Goal: Entertainment & Leisure: Consume media (video, audio)

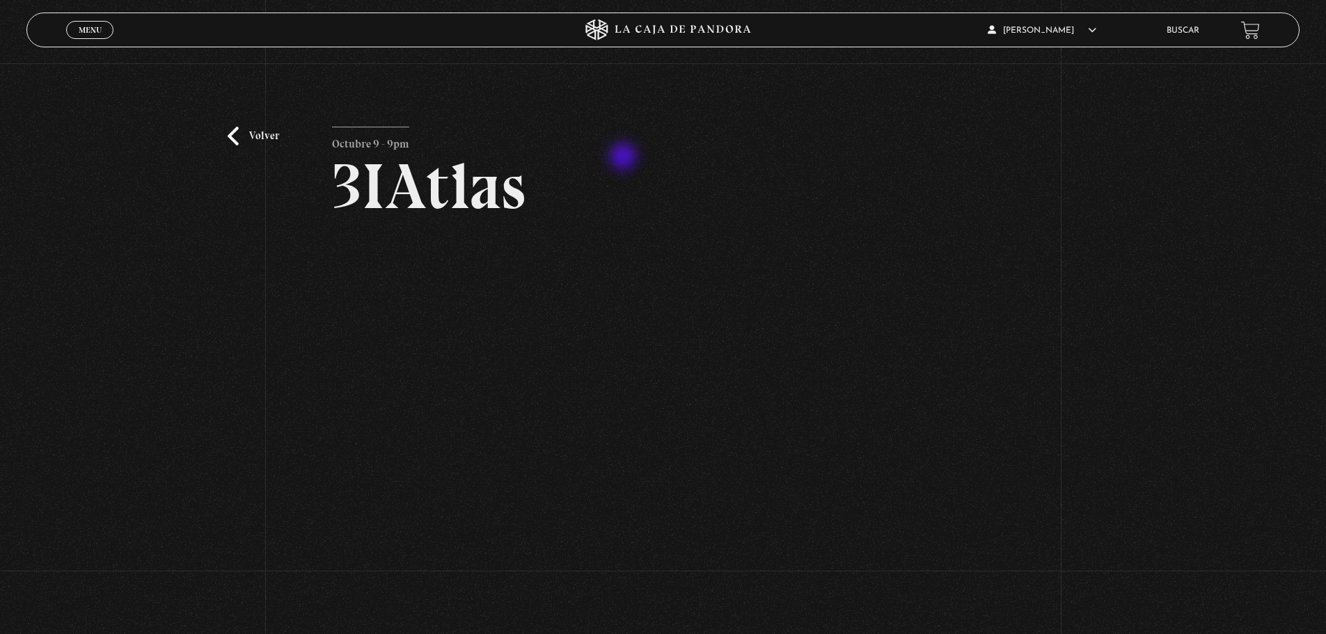
scroll to position [82, 0]
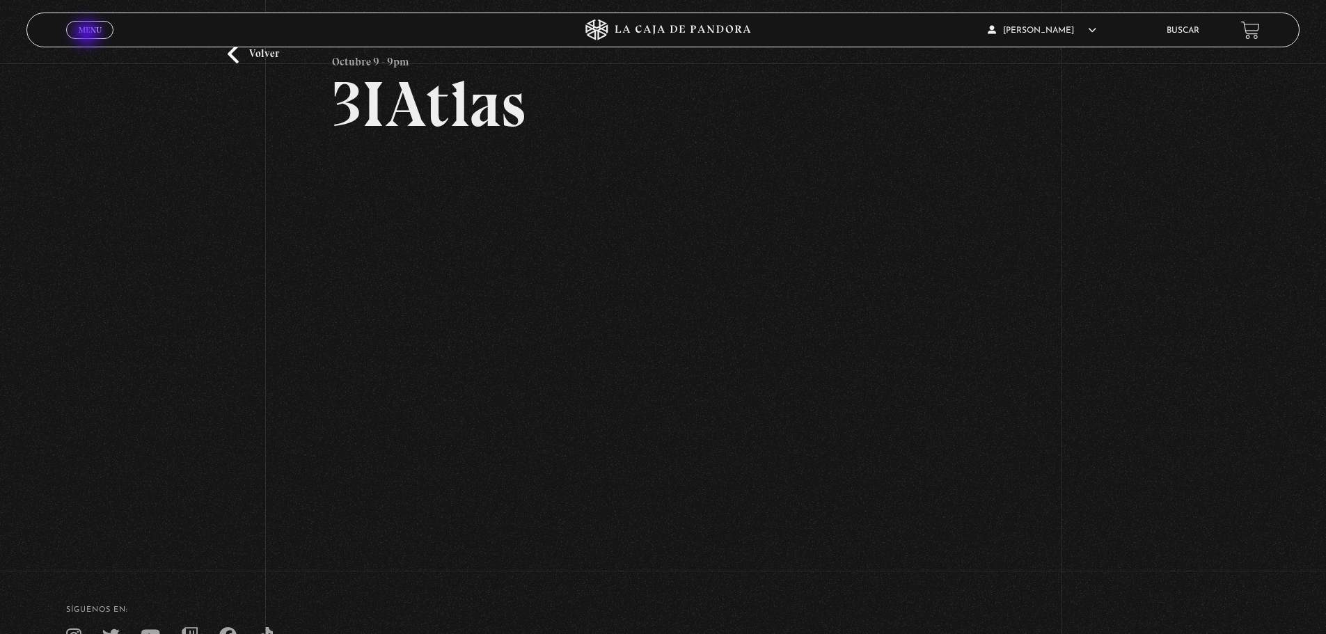
click at [88, 34] on span "Menu" at bounding box center [90, 30] width 23 height 8
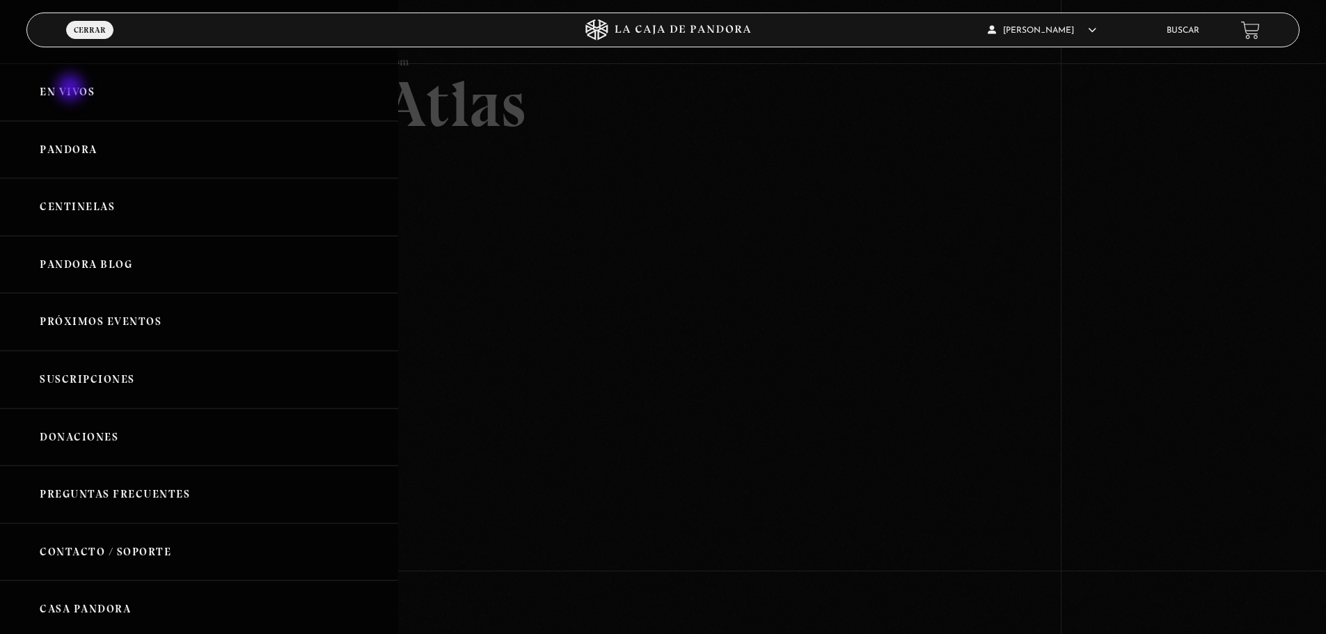
click at [72, 89] on link "En vivos" at bounding box center [199, 92] width 398 height 58
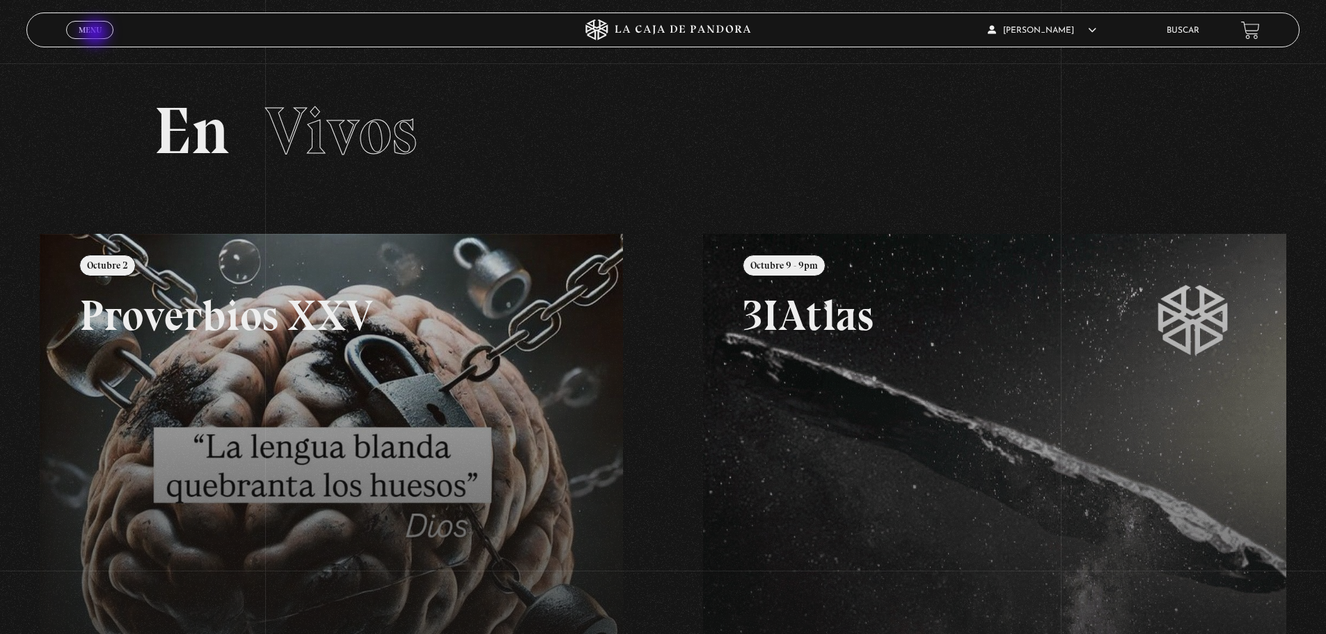
click at [96, 34] on span "Menu" at bounding box center [90, 30] width 23 height 8
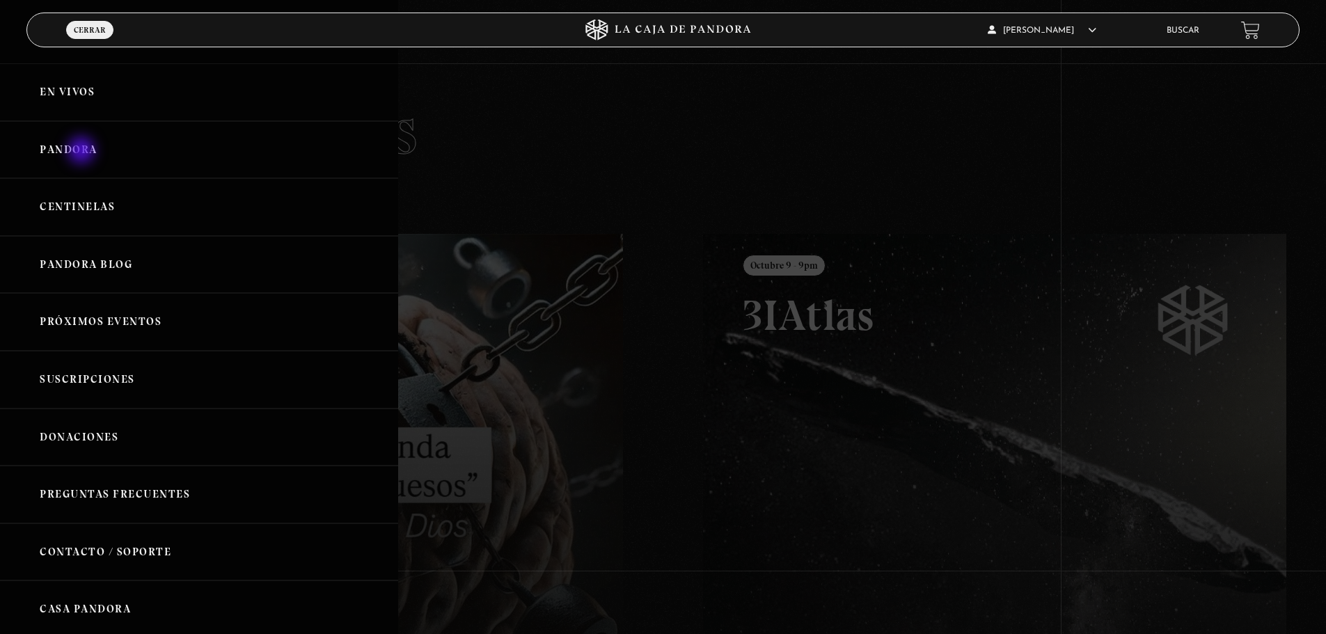
click at [83, 152] on link "Pandora" at bounding box center [199, 150] width 398 height 58
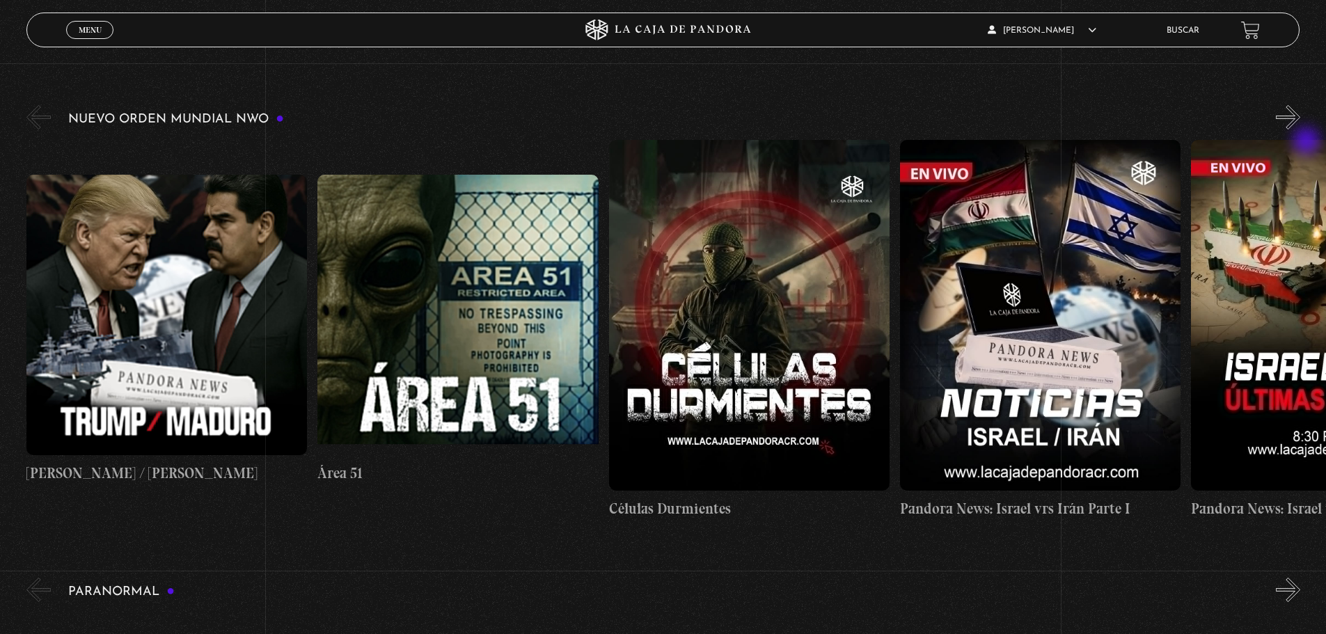
scroll to position [139, 0]
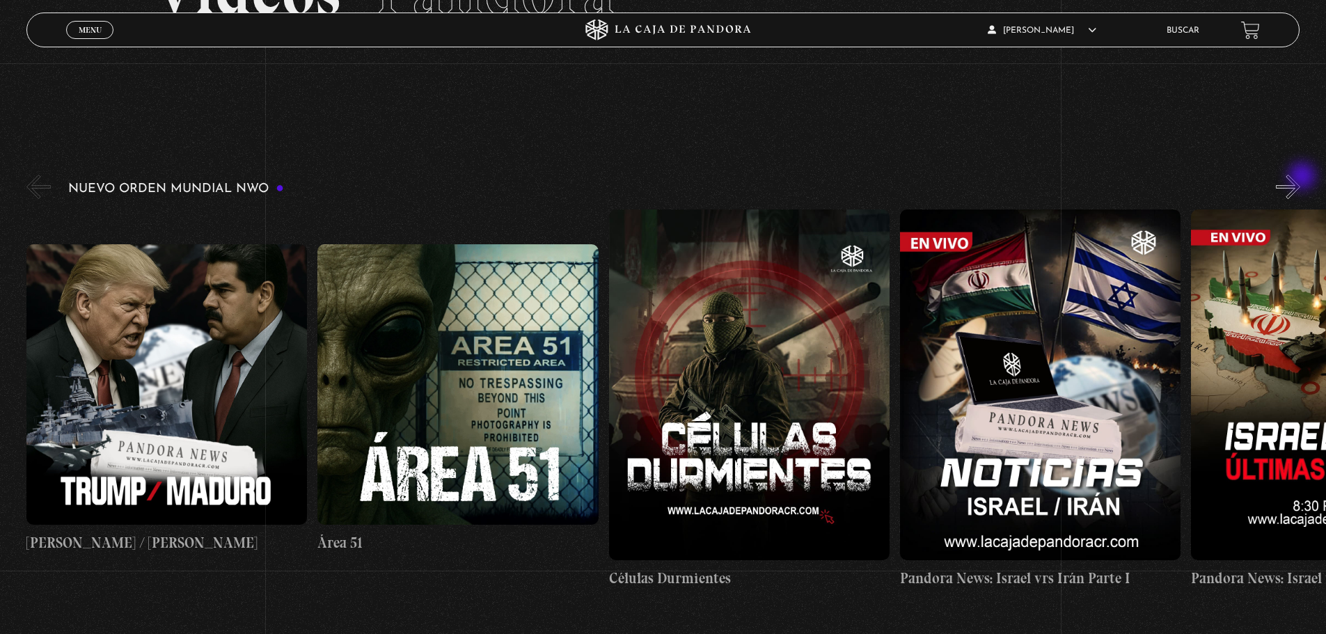
click at [1301, 178] on button "»" at bounding box center [1288, 187] width 24 height 24
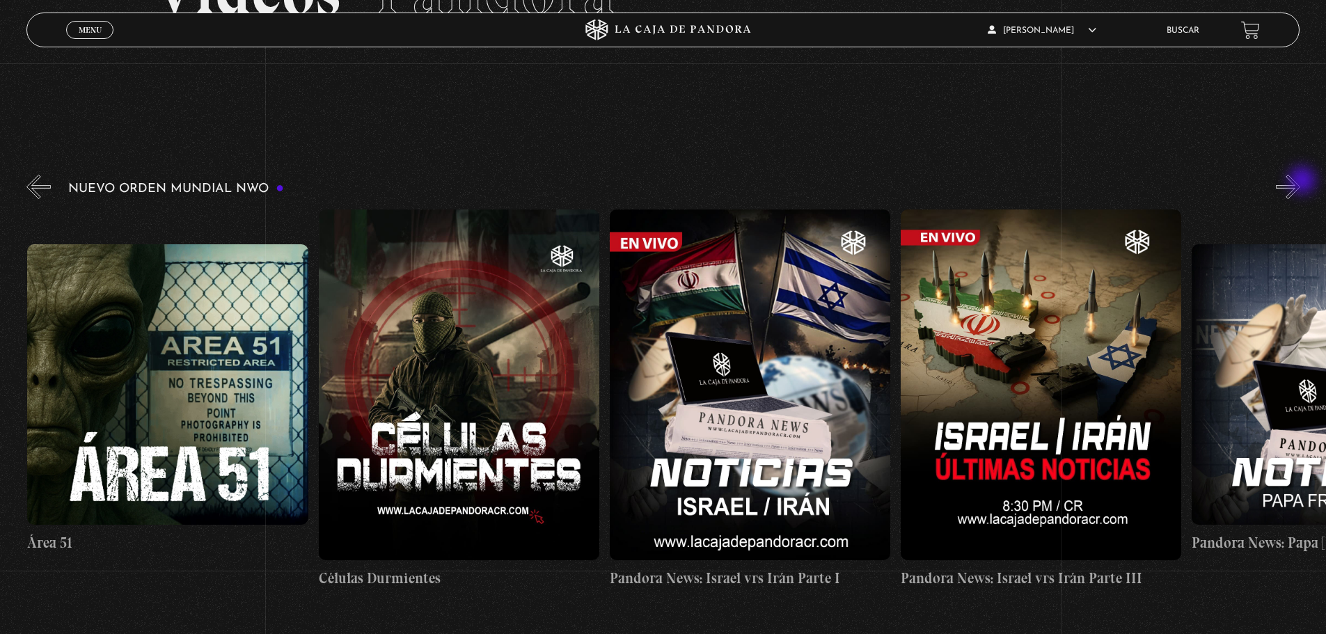
scroll to position [0, 291]
click at [1301, 182] on button "»" at bounding box center [1288, 187] width 24 height 24
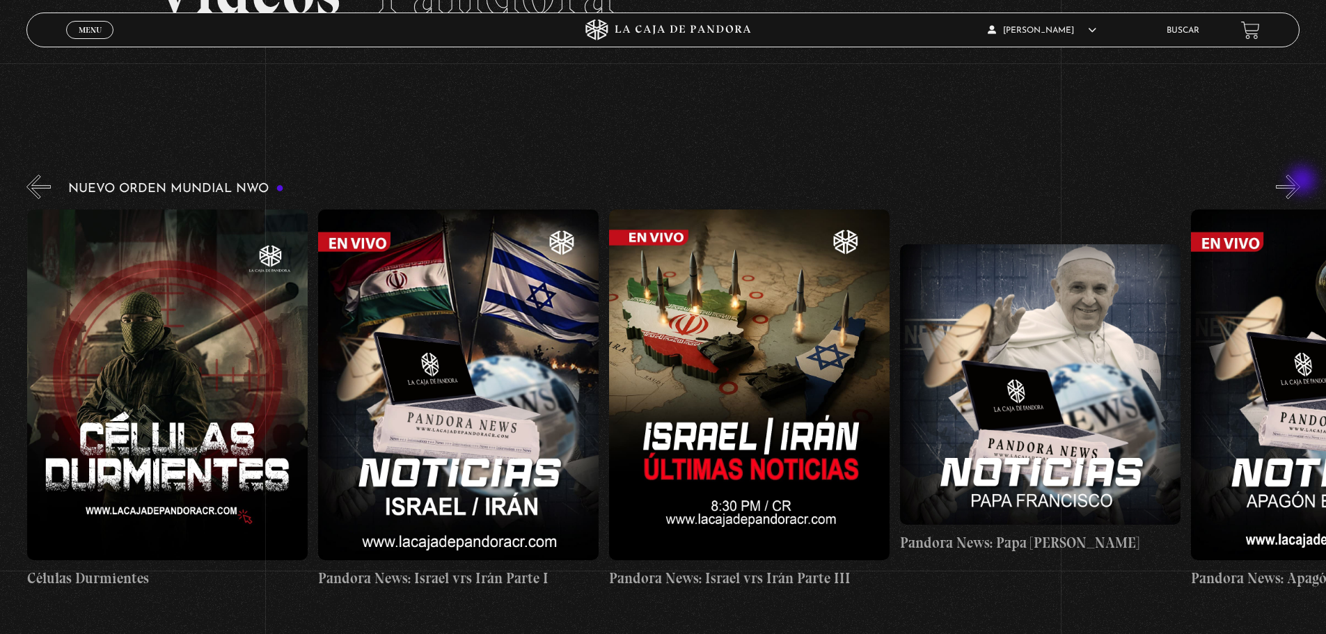
click at [1301, 182] on button "»" at bounding box center [1288, 187] width 24 height 24
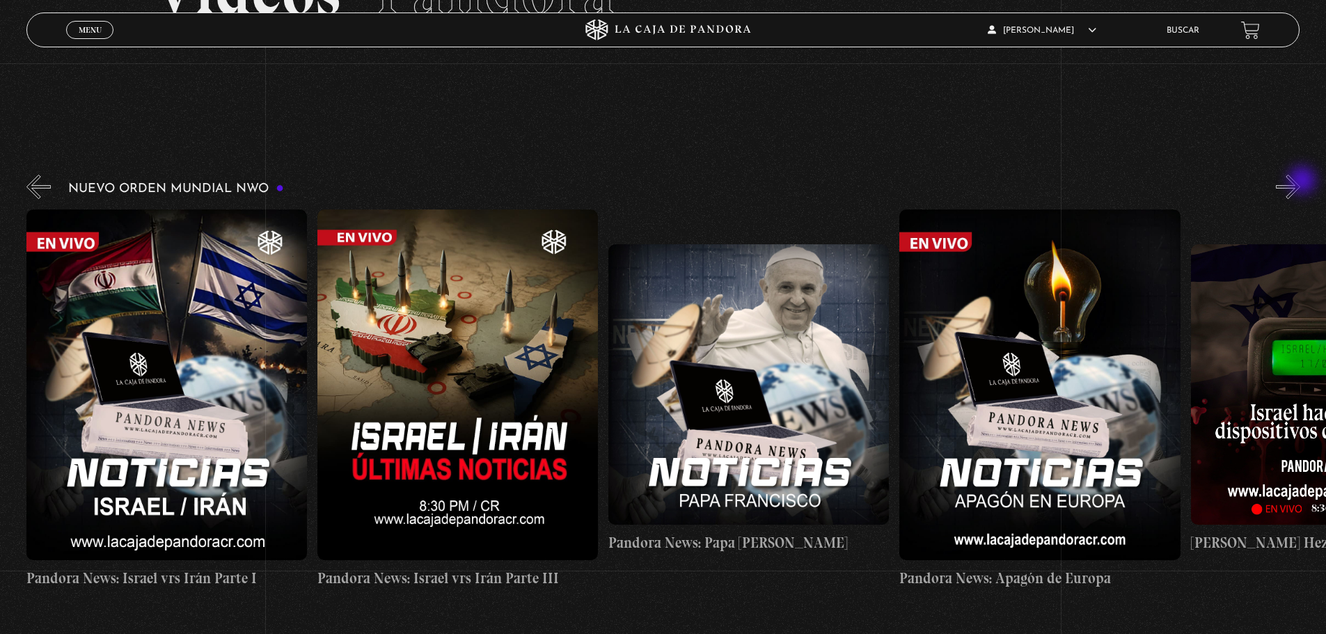
click at [1301, 182] on button "»" at bounding box center [1288, 187] width 24 height 24
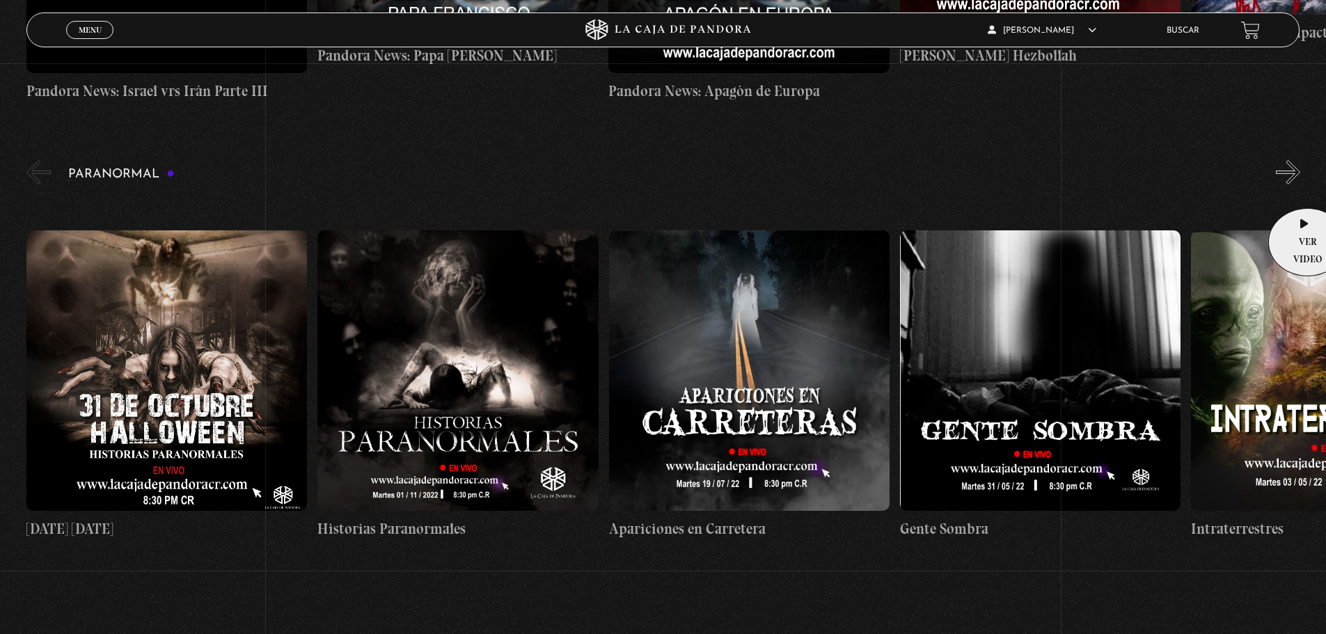
scroll to position [696, 0]
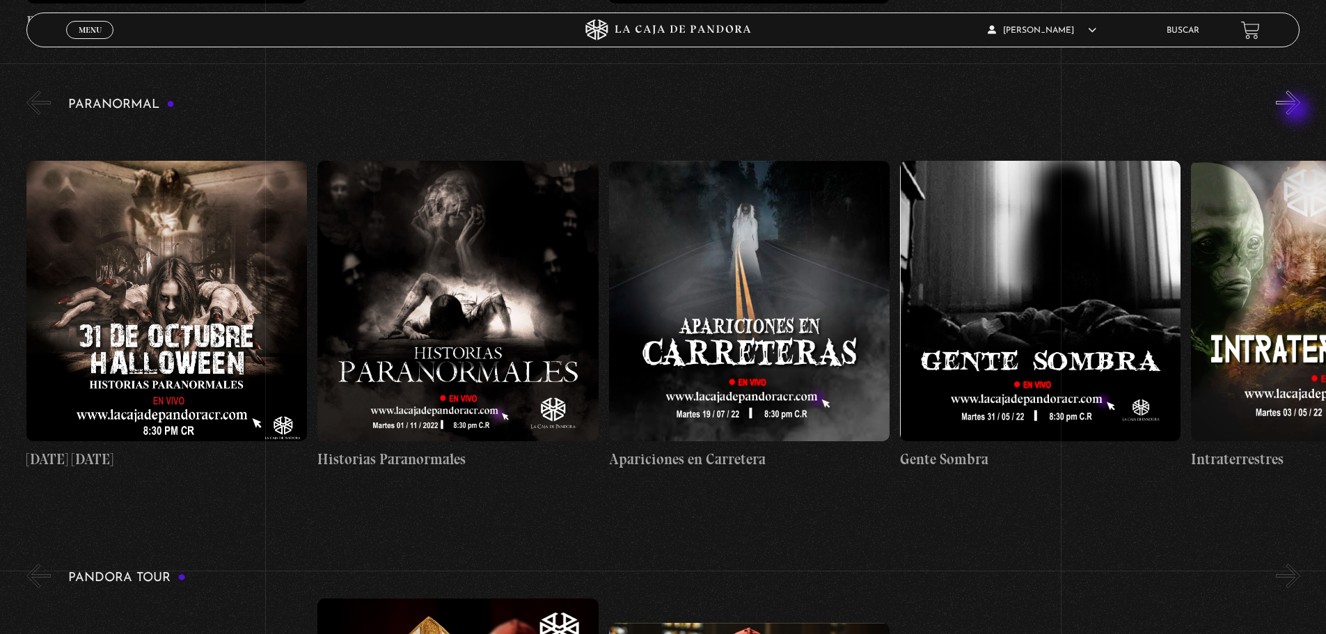
click at [1298, 111] on button "»" at bounding box center [1288, 103] width 24 height 24
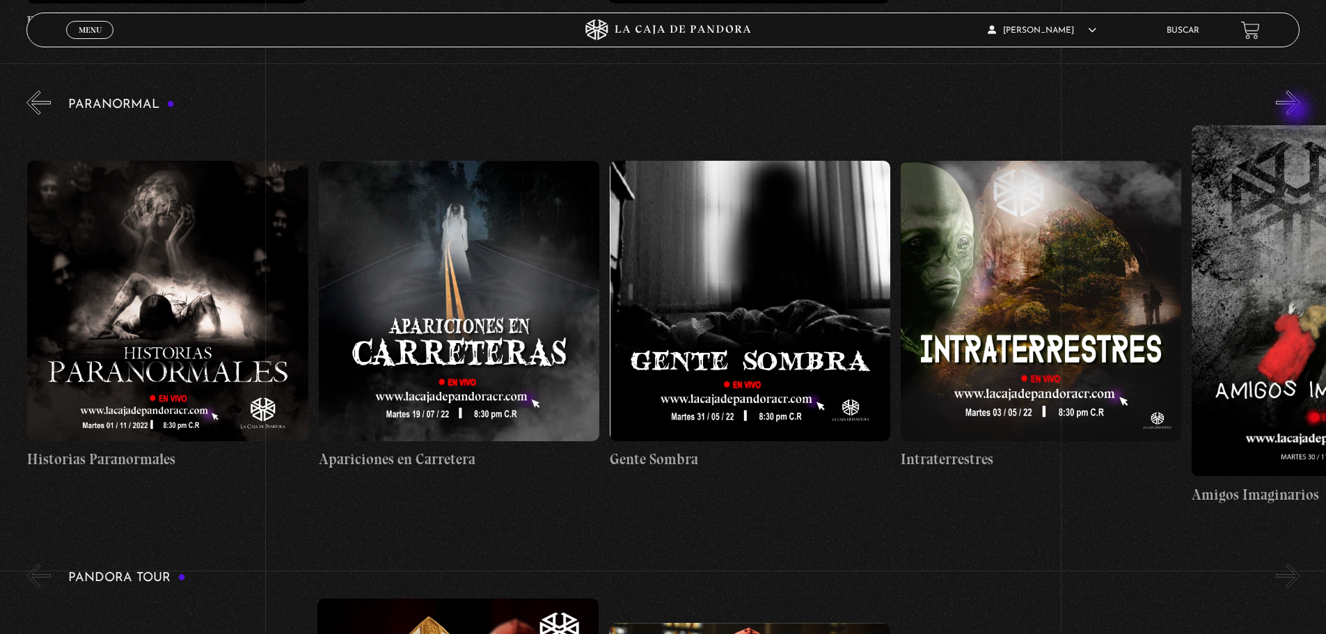
click at [1298, 111] on button "»" at bounding box center [1288, 103] width 24 height 24
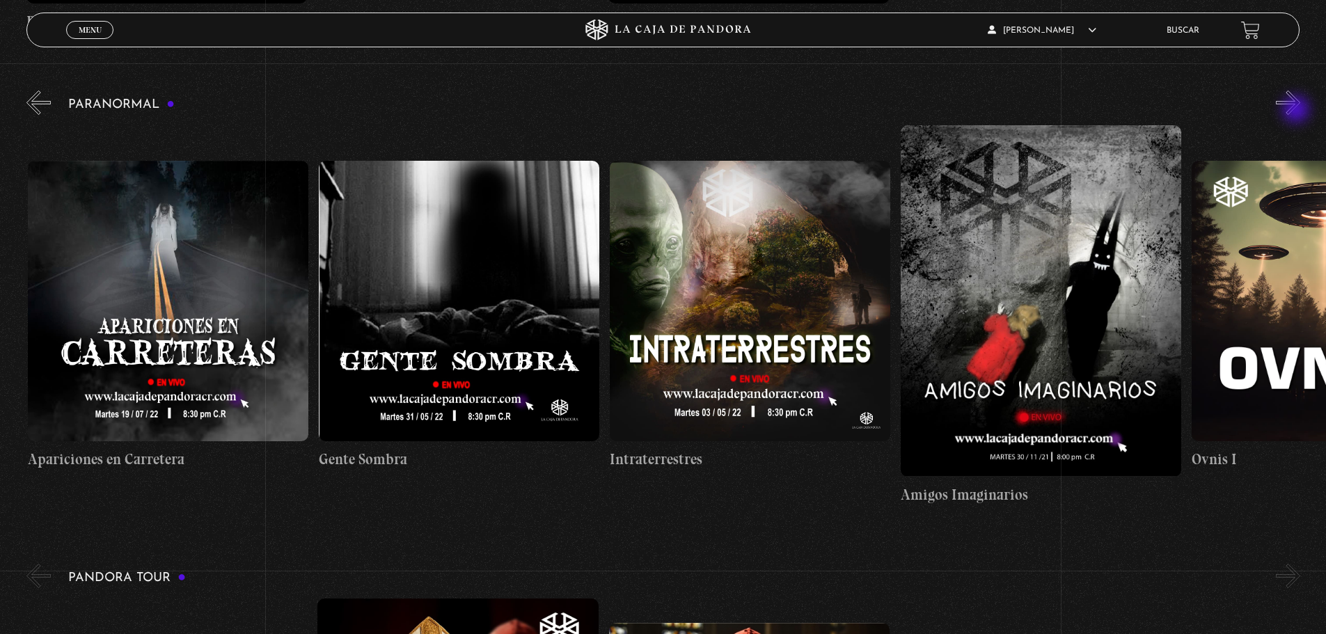
click at [1298, 111] on button "»" at bounding box center [1288, 103] width 24 height 24
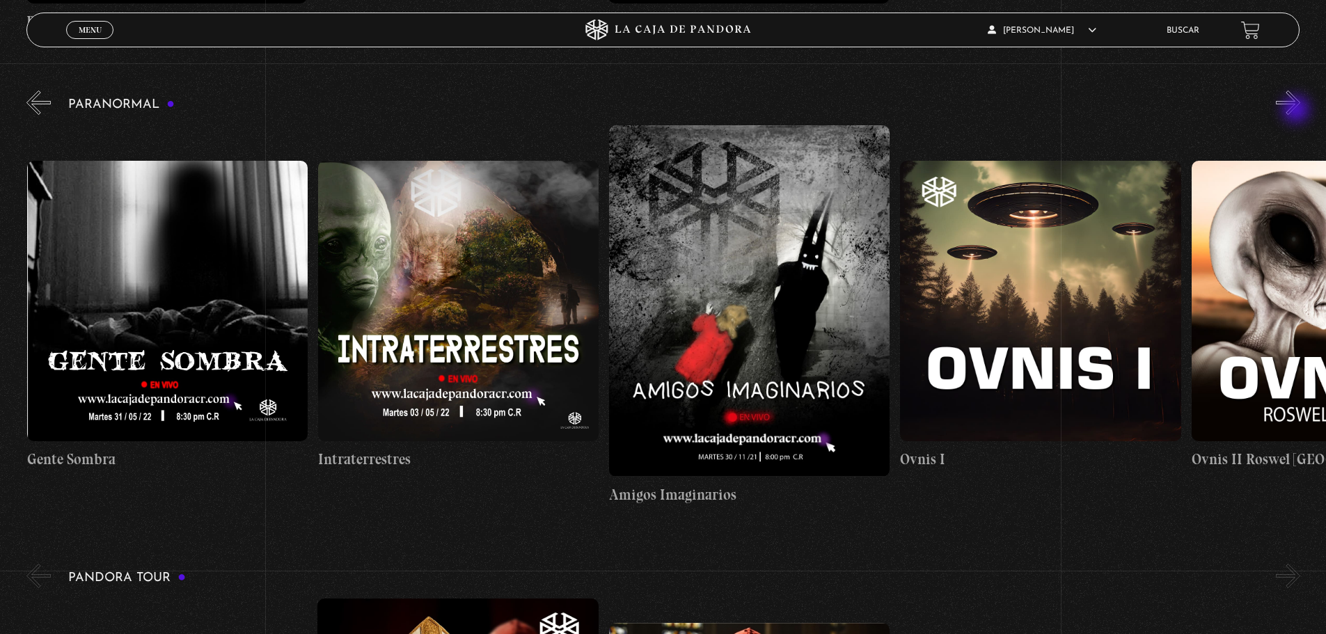
click at [1298, 111] on button "»" at bounding box center [1288, 103] width 24 height 24
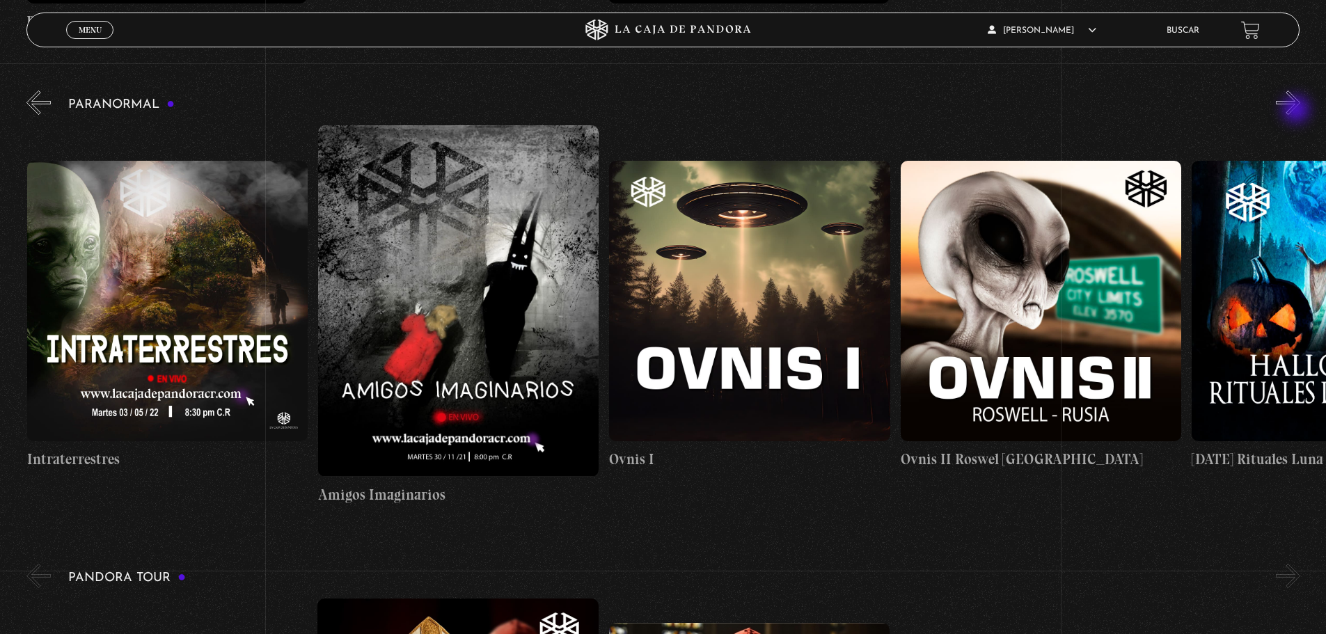
click at [1298, 111] on button "»" at bounding box center [1288, 103] width 24 height 24
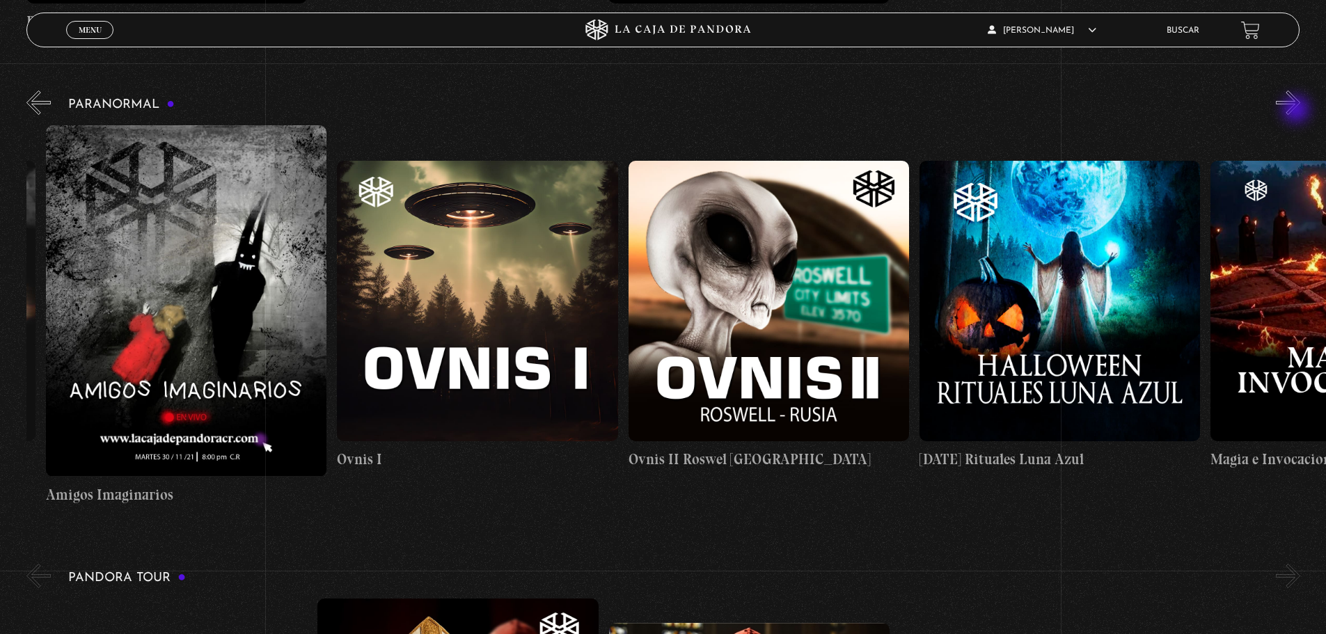
click at [1298, 111] on button "»" at bounding box center [1288, 103] width 24 height 24
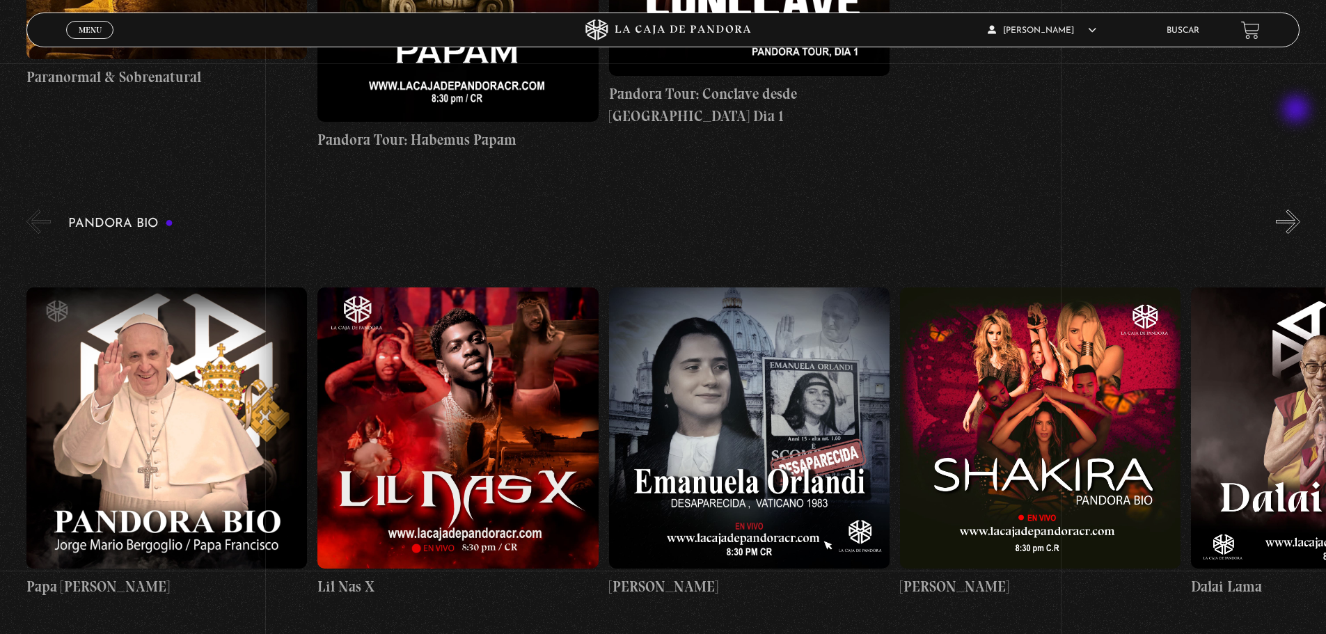
scroll to position [1602, 0]
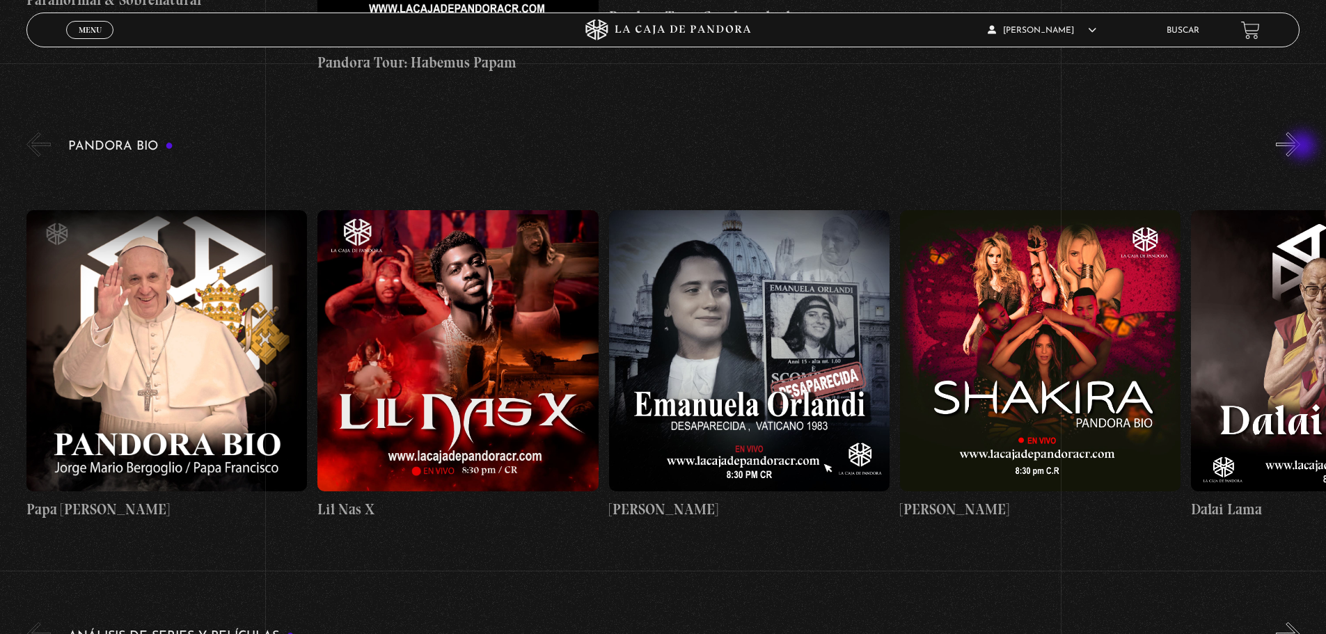
click at [1301, 147] on button "»" at bounding box center [1288, 144] width 24 height 24
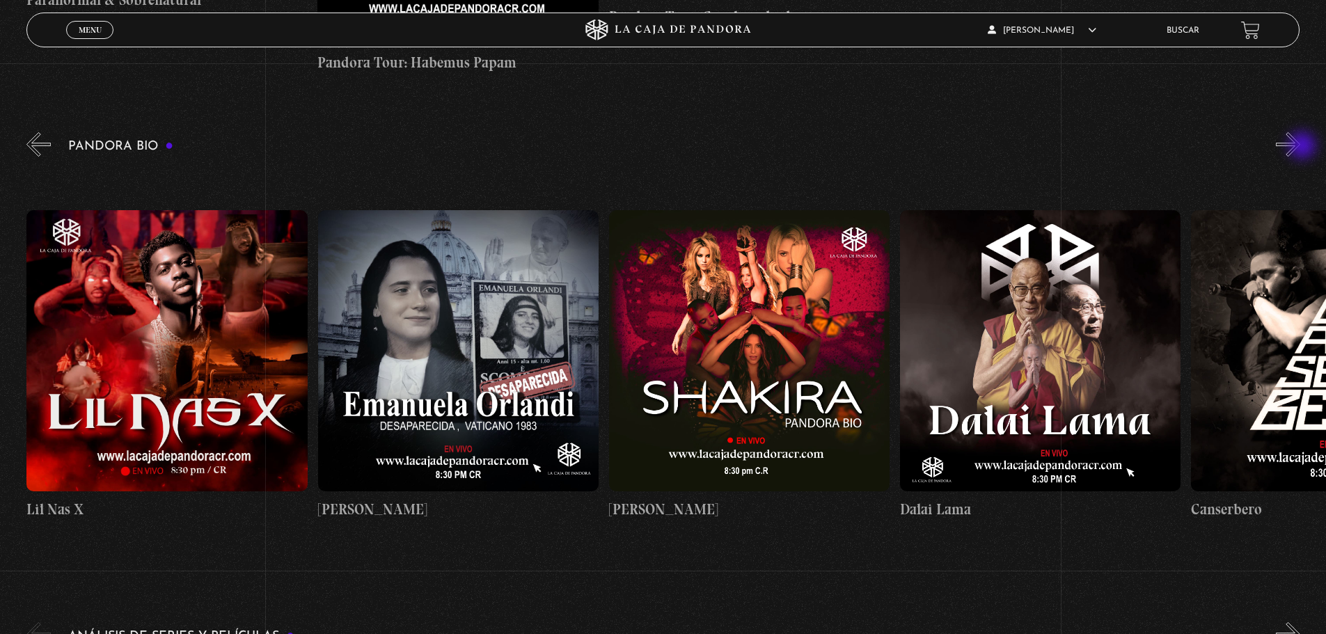
click at [1301, 147] on button "»" at bounding box center [1288, 144] width 24 height 24
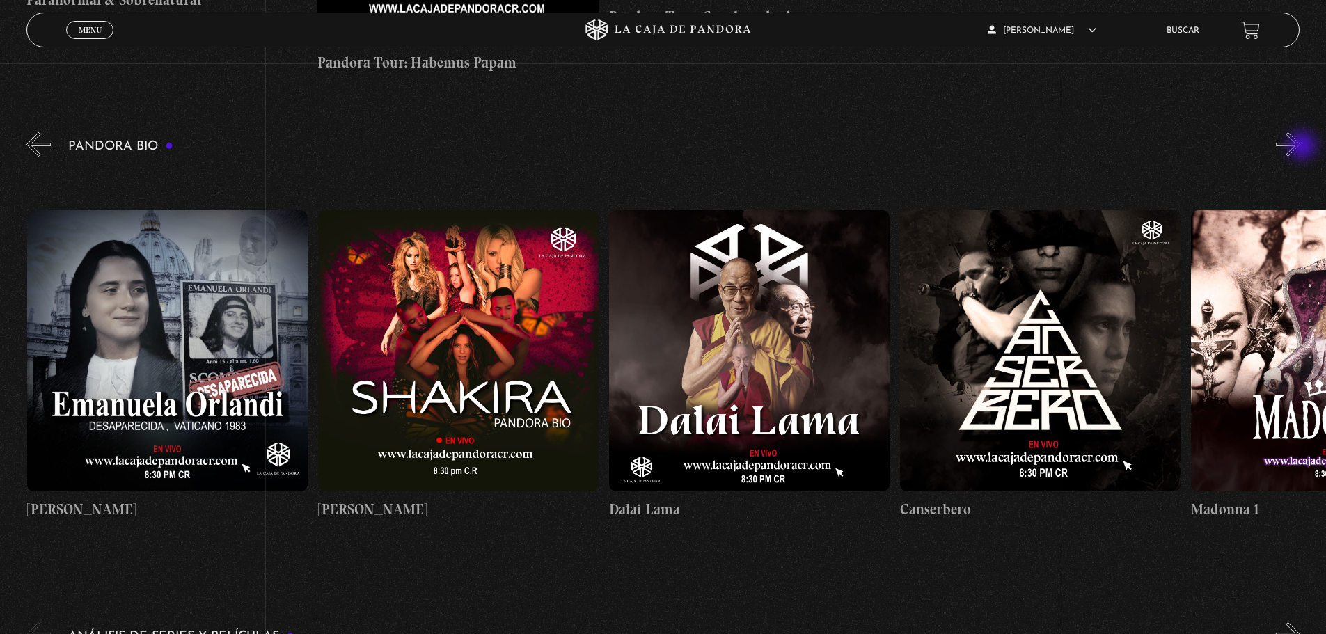
click at [1301, 147] on button "»" at bounding box center [1288, 144] width 24 height 24
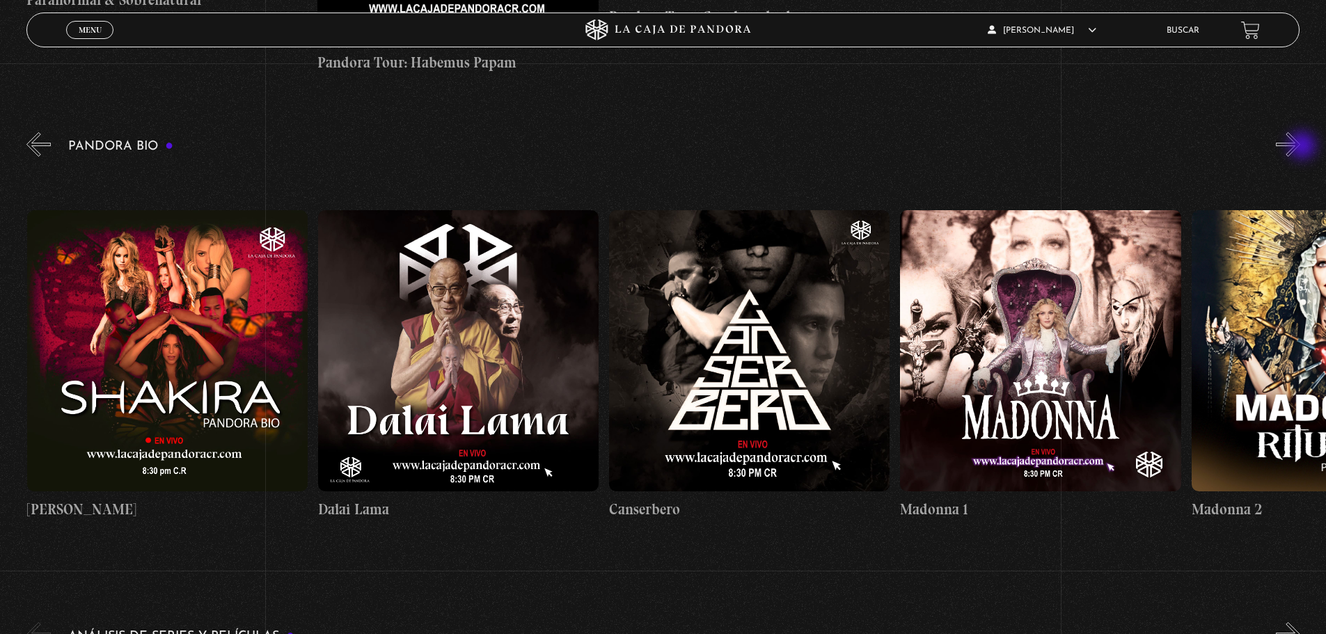
click at [1301, 147] on button "»" at bounding box center [1288, 144] width 24 height 24
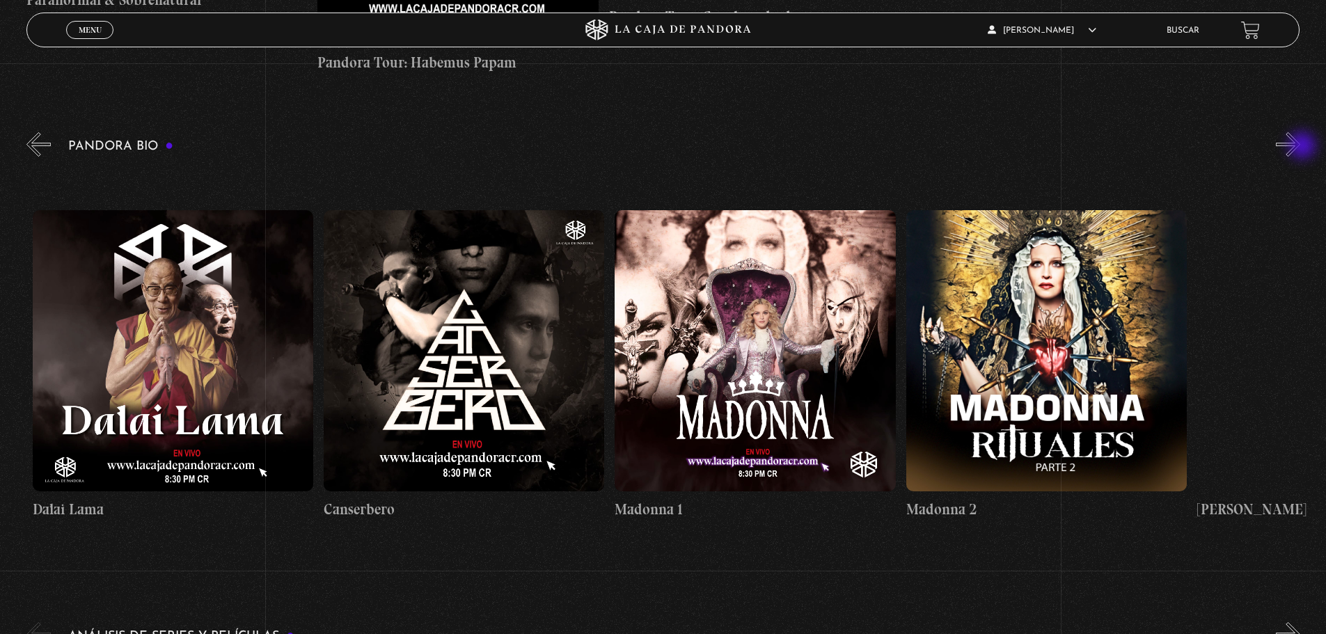
click at [1301, 147] on button "»" at bounding box center [1288, 144] width 24 height 24
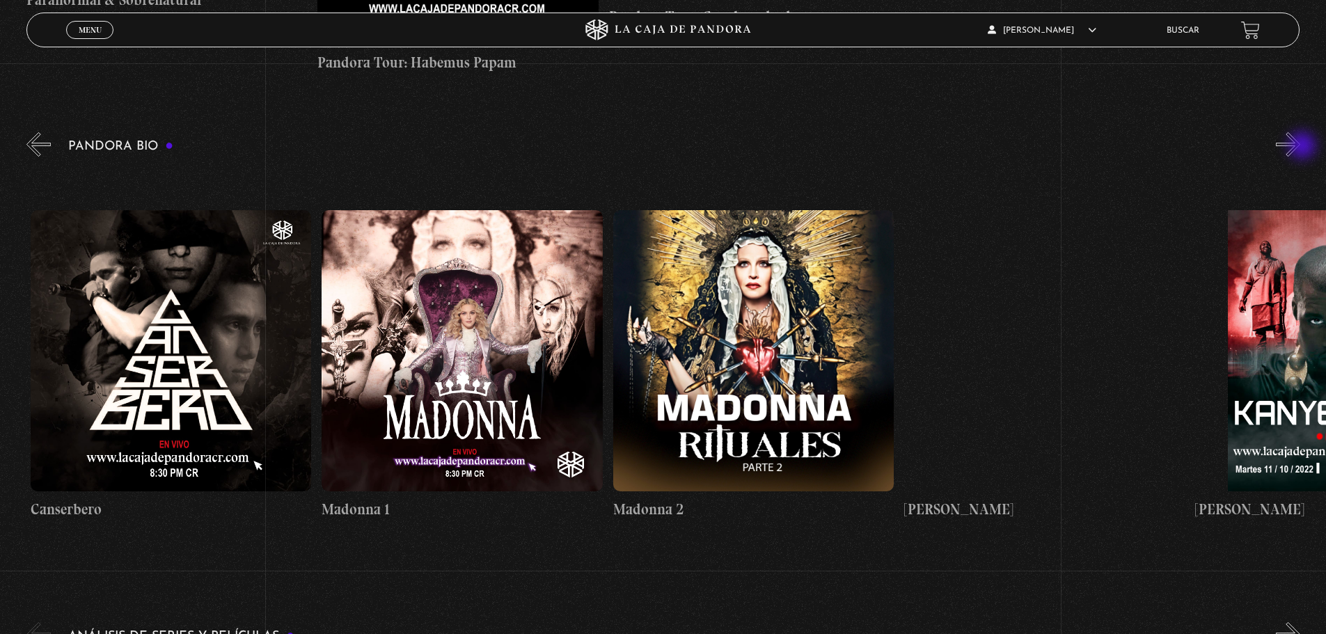
click at [1301, 147] on button "»" at bounding box center [1288, 144] width 24 height 24
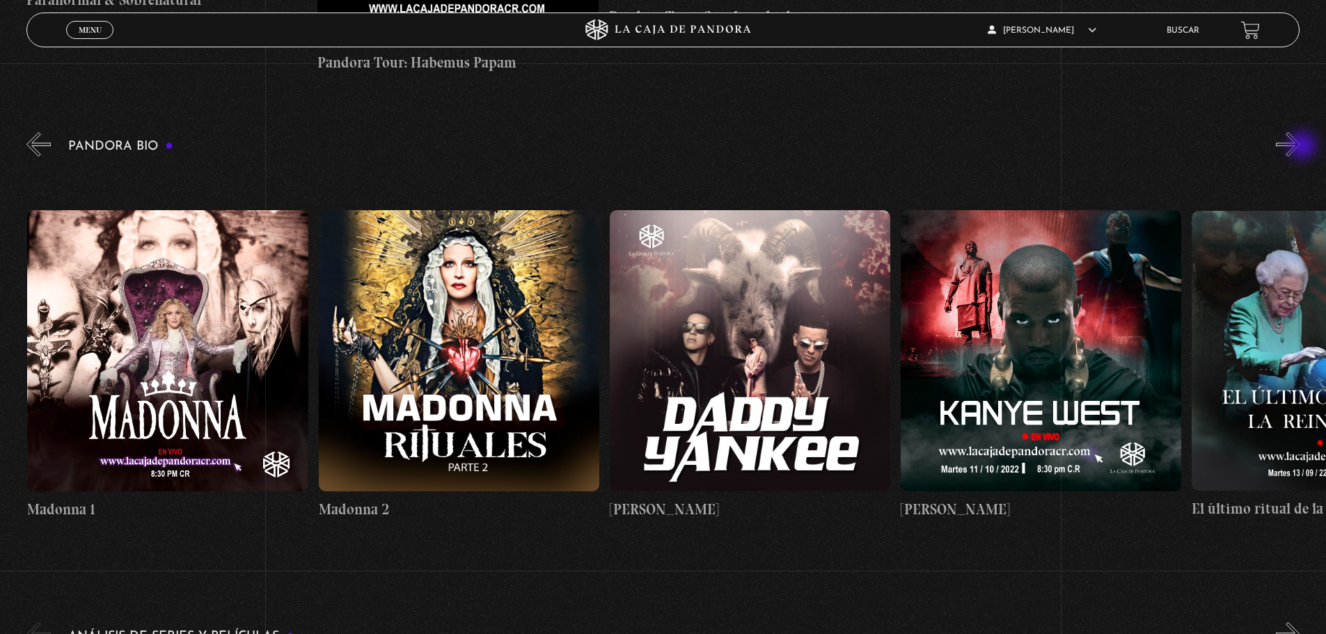
scroll to position [0, 1747]
click at [1301, 150] on button "»" at bounding box center [1288, 144] width 24 height 24
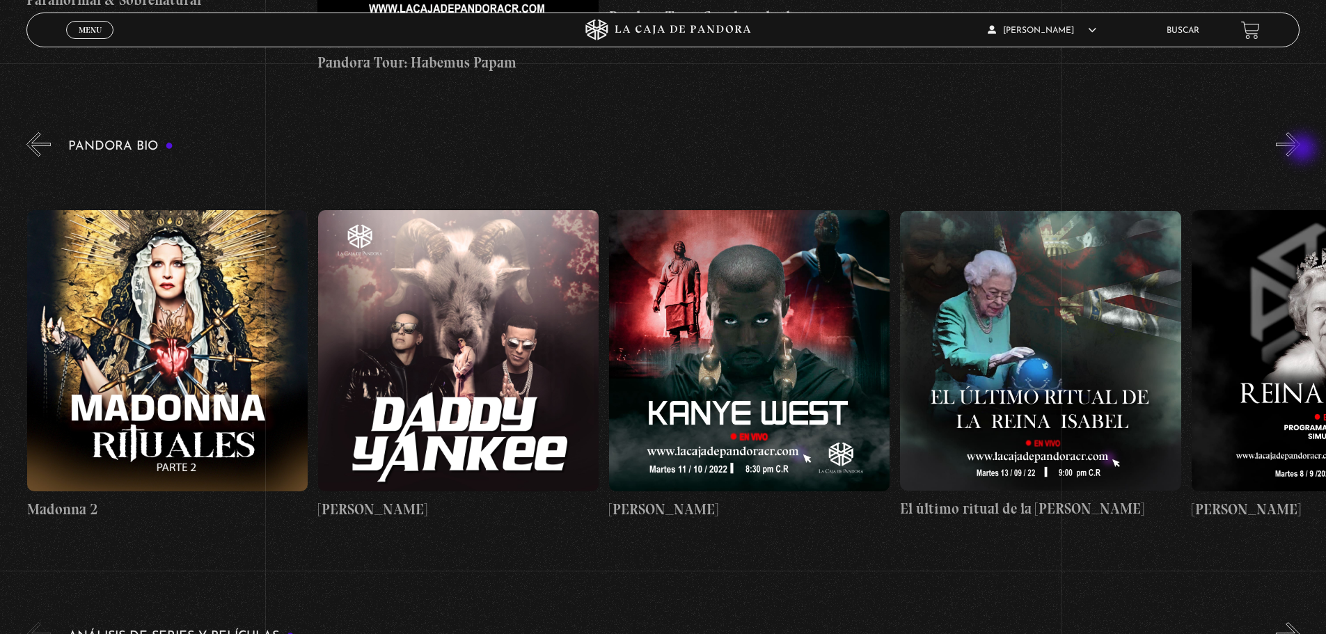
click at [1301, 150] on button "»" at bounding box center [1288, 144] width 24 height 24
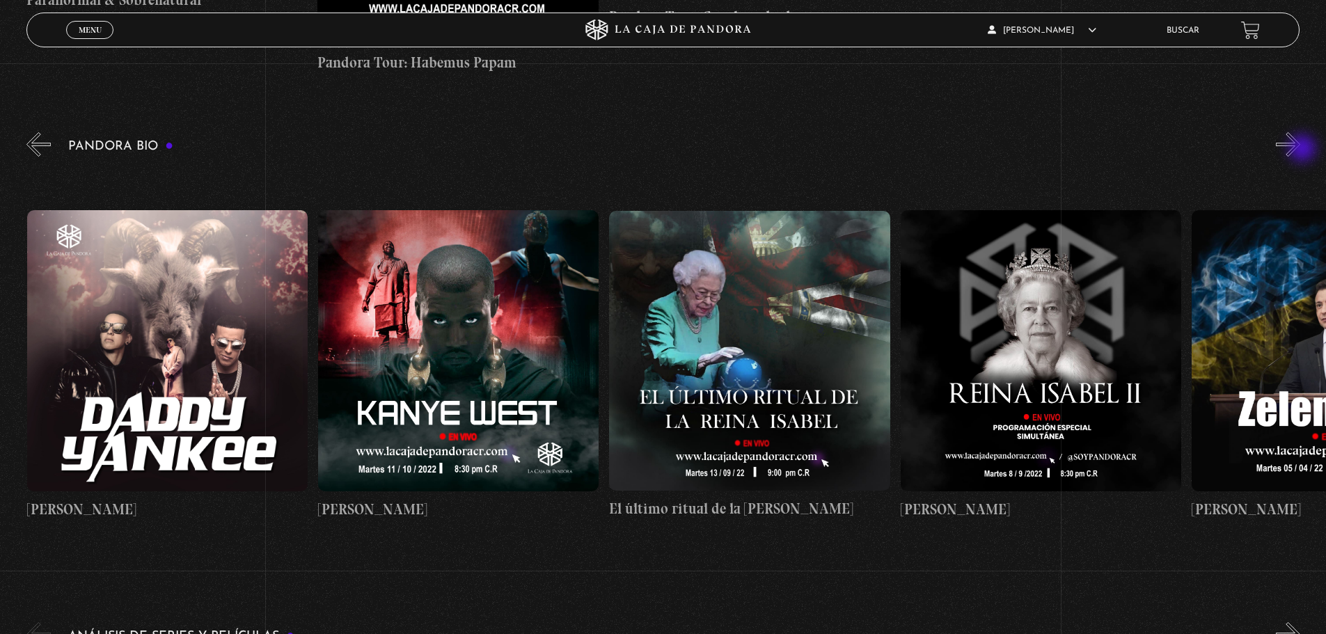
click at [1301, 150] on button "»" at bounding box center [1288, 144] width 24 height 24
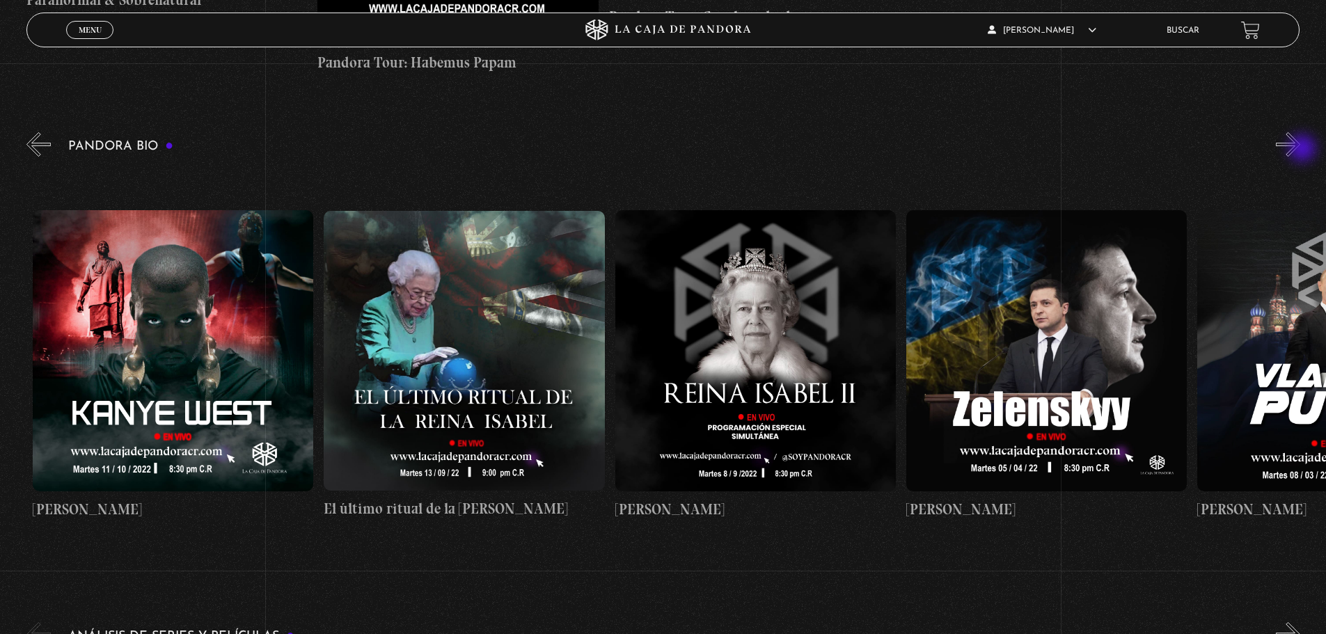
click at [1301, 150] on button "»" at bounding box center [1288, 144] width 24 height 24
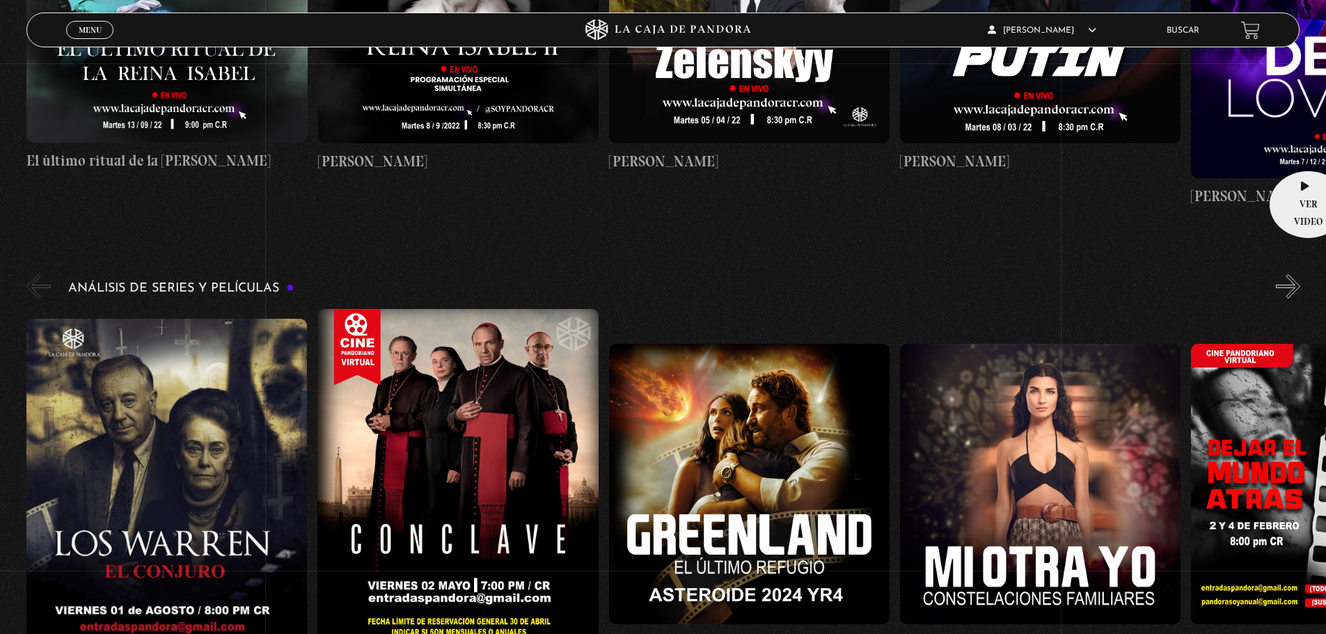
scroll to position [2089, 0]
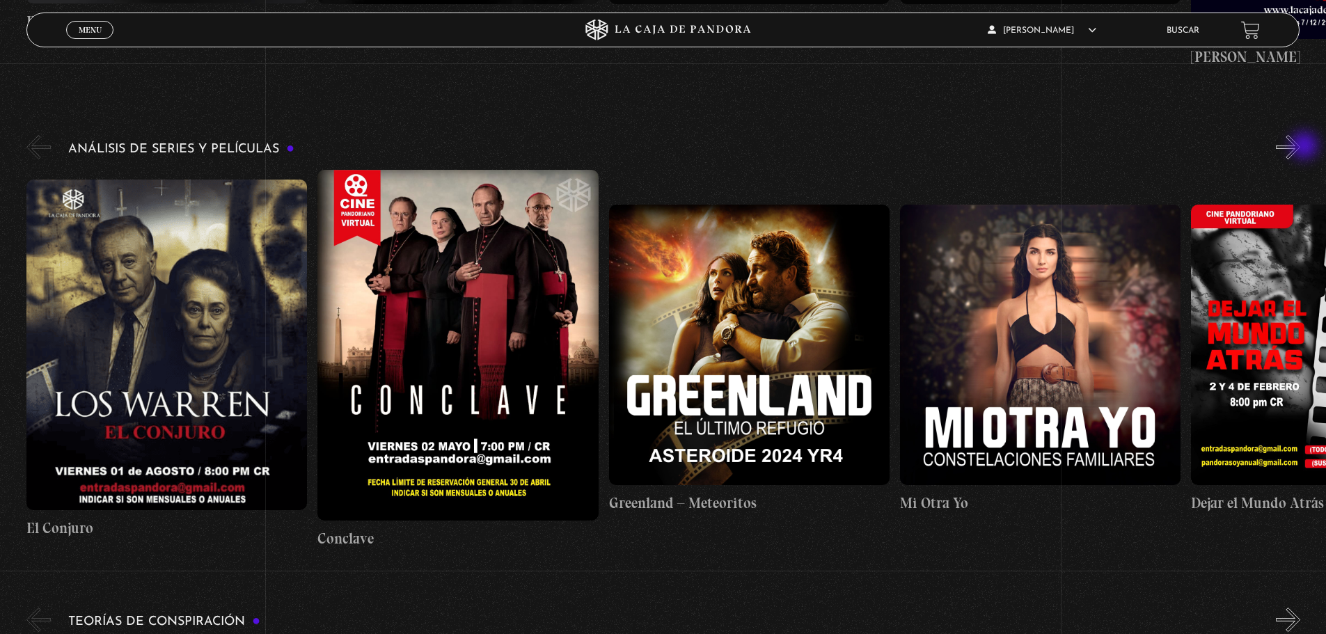
click at [1301, 147] on button "»" at bounding box center [1288, 147] width 24 height 24
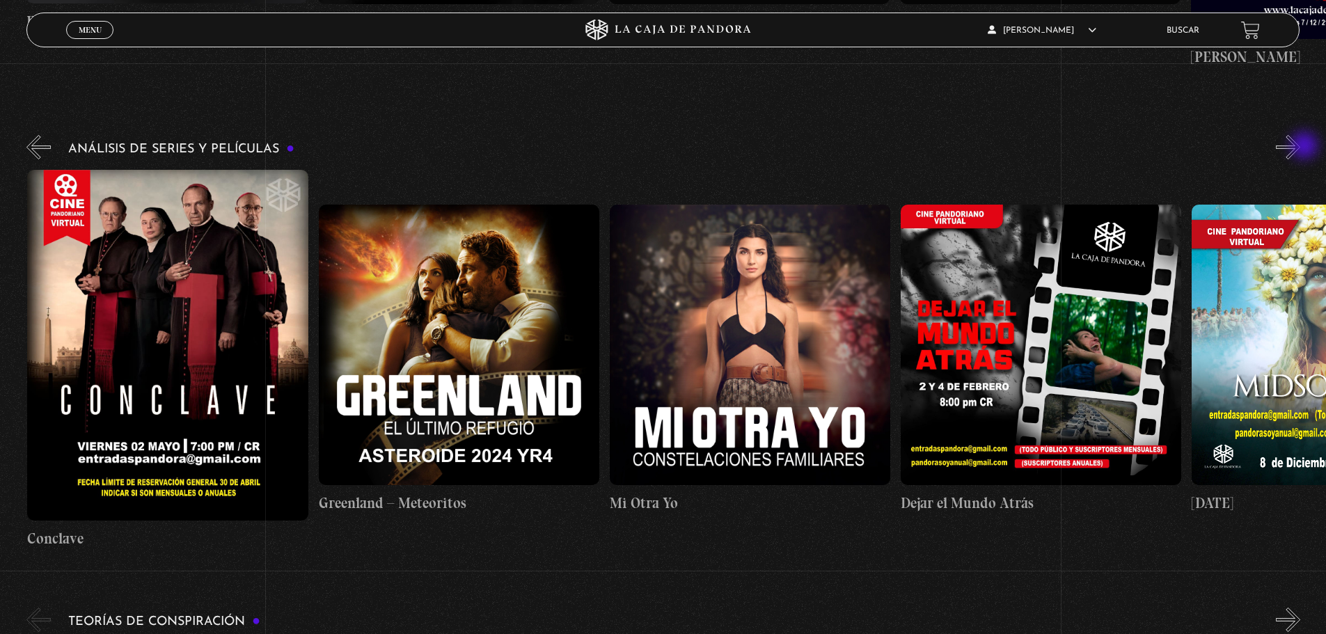
scroll to position [0, 291]
click at [449, 352] on figure at bounding box center [458, 345] width 281 height 281
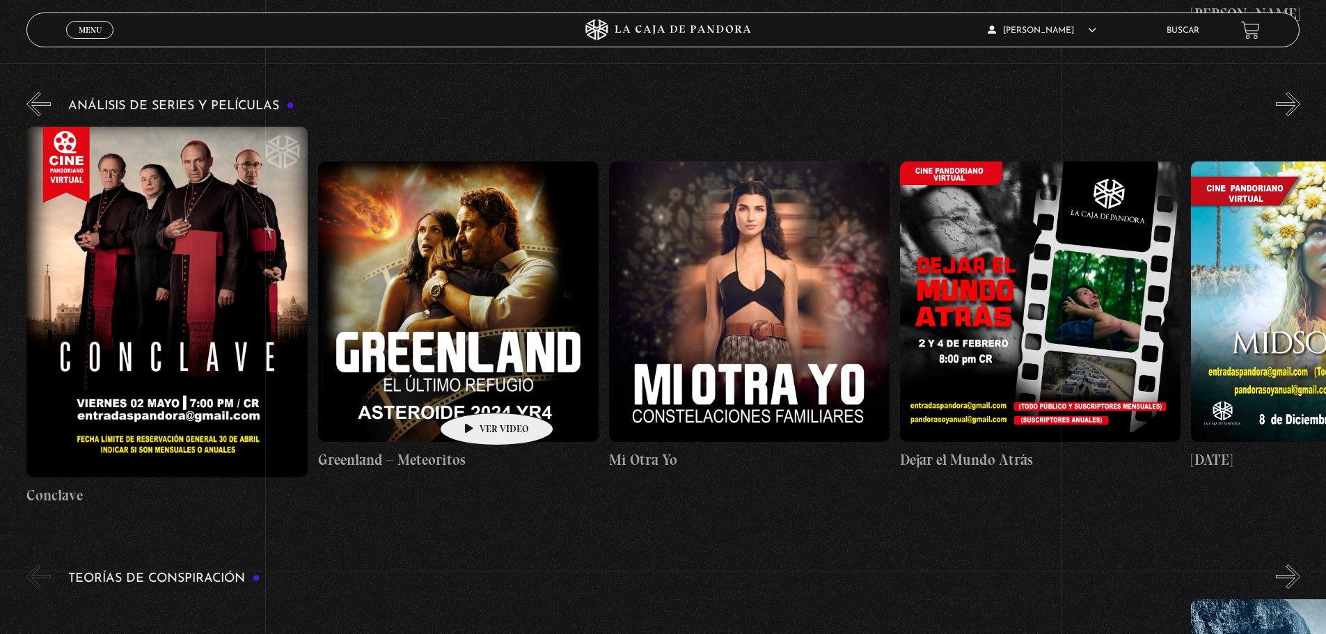
scroll to position [2019, 0]
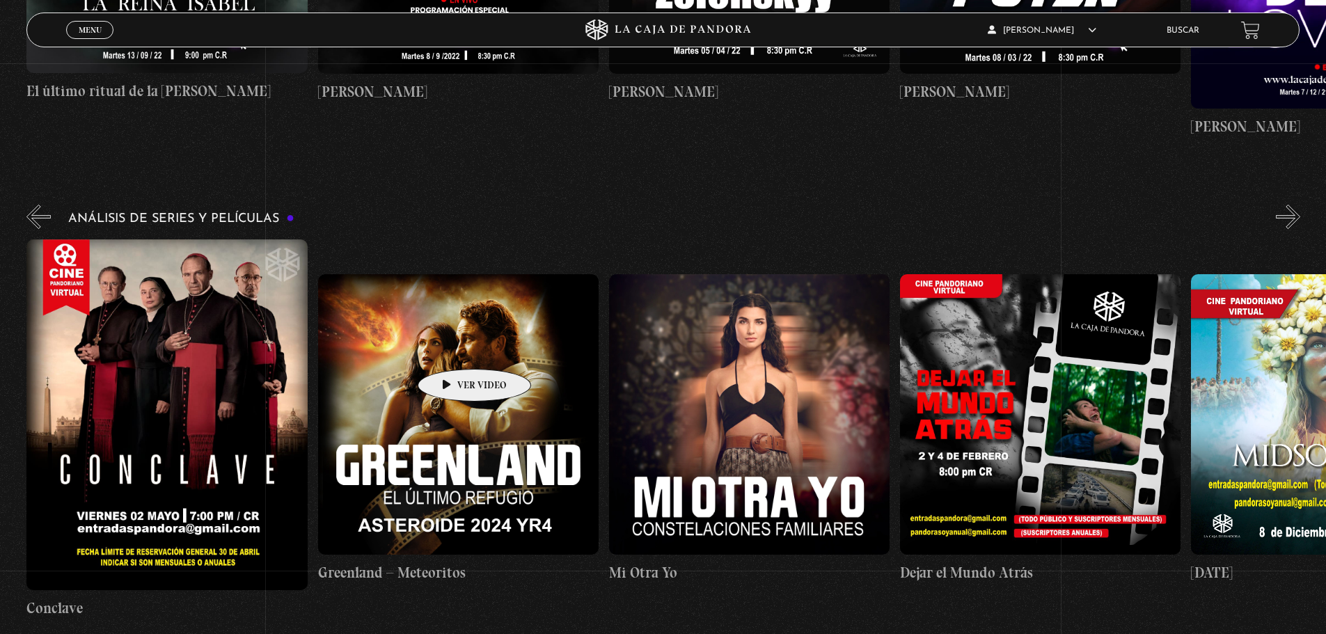
click at [453, 348] on figure at bounding box center [458, 414] width 281 height 281
click at [470, 378] on figure at bounding box center [458, 414] width 281 height 281
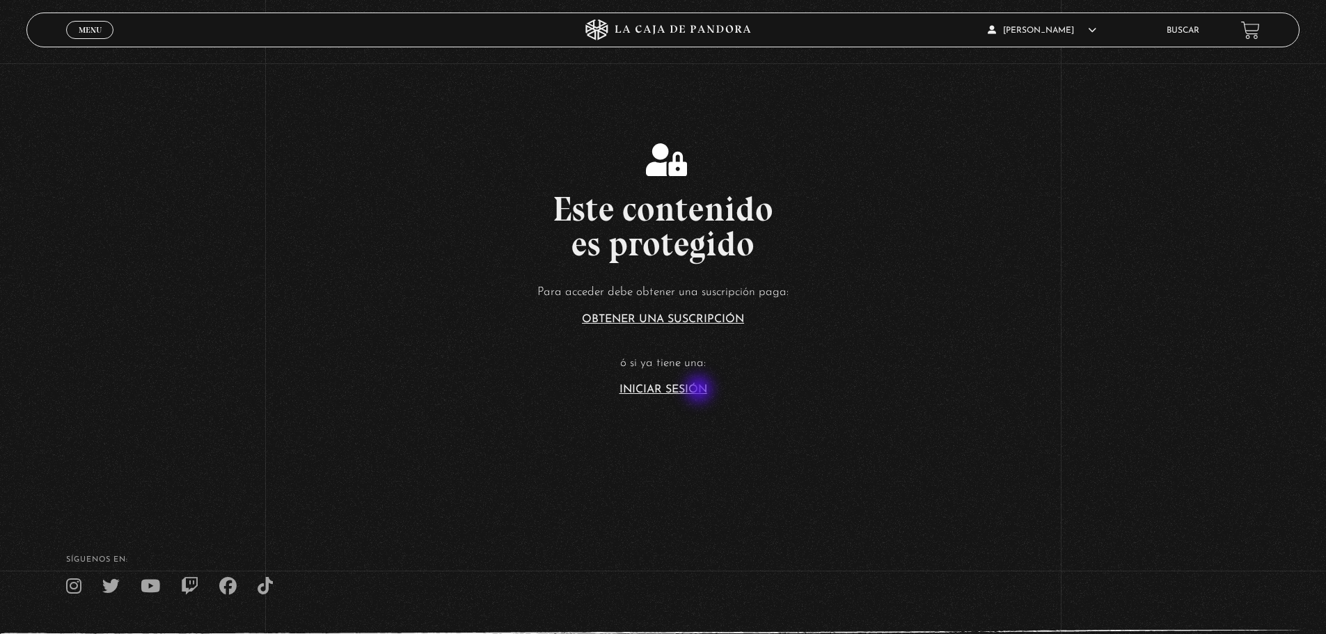
click at [700, 391] on link "Iniciar Sesión" at bounding box center [664, 389] width 88 height 11
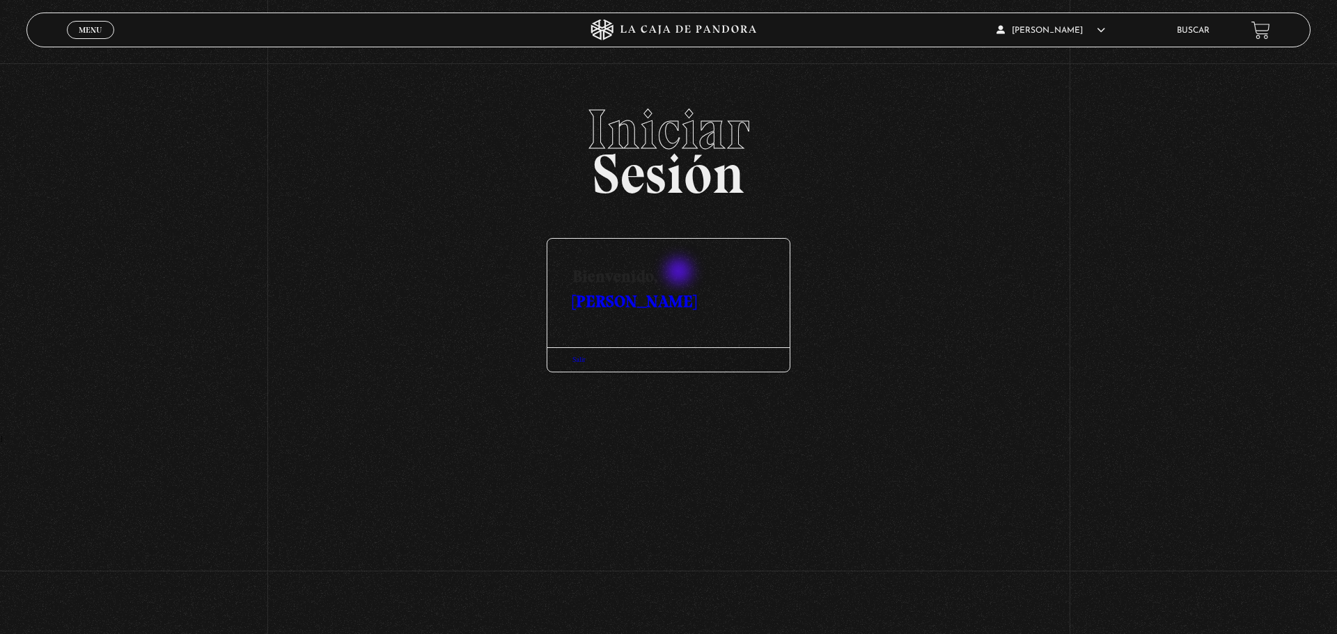
click at [680, 291] on link "[PERSON_NAME]" at bounding box center [634, 301] width 124 height 20
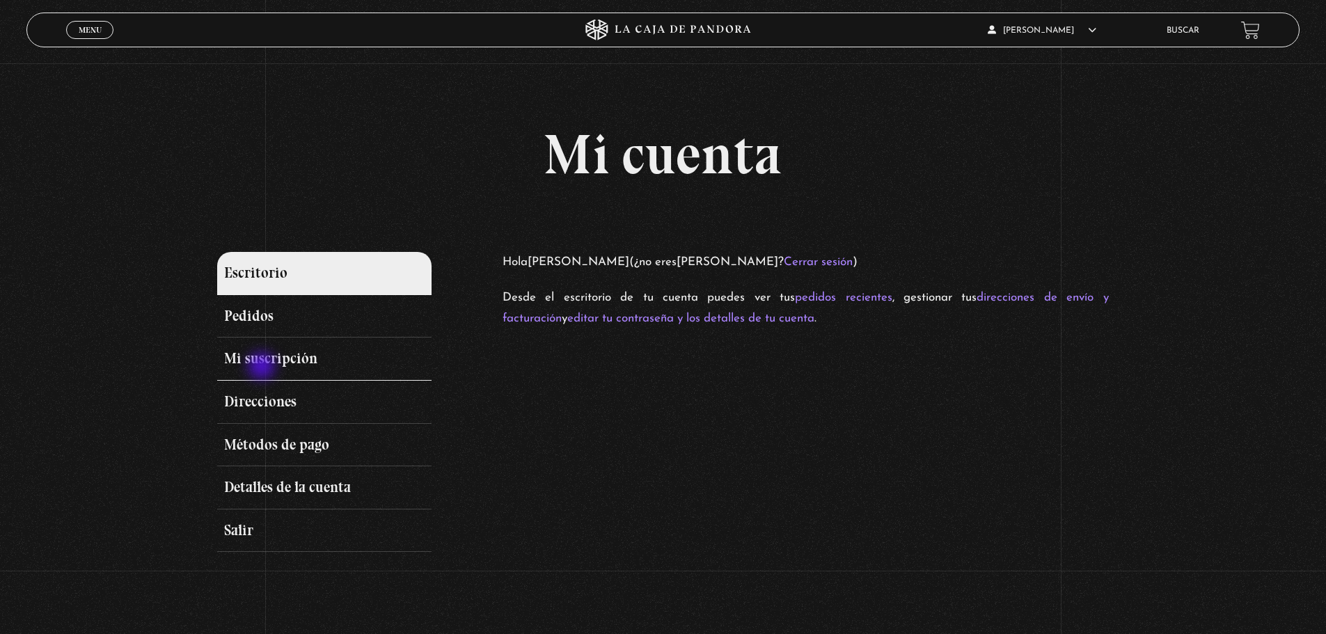
click at [263, 368] on link "Mi suscripción" at bounding box center [324, 359] width 214 height 43
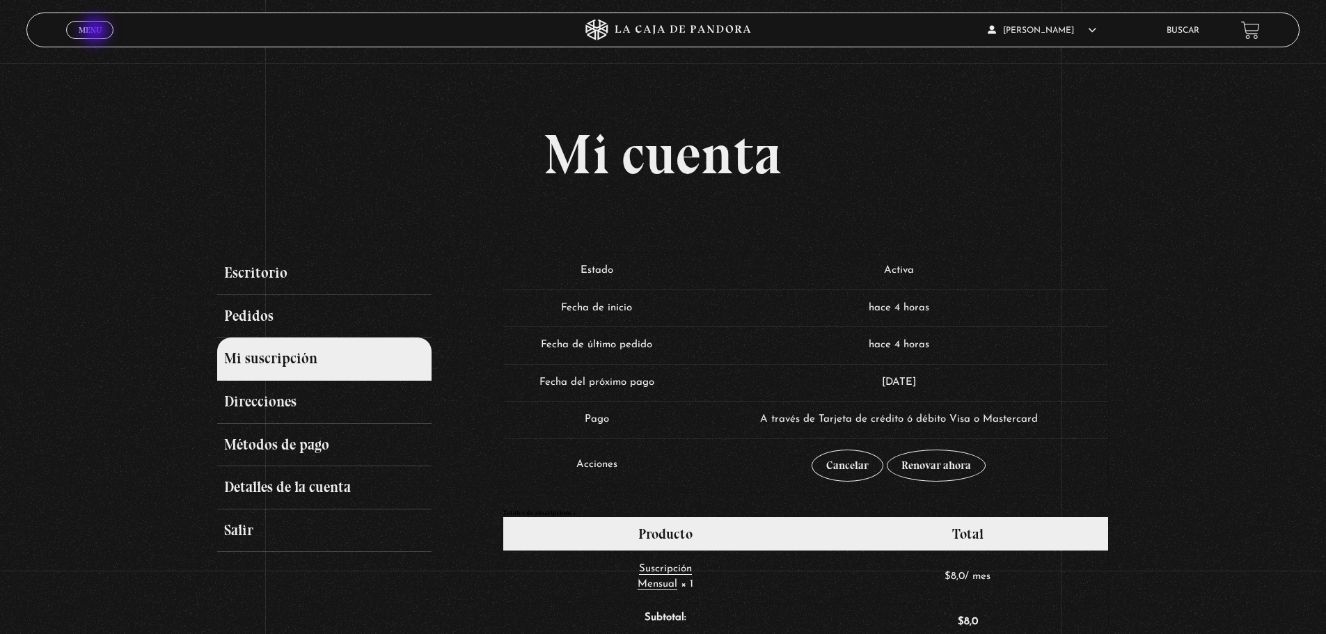
click at [97, 32] on span "Menu" at bounding box center [90, 30] width 23 height 8
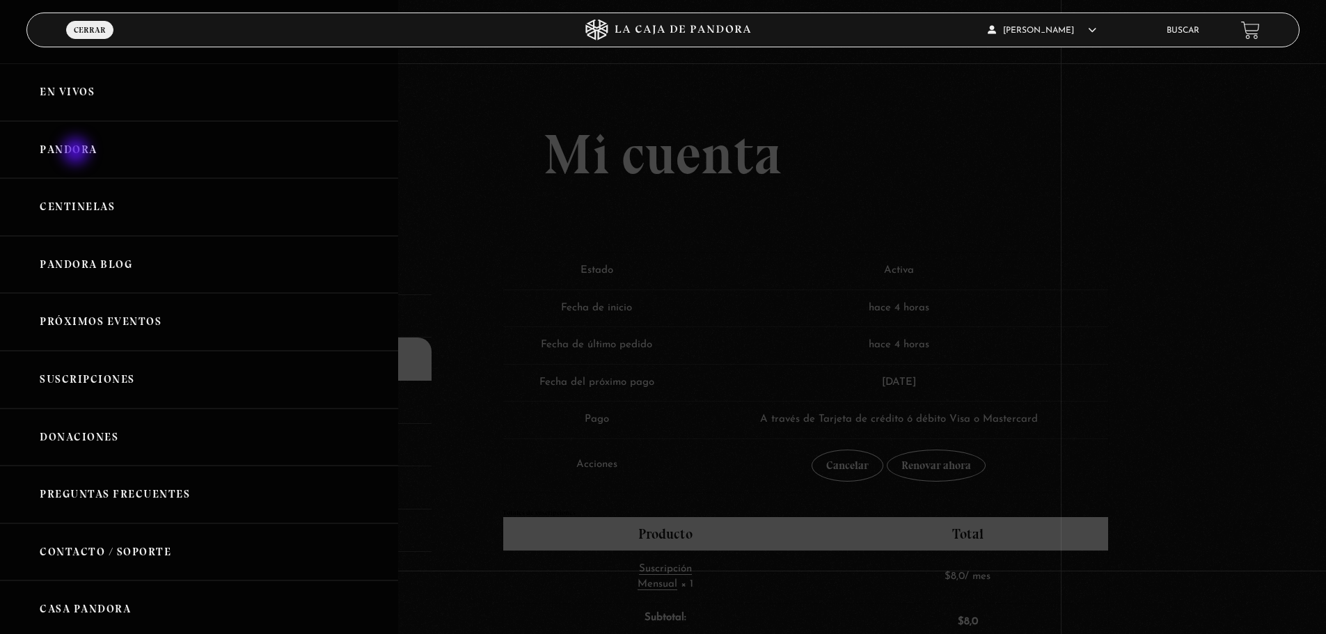
click at [77, 152] on link "Pandora" at bounding box center [199, 150] width 398 height 58
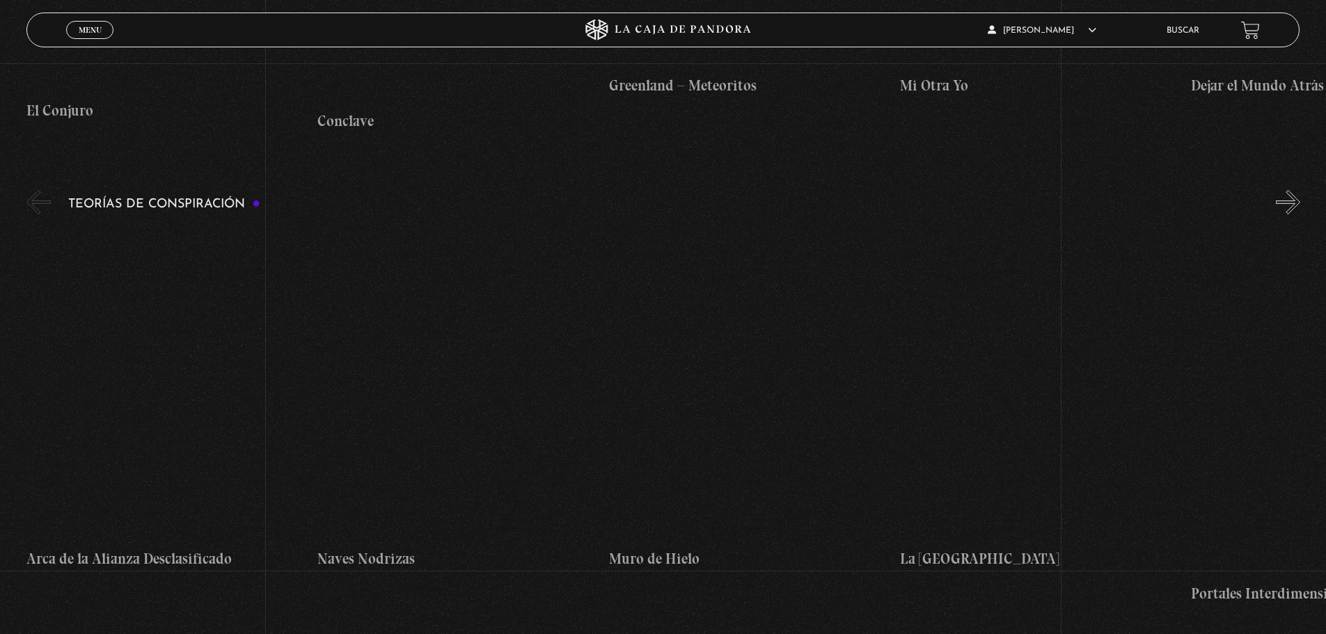
scroll to position [2228, 0]
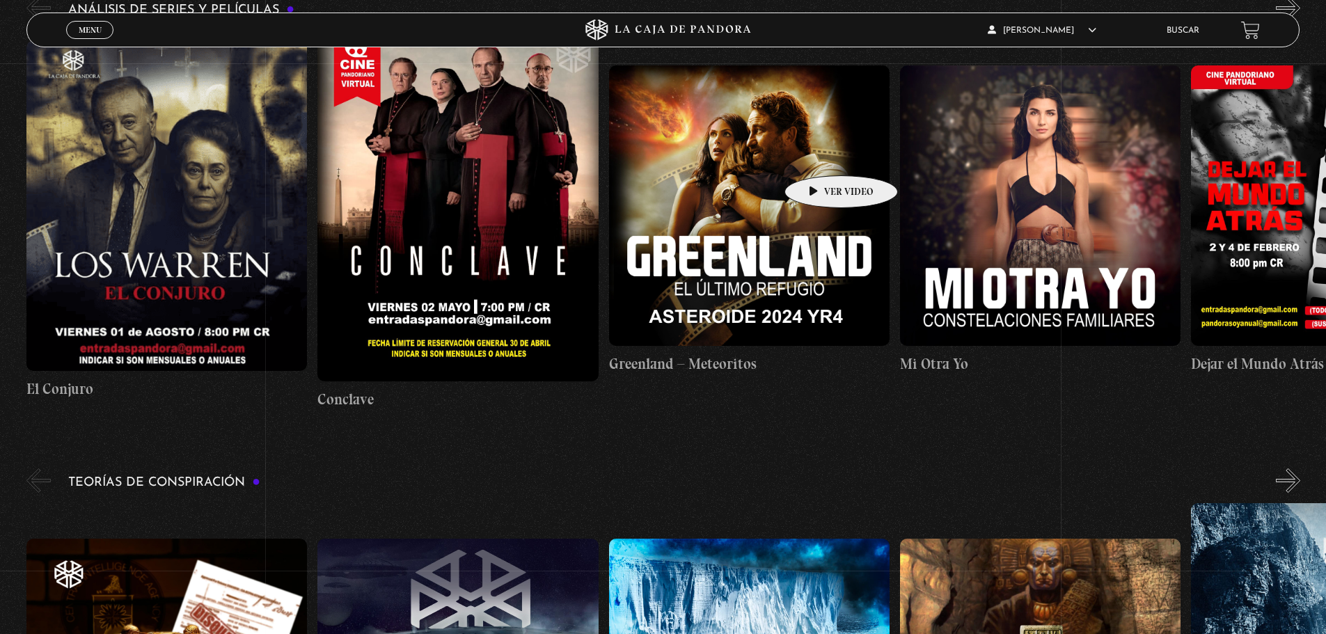
click at [820, 155] on figure at bounding box center [749, 205] width 281 height 281
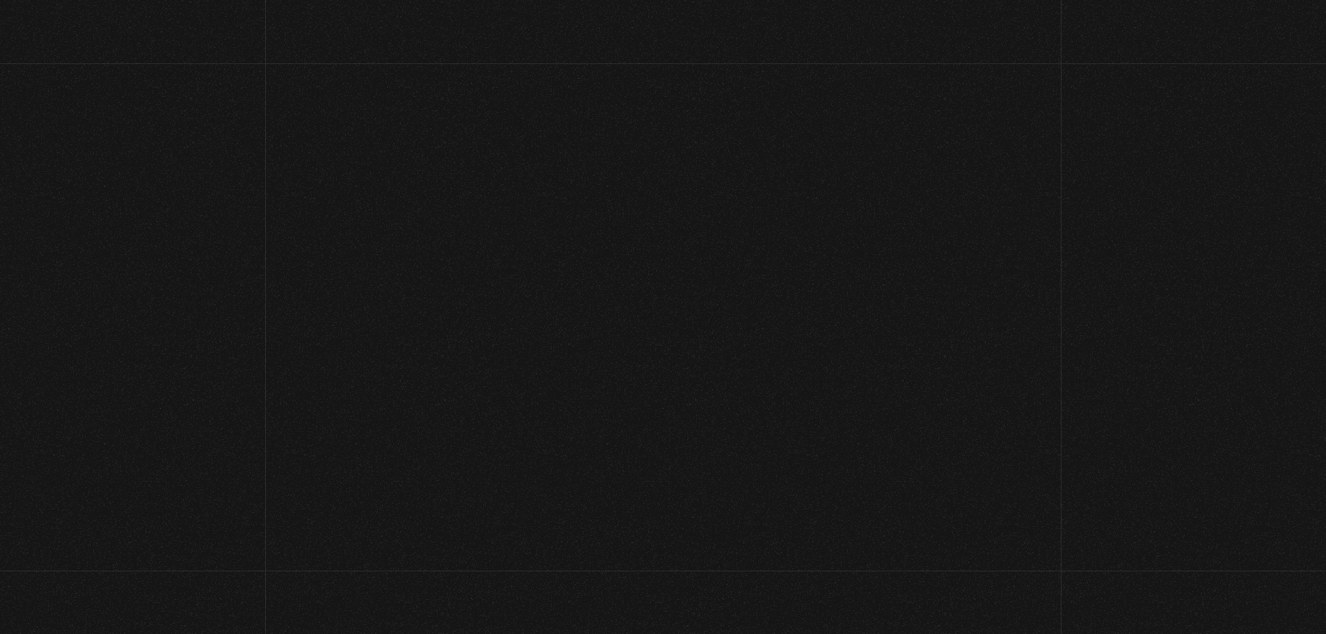
scroll to position [2228, 0]
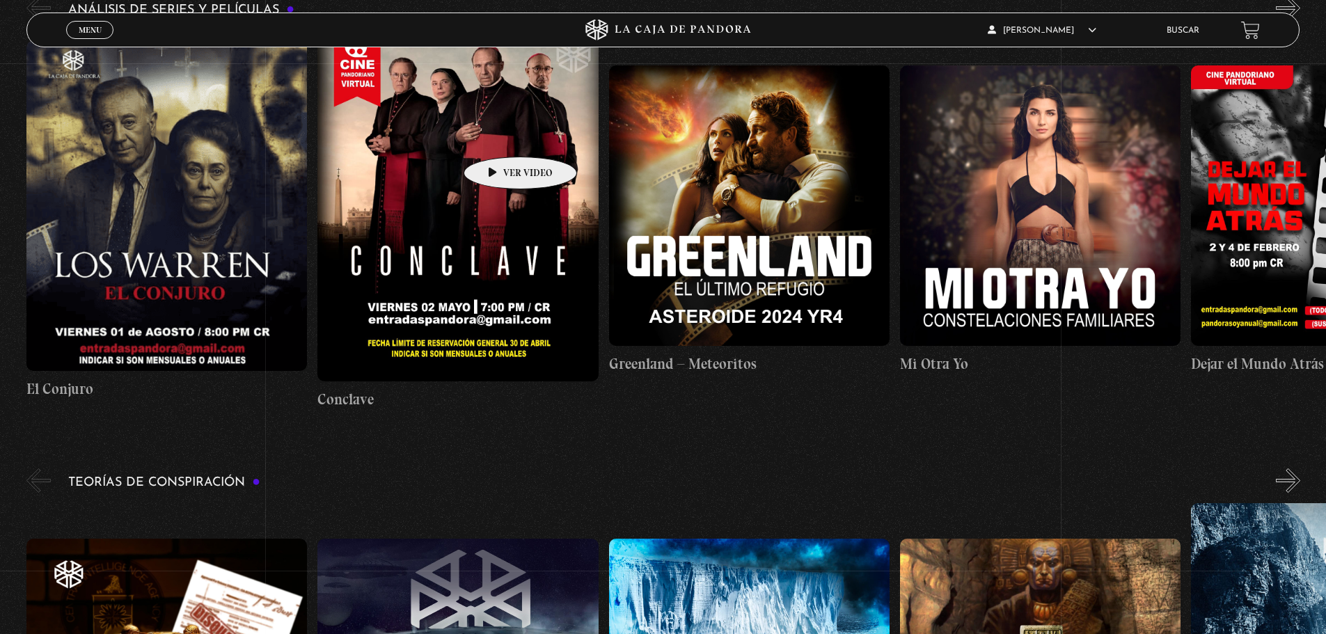
click at [499, 136] on figure at bounding box center [458, 206] width 281 height 351
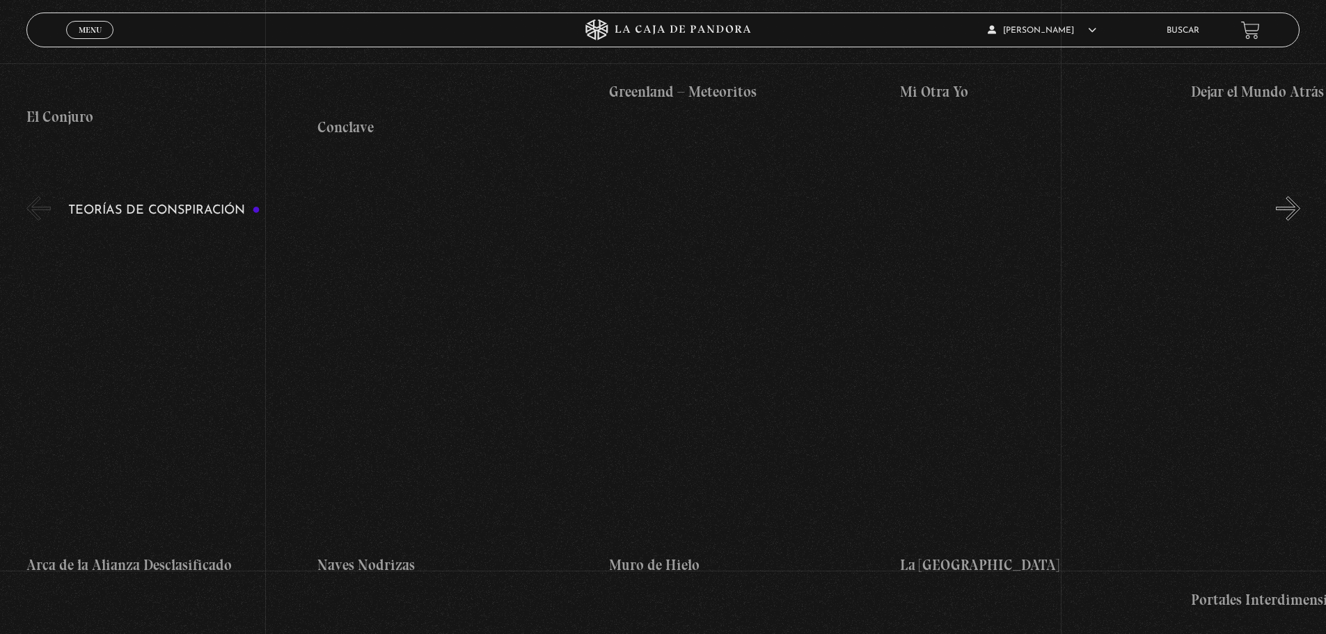
scroll to position [2507, 0]
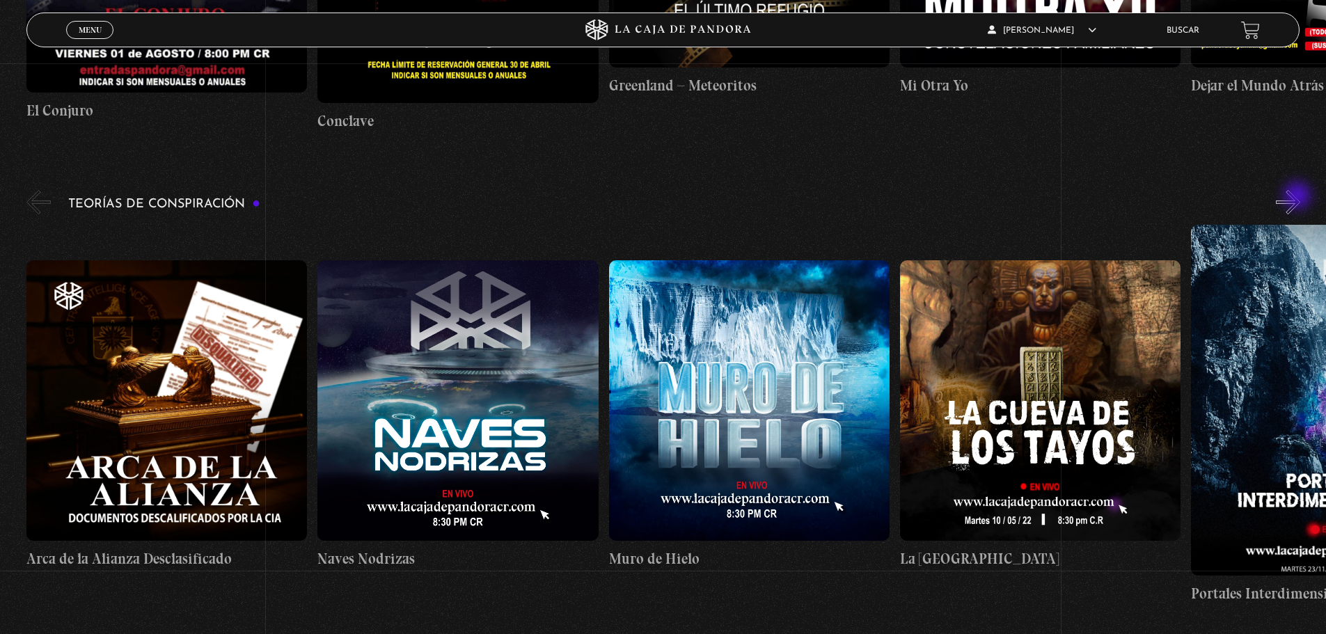
click at [1299, 197] on button "»" at bounding box center [1288, 202] width 24 height 24
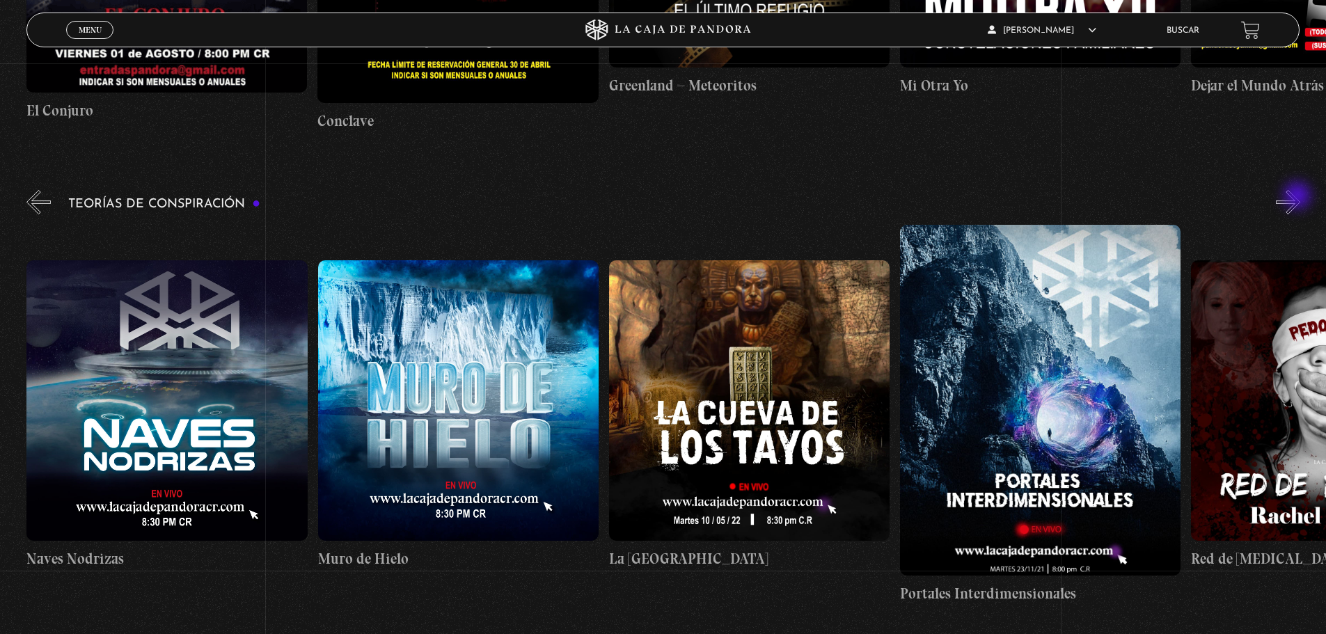
click at [1299, 197] on button "»" at bounding box center [1288, 202] width 24 height 24
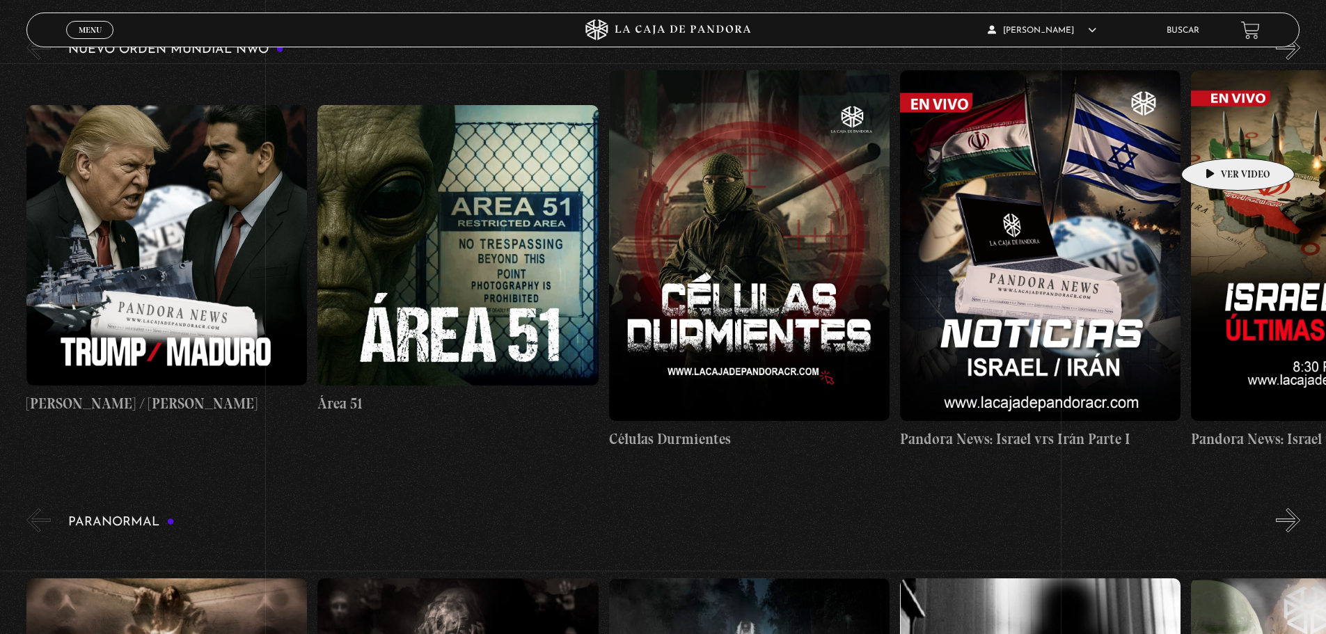
scroll to position [209, 0]
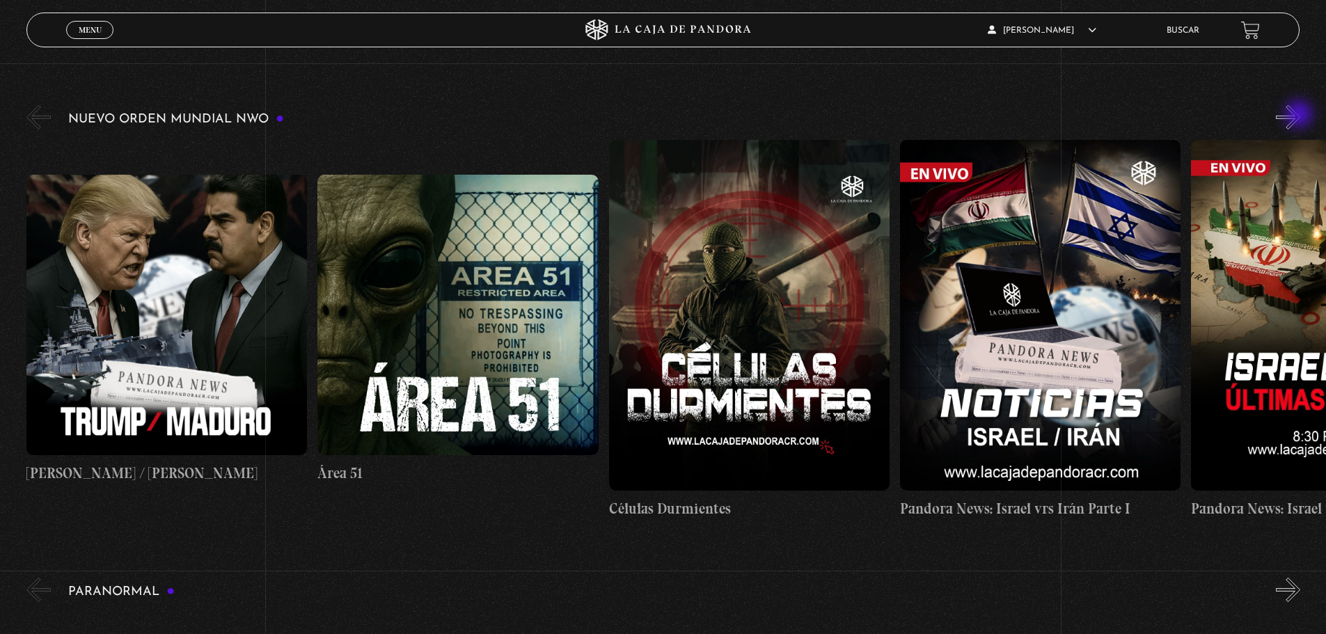
click at [1301, 116] on button "»" at bounding box center [1288, 117] width 24 height 24
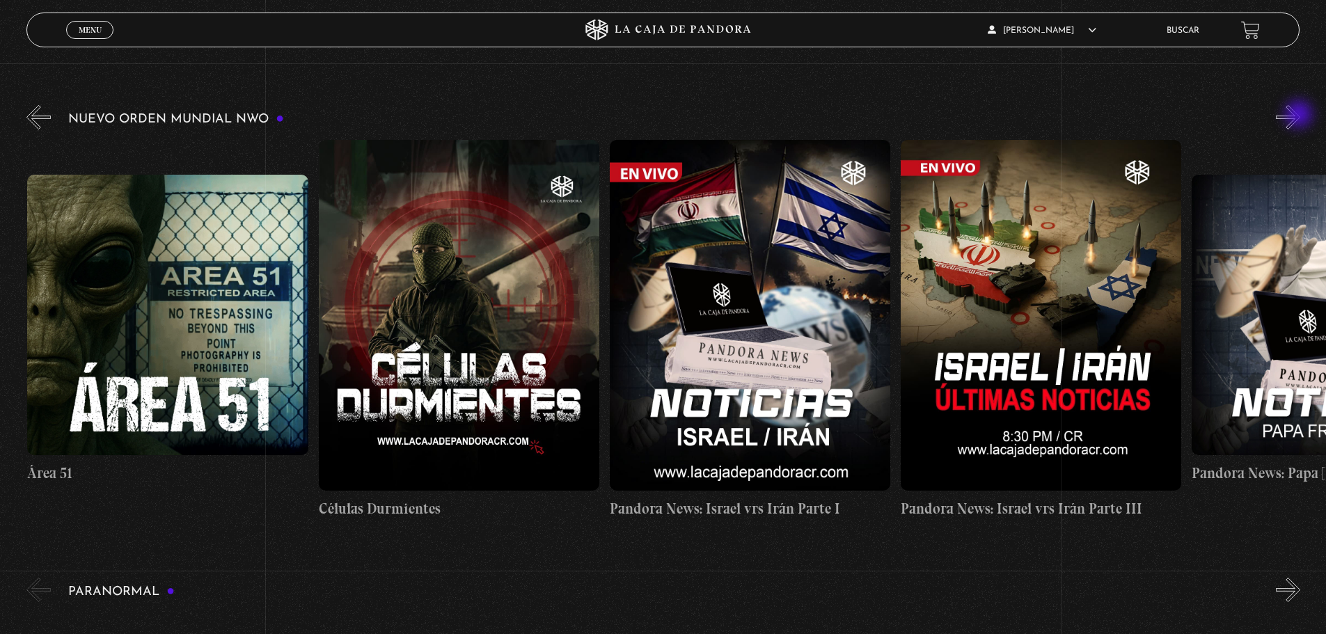
click at [1301, 116] on button "»" at bounding box center [1288, 117] width 24 height 24
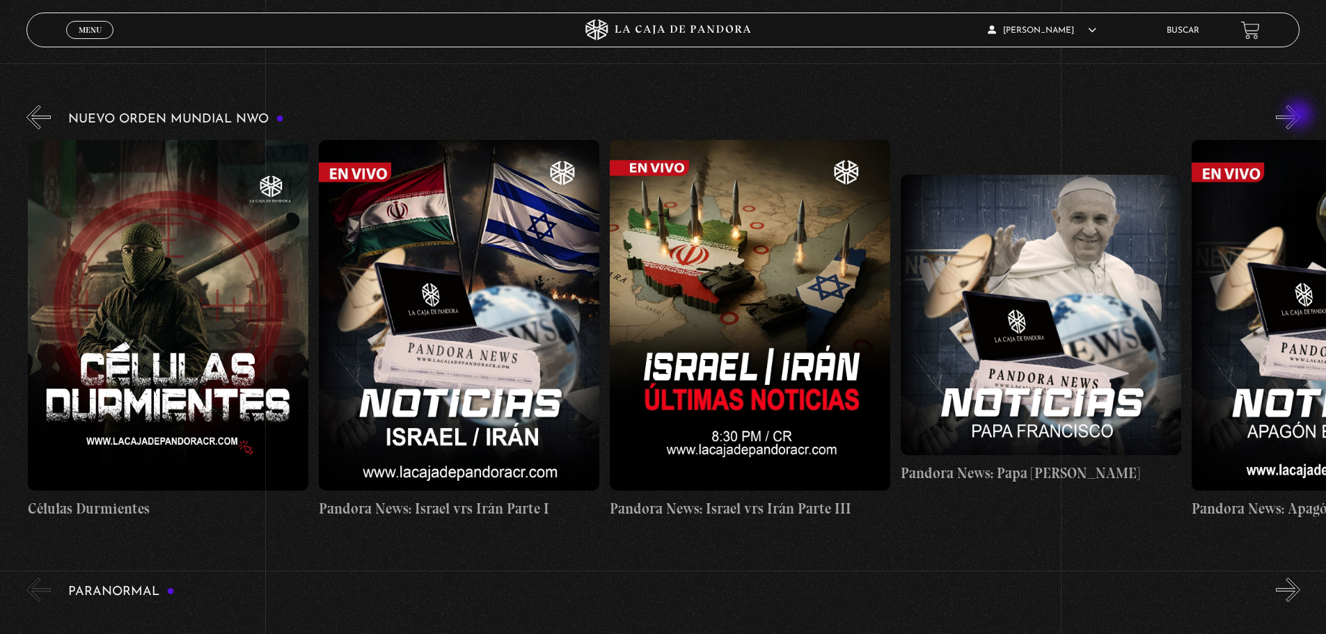
click at [1301, 116] on button "»" at bounding box center [1288, 117] width 24 height 24
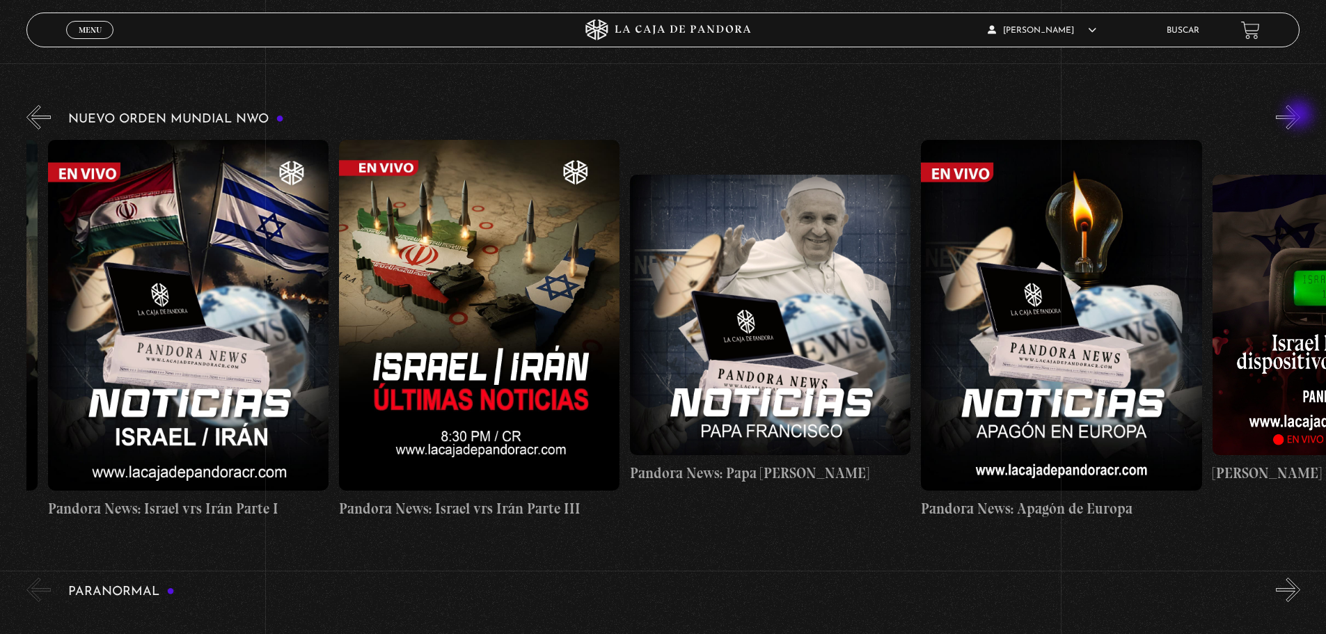
click at [1301, 116] on button "»" at bounding box center [1288, 117] width 24 height 24
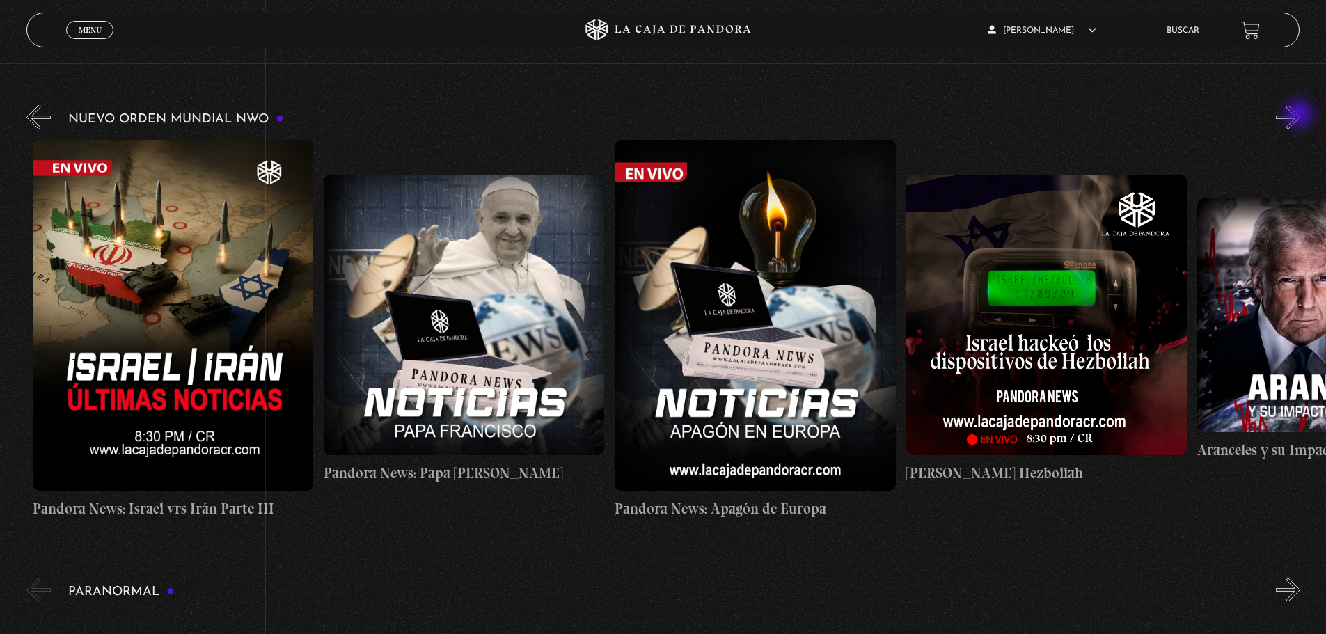
click at [1301, 116] on button "»" at bounding box center [1288, 117] width 24 height 24
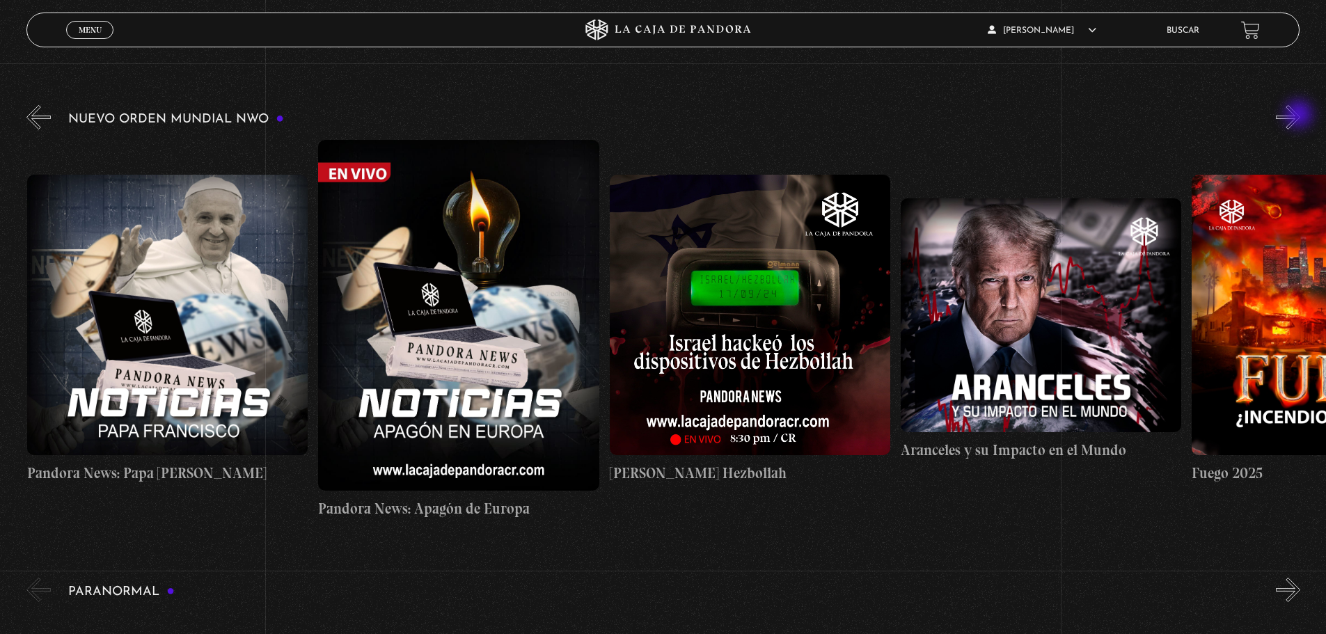
click at [1301, 116] on button "»" at bounding box center [1288, 117] width 24 height 24
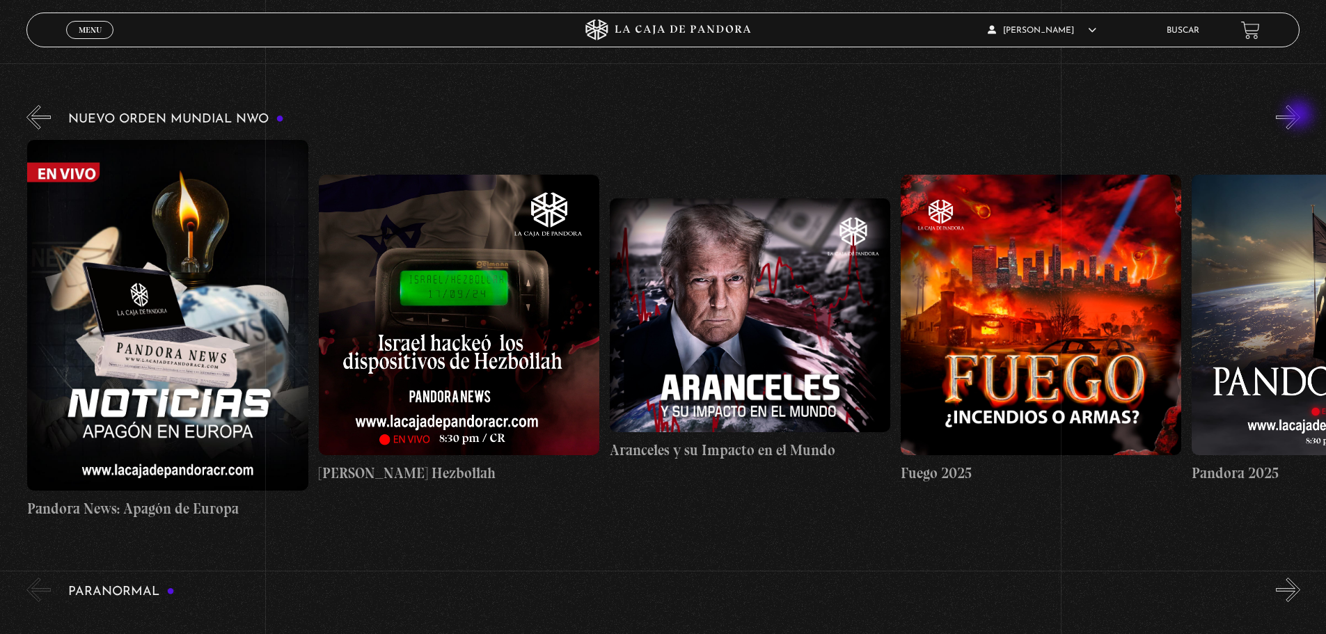
scroll to position [0, 1747]
click at [1301, 115] on button "»" at bounding box center [1288, 117] width 24 height 24
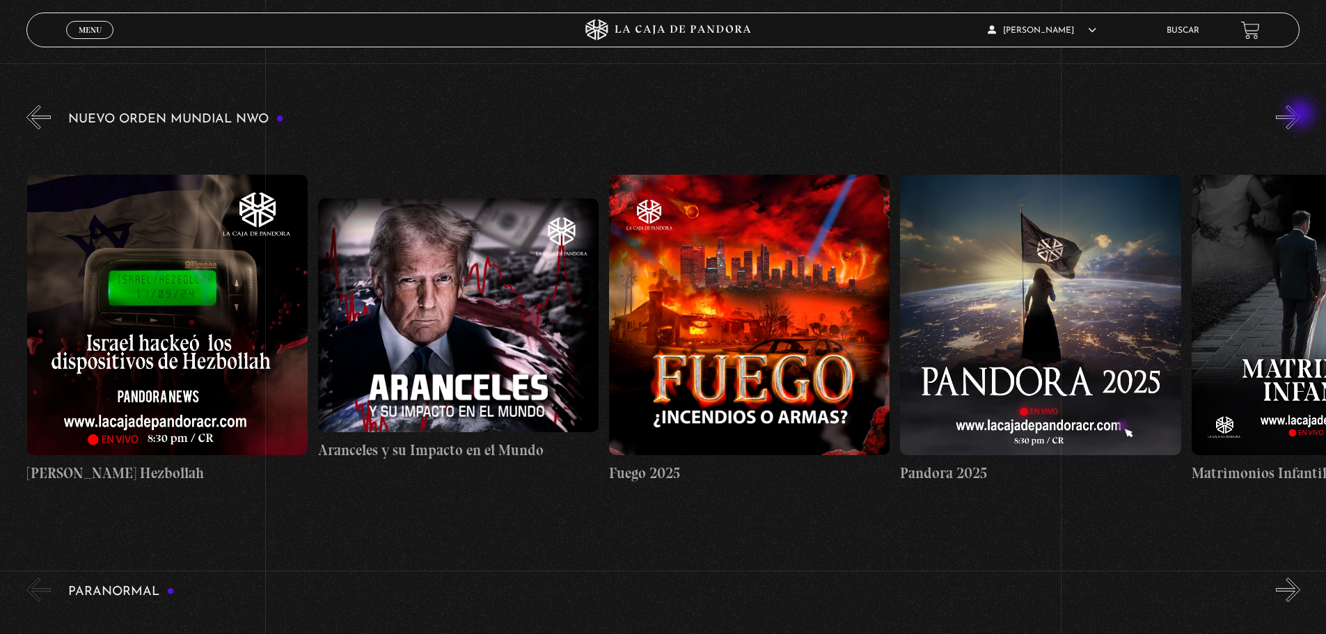
click at [1301, 115] on button "»" at bounding box center [1288, 117] width 24 height 24
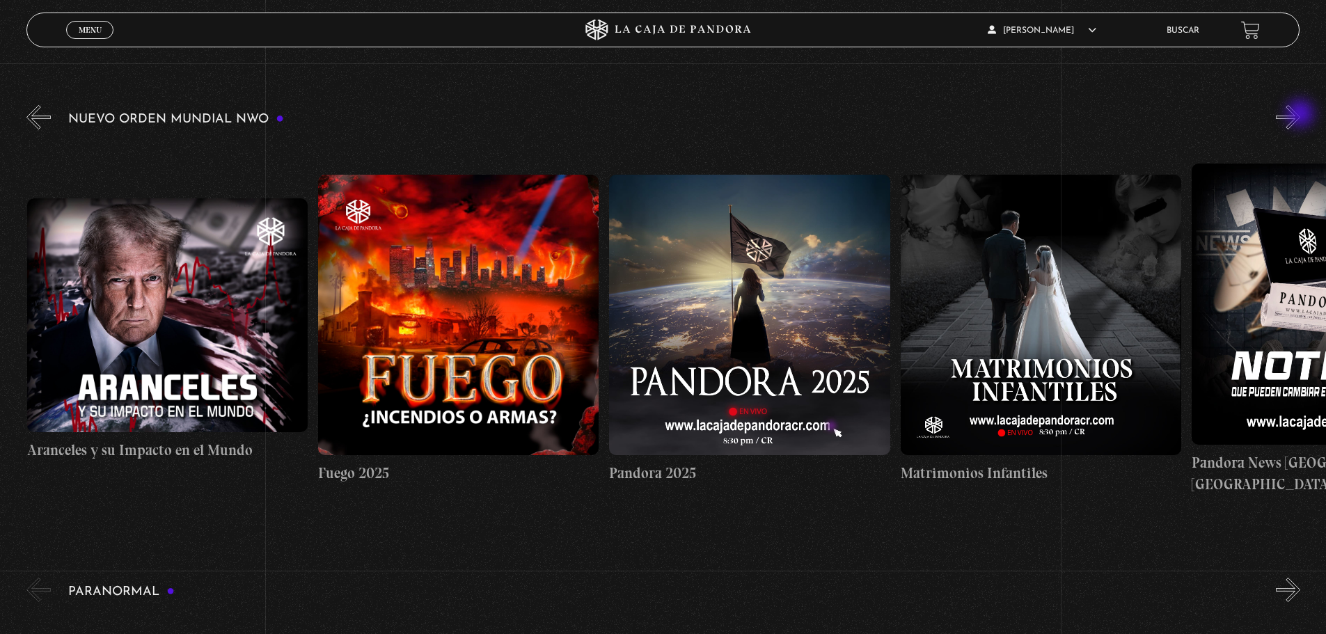
scroll to position [0, 2330]
click at [1301, 115] on button "»" at bounding box center [1288, 117] width 24 height 24
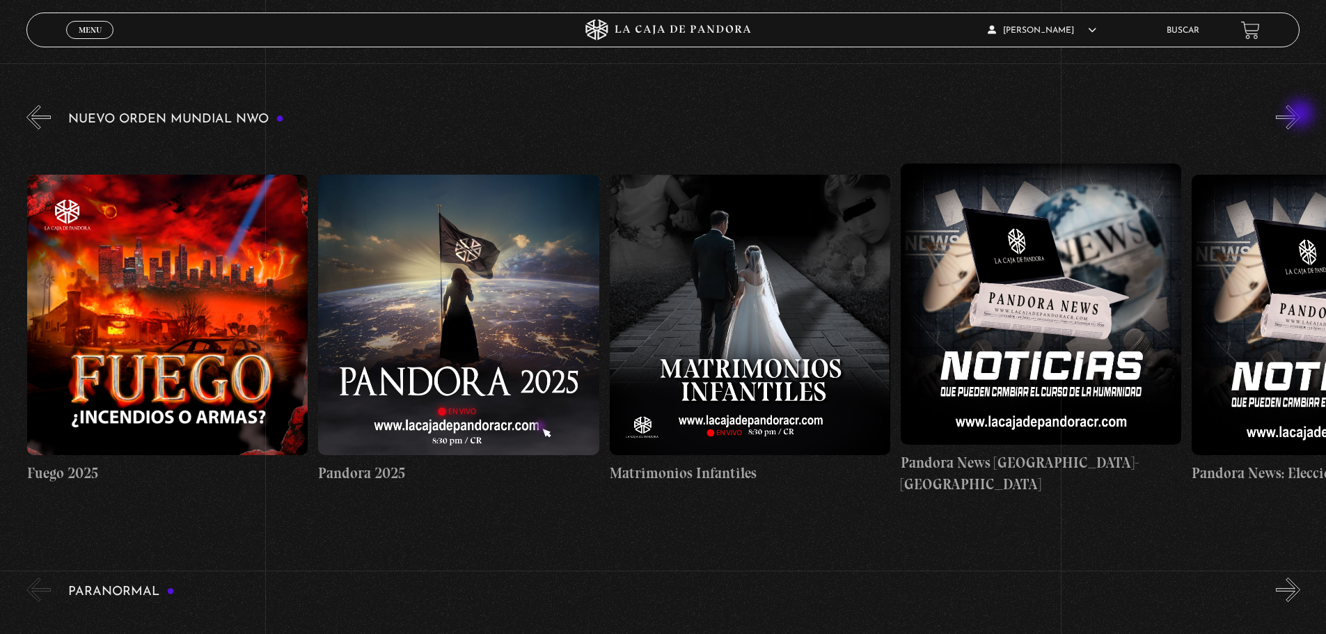
scroll to position [0, 2621]
click at [1301, 115] on button "»" at bounding box center [1288, 117] width 24 height 24
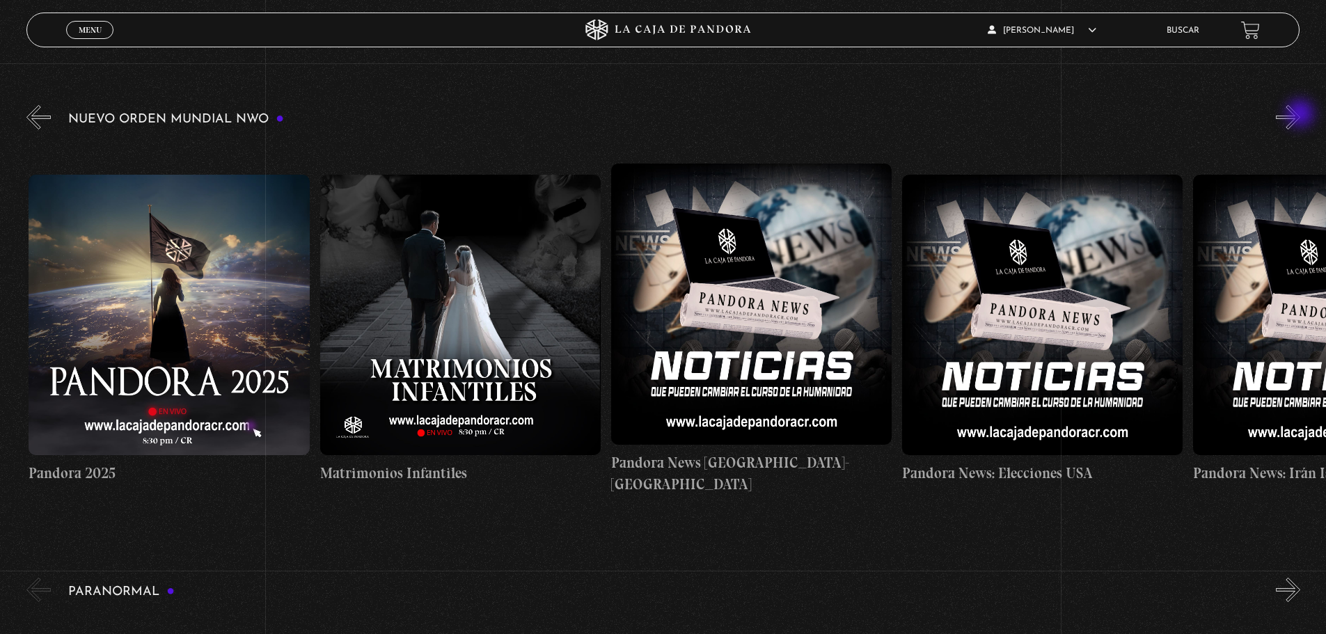
click at [1301, 115] on button "»" at bounding box center [1288, 117] width 24 height 24
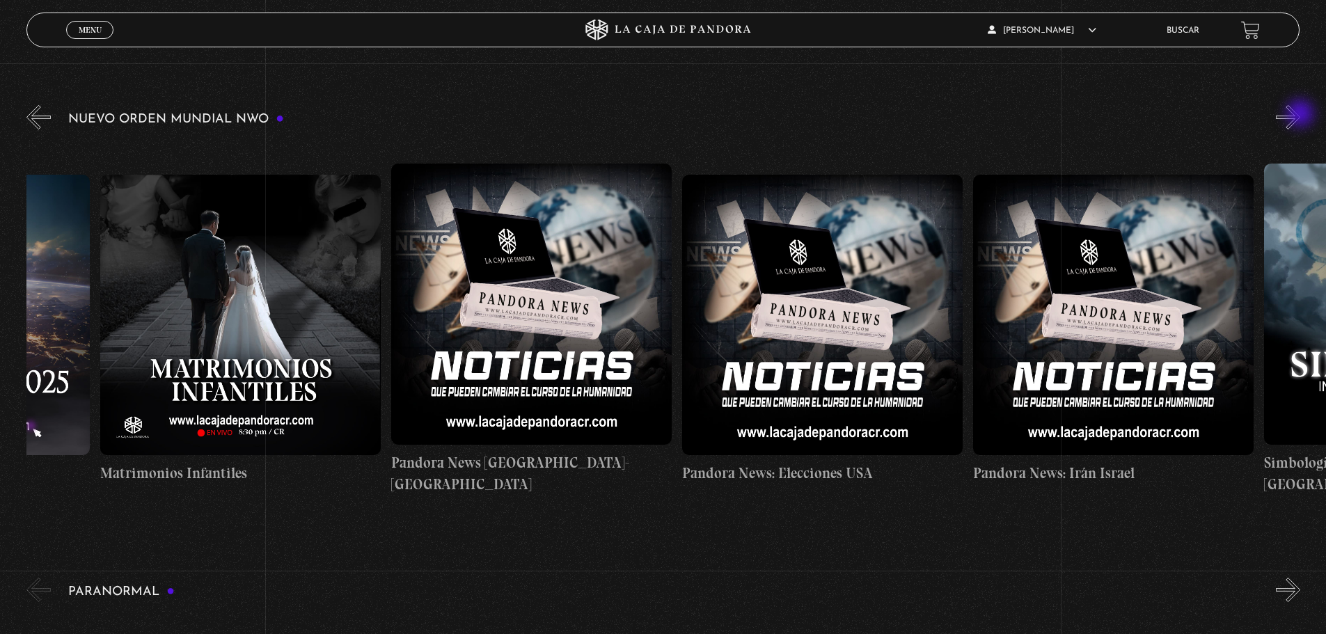
click at [1301, 115] on button "»" at bounding box center [1288, 117] width 24 height 24
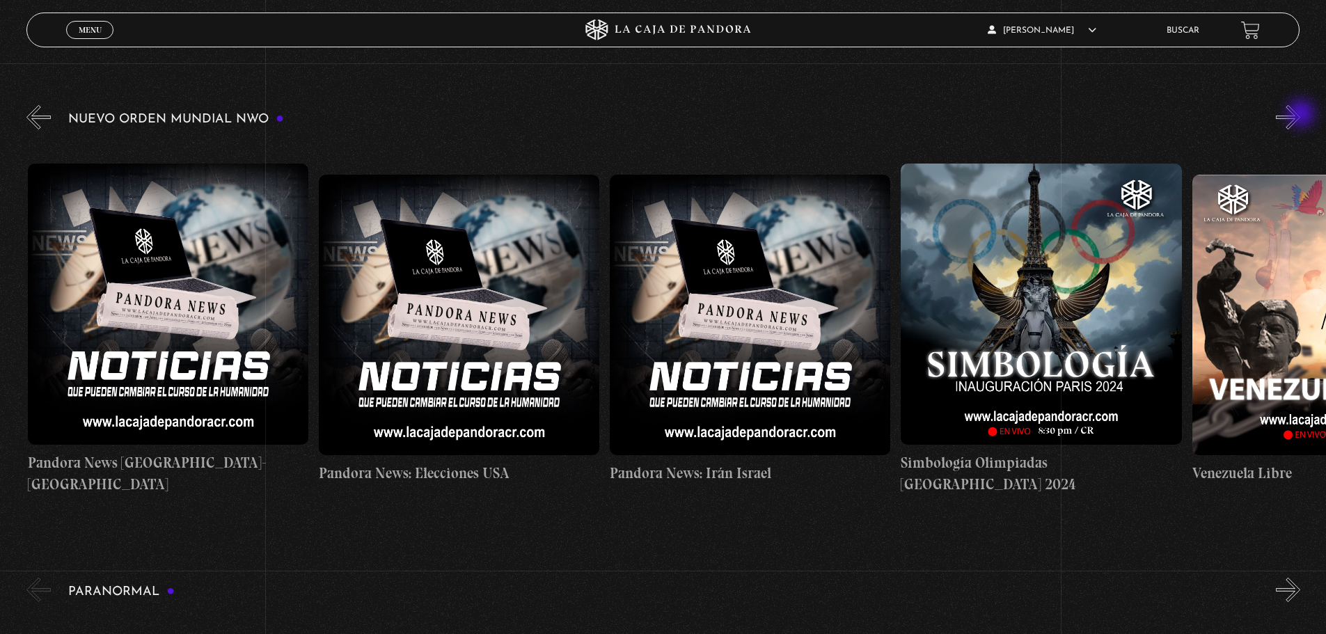
click at [1301, 115] on button "»" at bounding box center [1288, 117] width 24 height 24
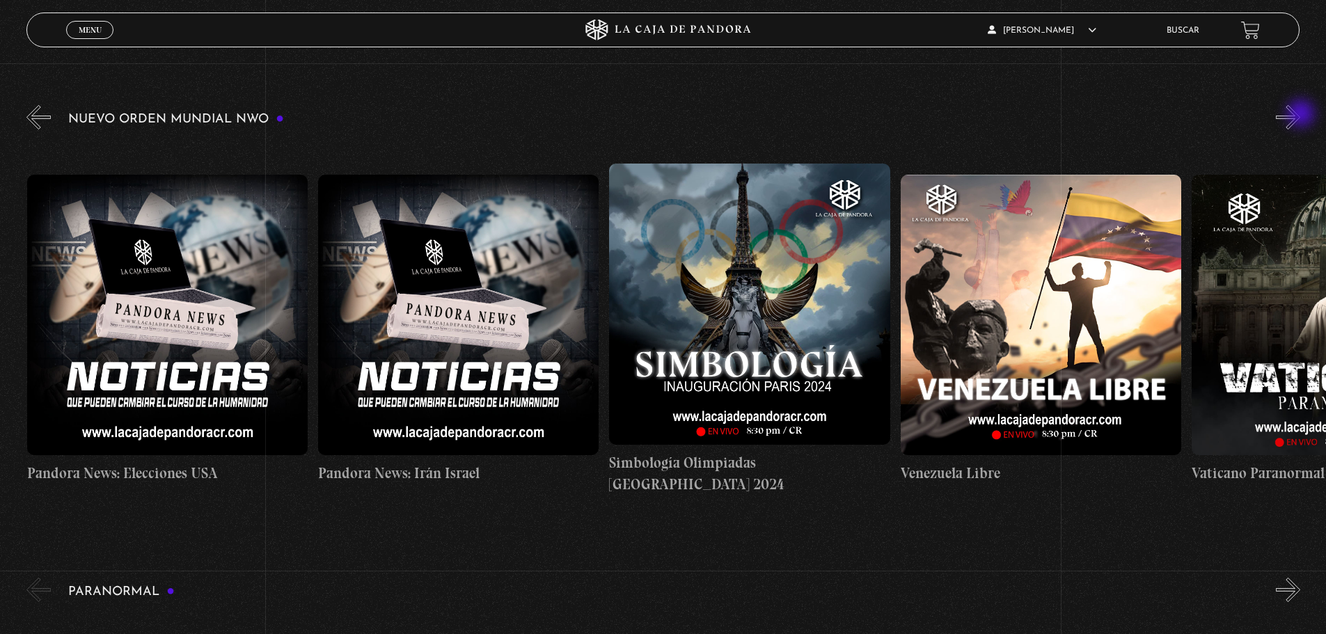
click at [1301, 115] on button "»" at bounding box center [1288, 117] width 24 height 24
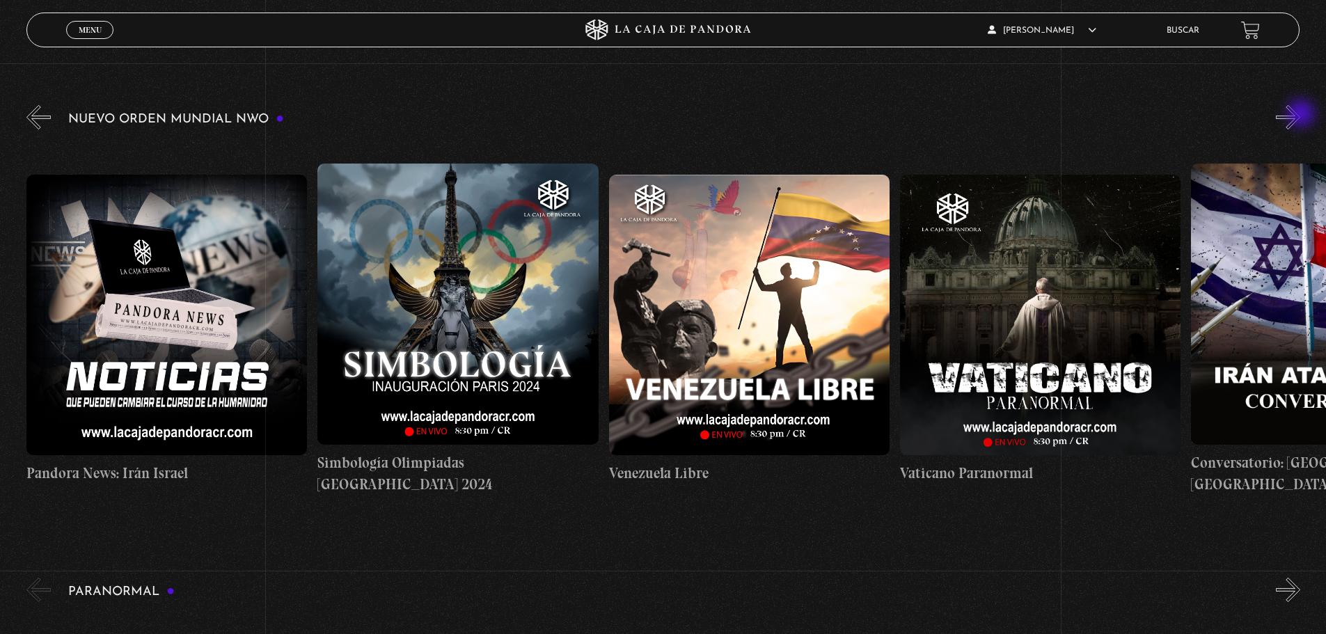
click at [1301, 115] on button "»" at bounding box center [1288, 117] width 24 height 24
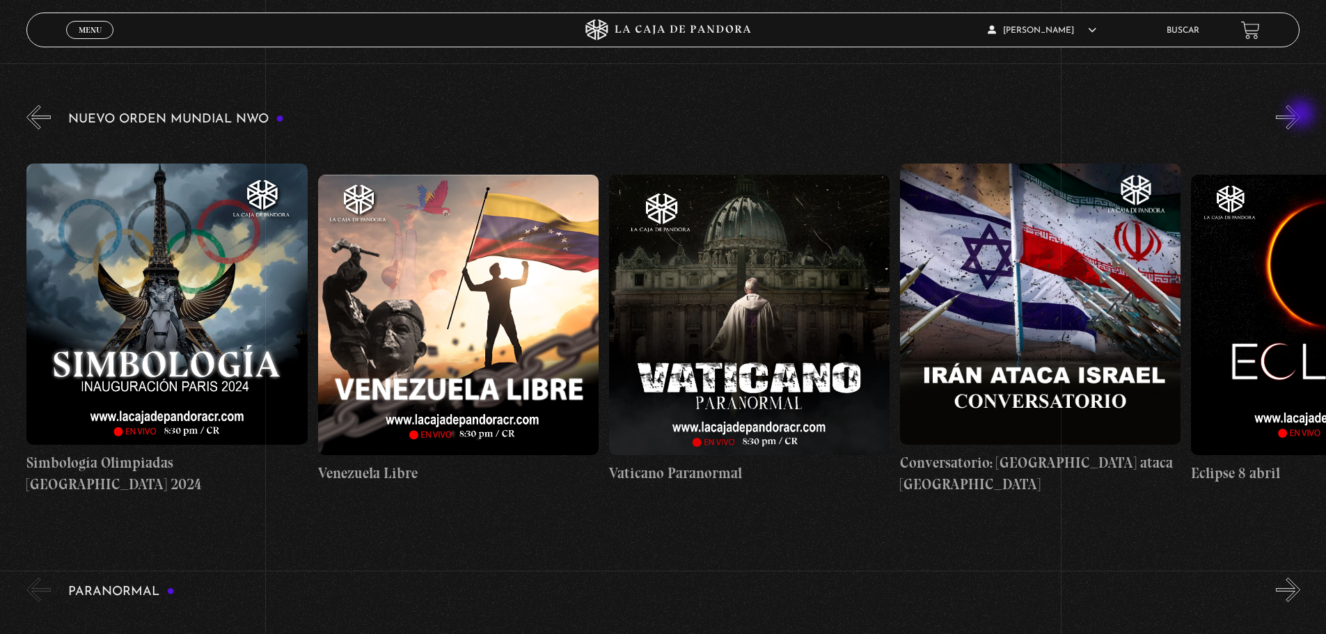
click at [1301, 115] on button "»" at bounding box center [1288, 117] width 24 height 24
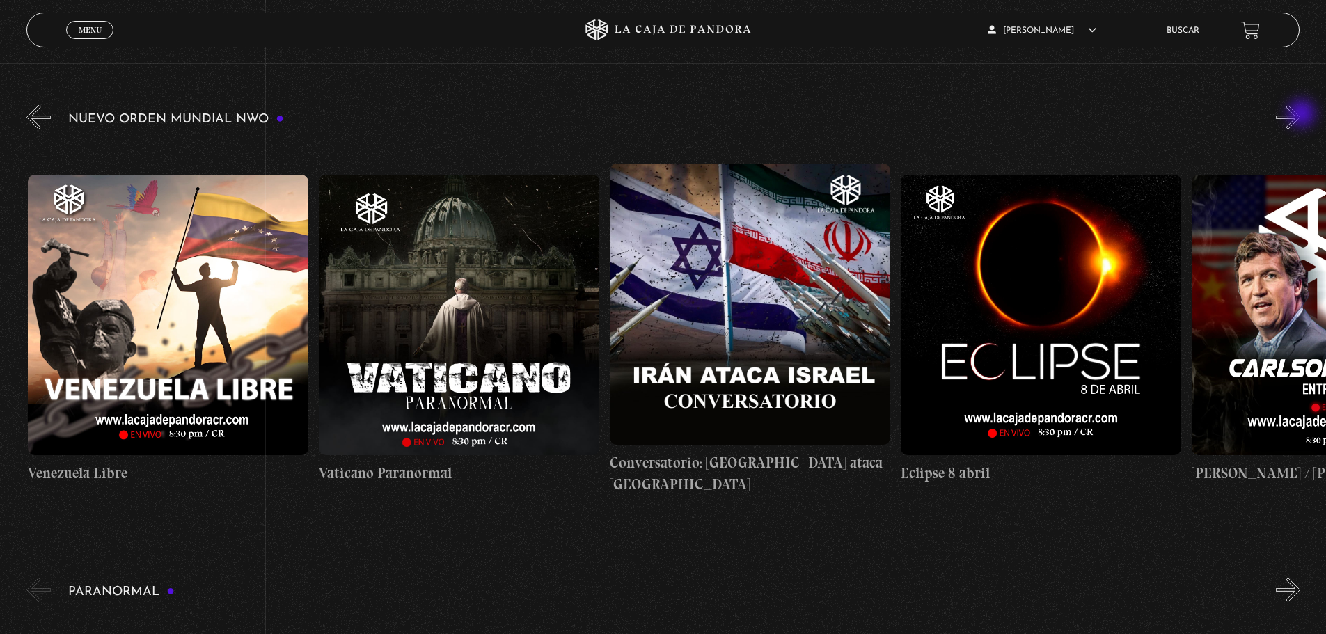
click at [1301, 115] on button "»" at bounding box center [1288, 117] width 24 height 24
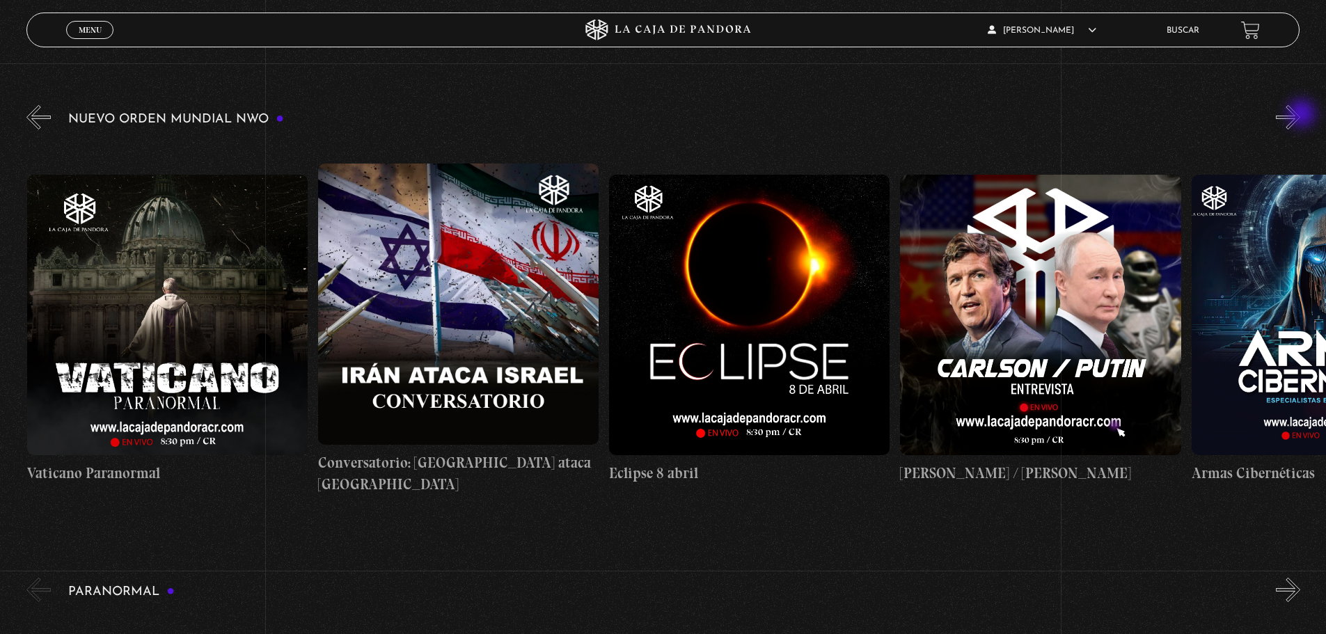
click at [1301, 115] on button "»" at bounding box center [1288, 117] width 24 height 24
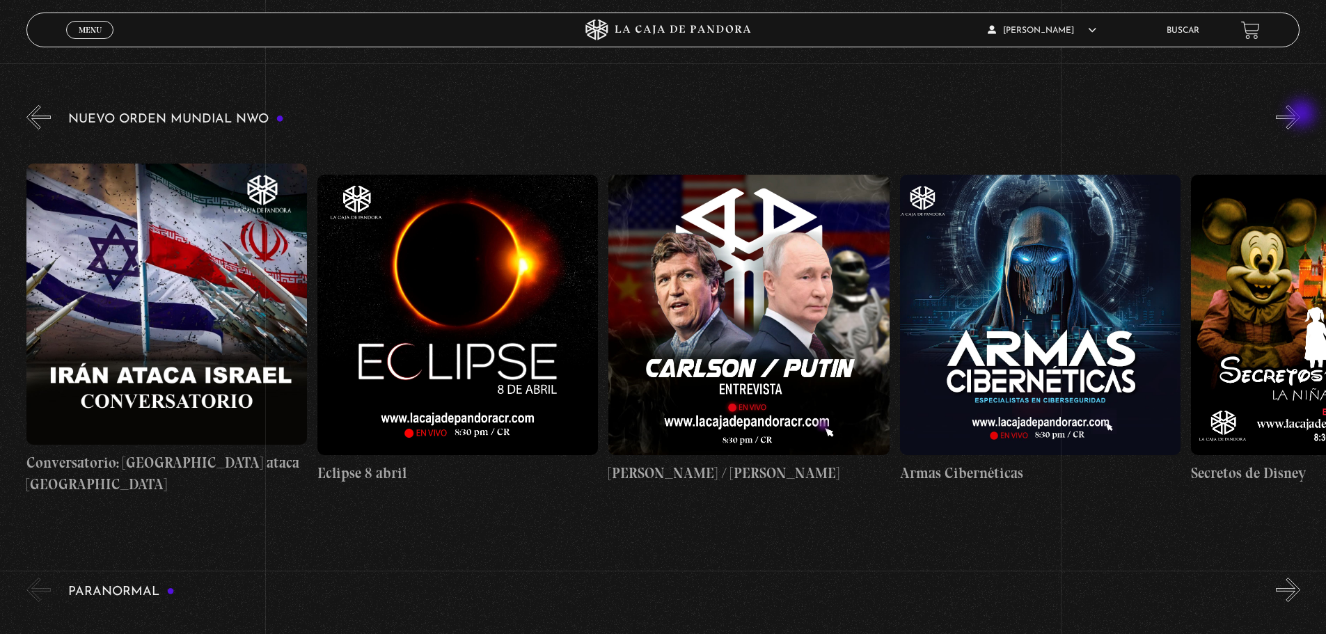
click at [1301, 115] on button "»" at bounding box center [1288, 117] width 24 height 24
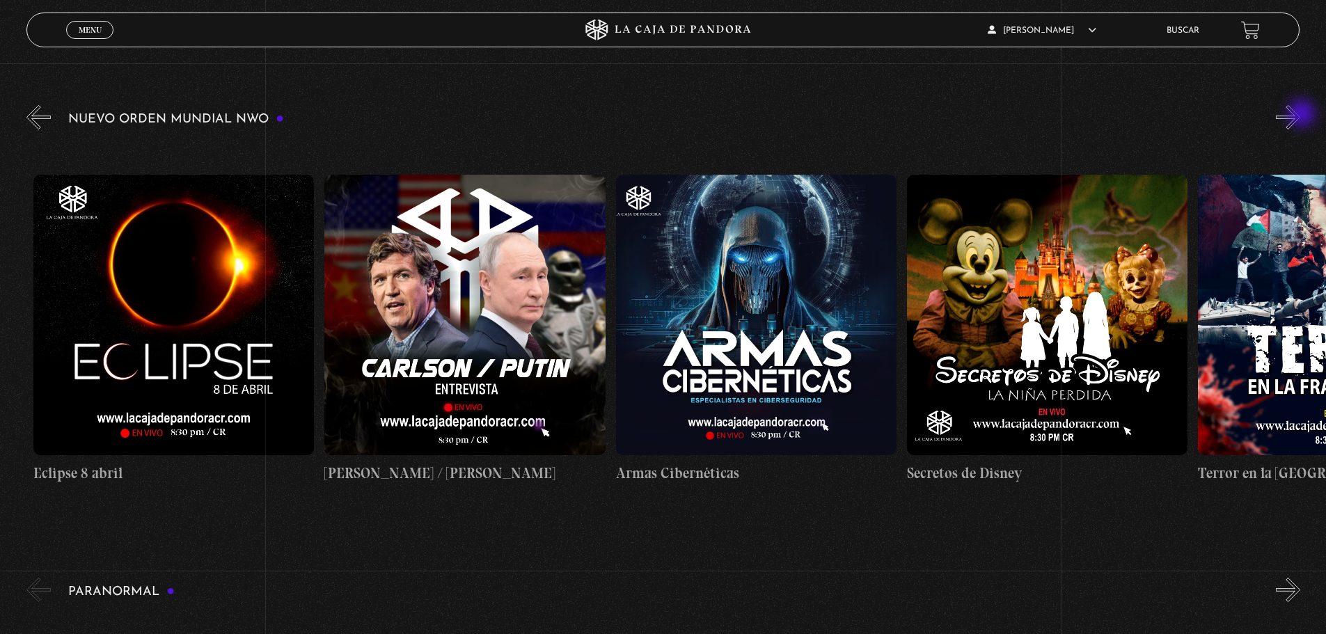
click at [1301, 115] on button "»" at bounding box center [1288, 117] width 24 height 24
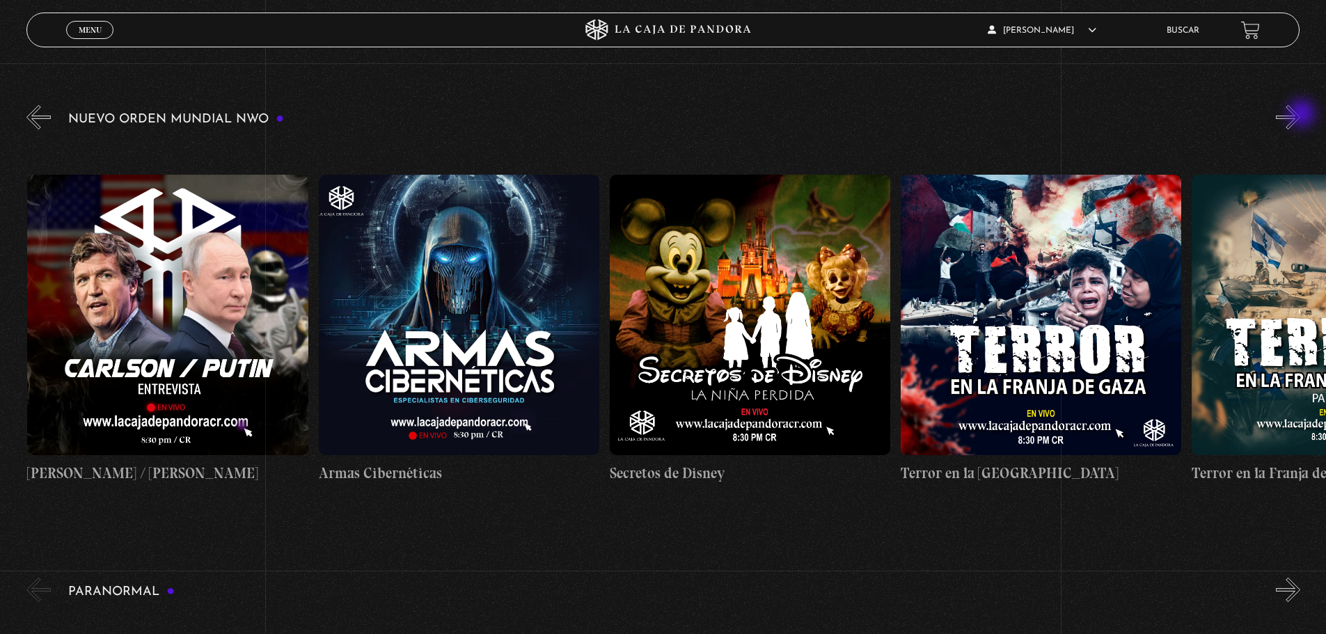
click at [1301, 115] on button "»" at bounding box center [1288, 117] width 24 height 24
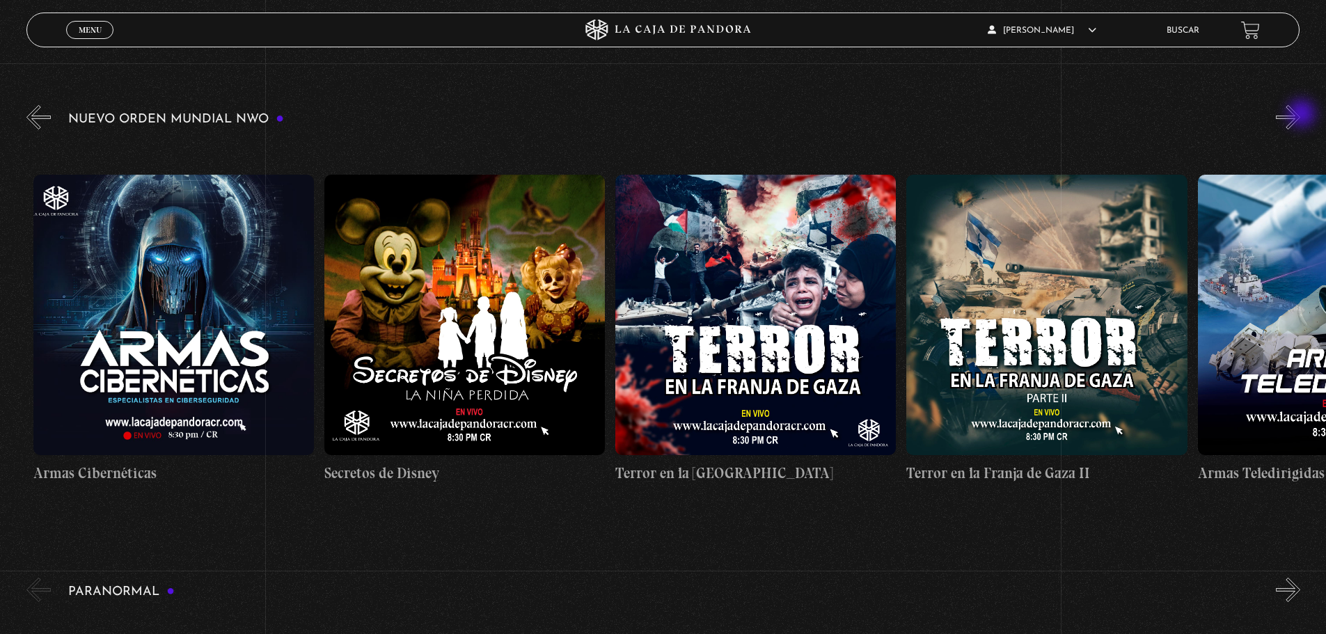
click at [1301, 115] on button "»" at bounding box center [1288, 117] width 24 height 24
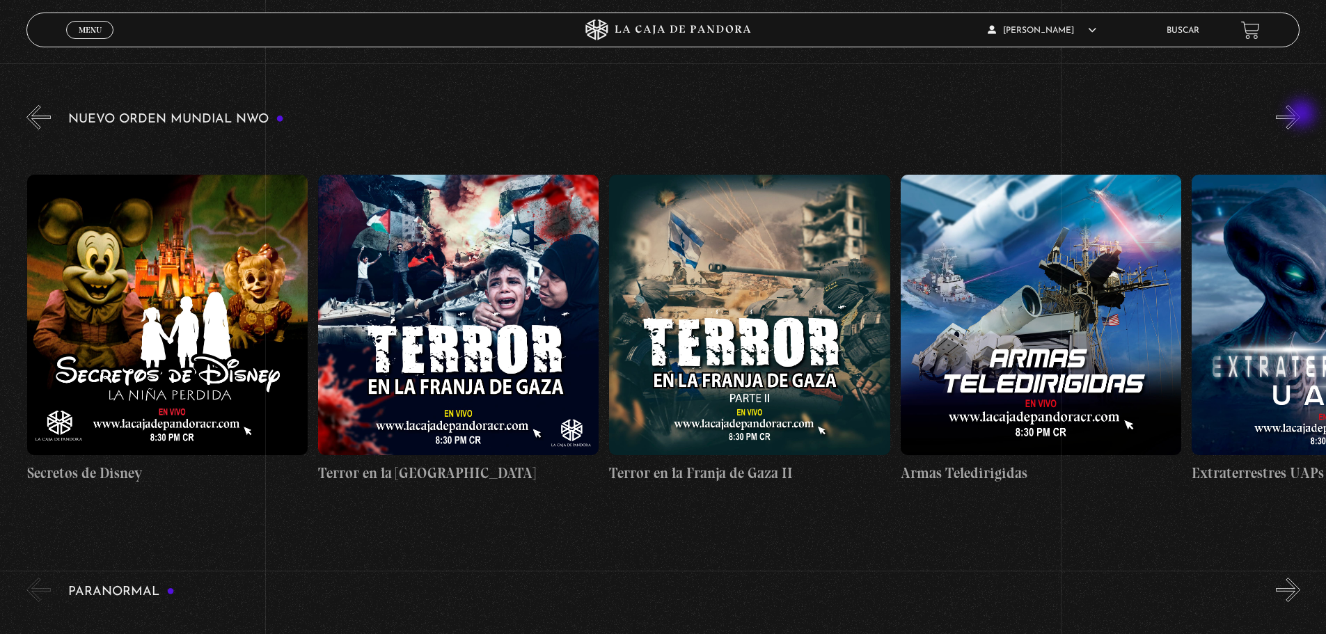
scroll to position [0, 6407]
click at [1301, 118] on button "»" at bounding box center [1288, 117] width 24 height 24
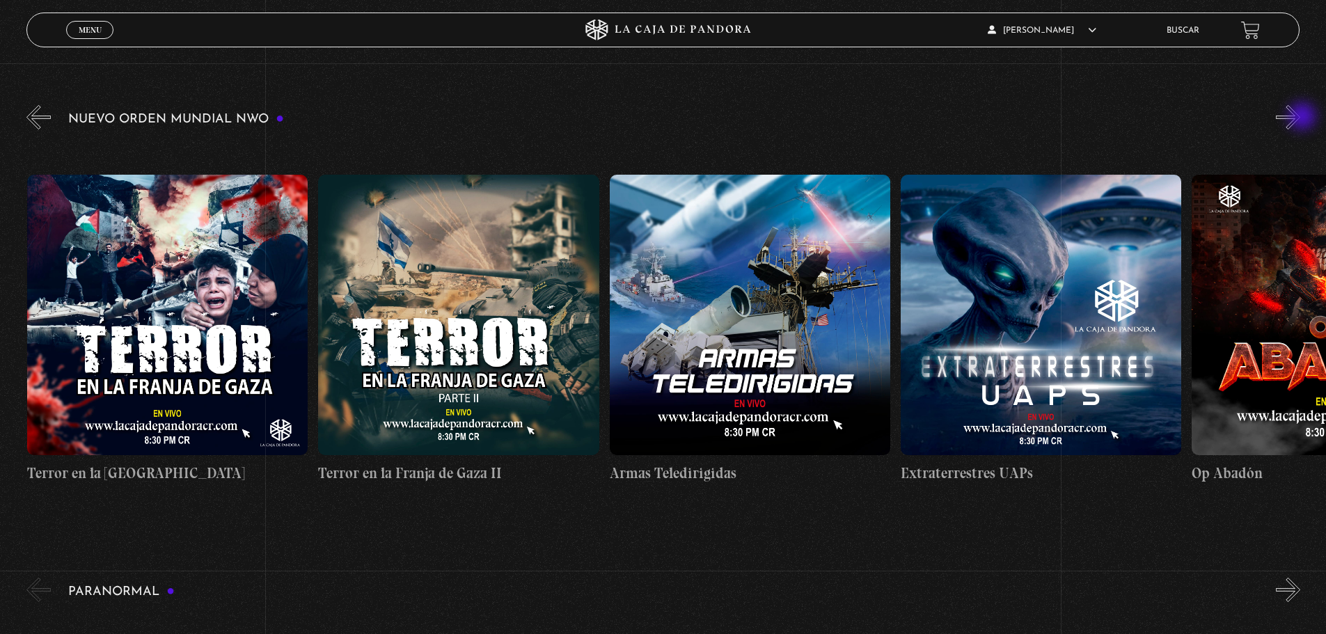
click at [1301, 118] on button "»" at bounding box center [1288, 117] width 24 height 24
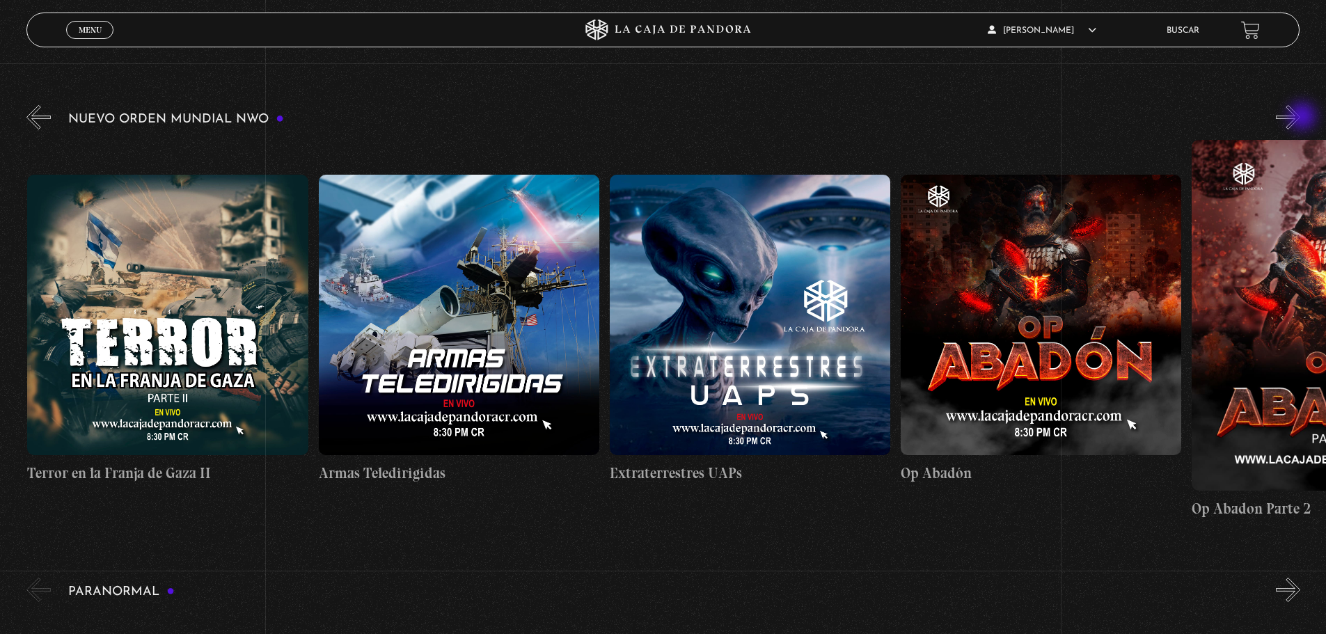
click at [1301, 118] on button "»" at bounding box center [1288, 117] width 24 height 24
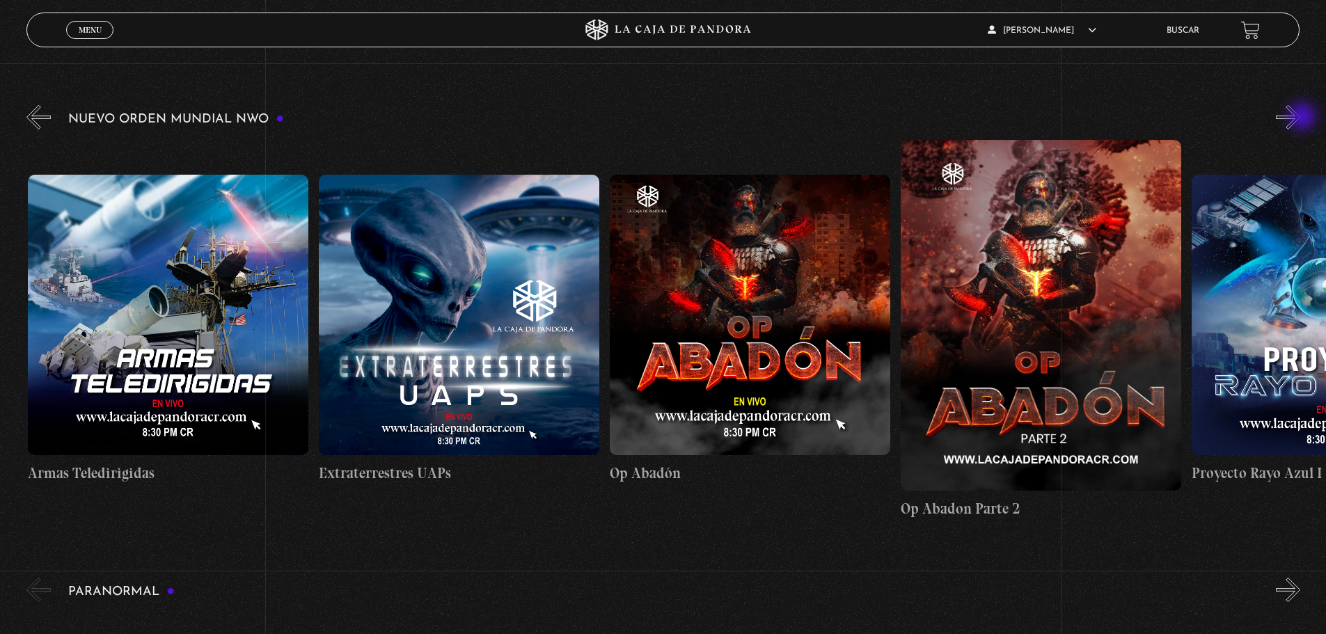
click at [1301, 118] on button "»" at bounding box center [1288, 117] width 24 height 24
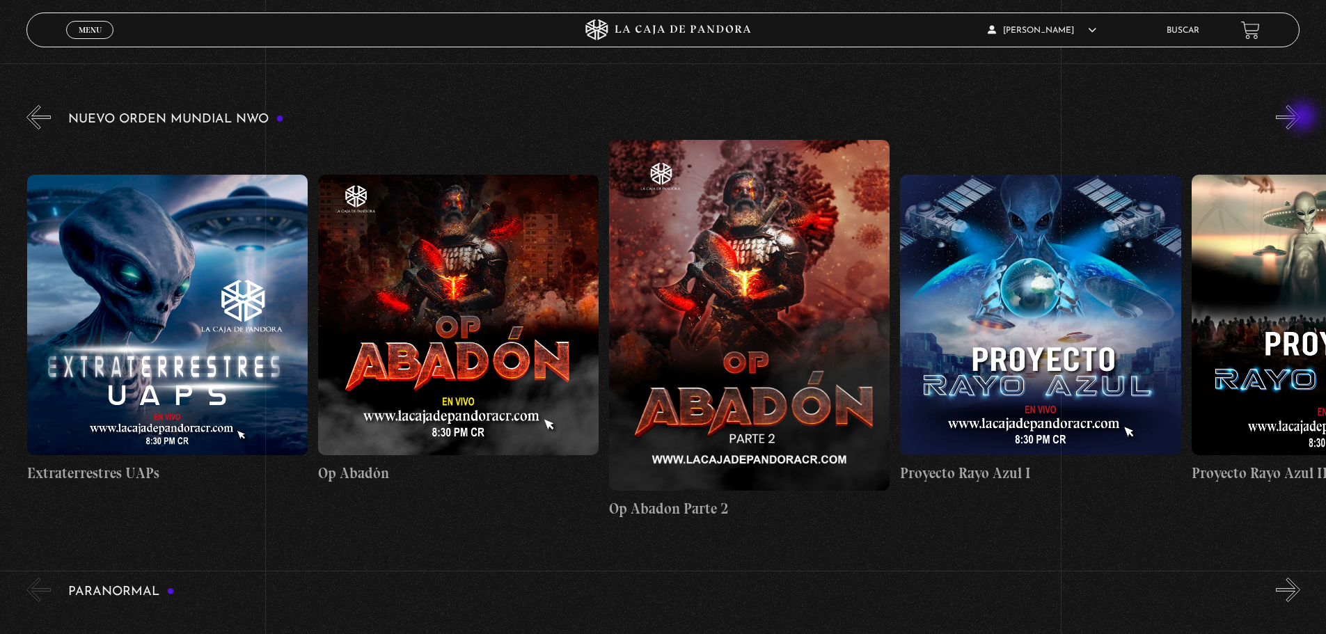
click at [1301, 118] on button "»" at bounding box center [1288, 117] width 24 height 24
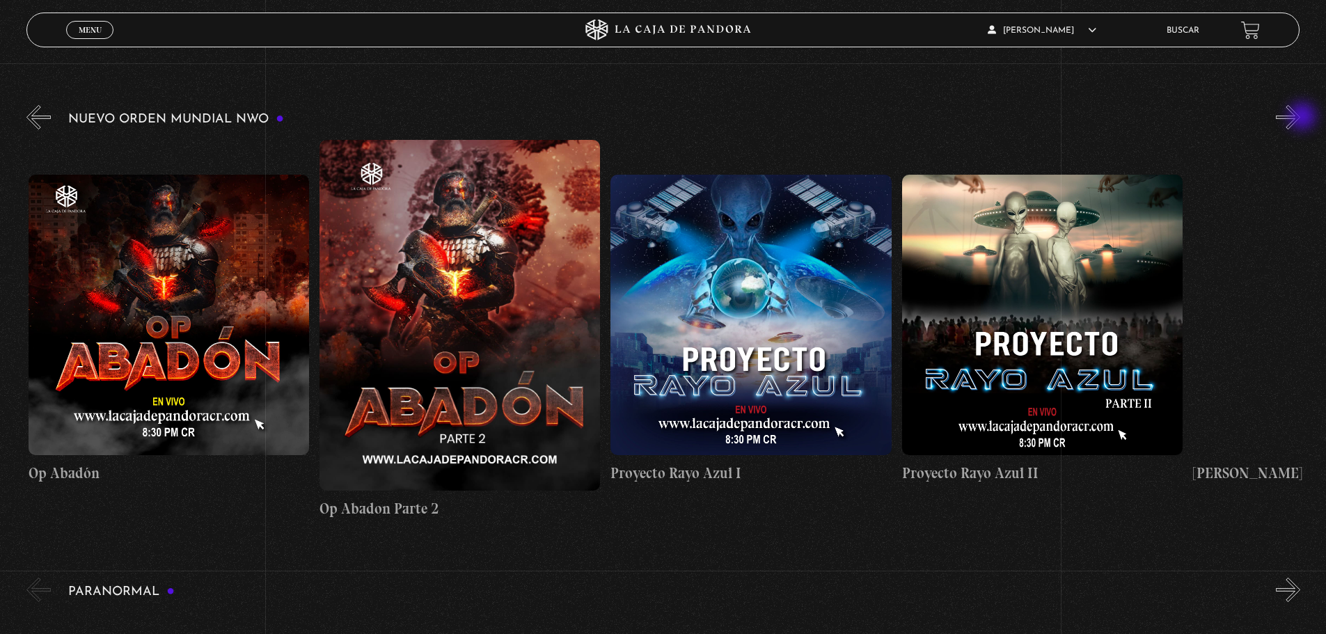
click at [1301, 118] on button "»" at bounding box center [1288, 117] width 24 height 24
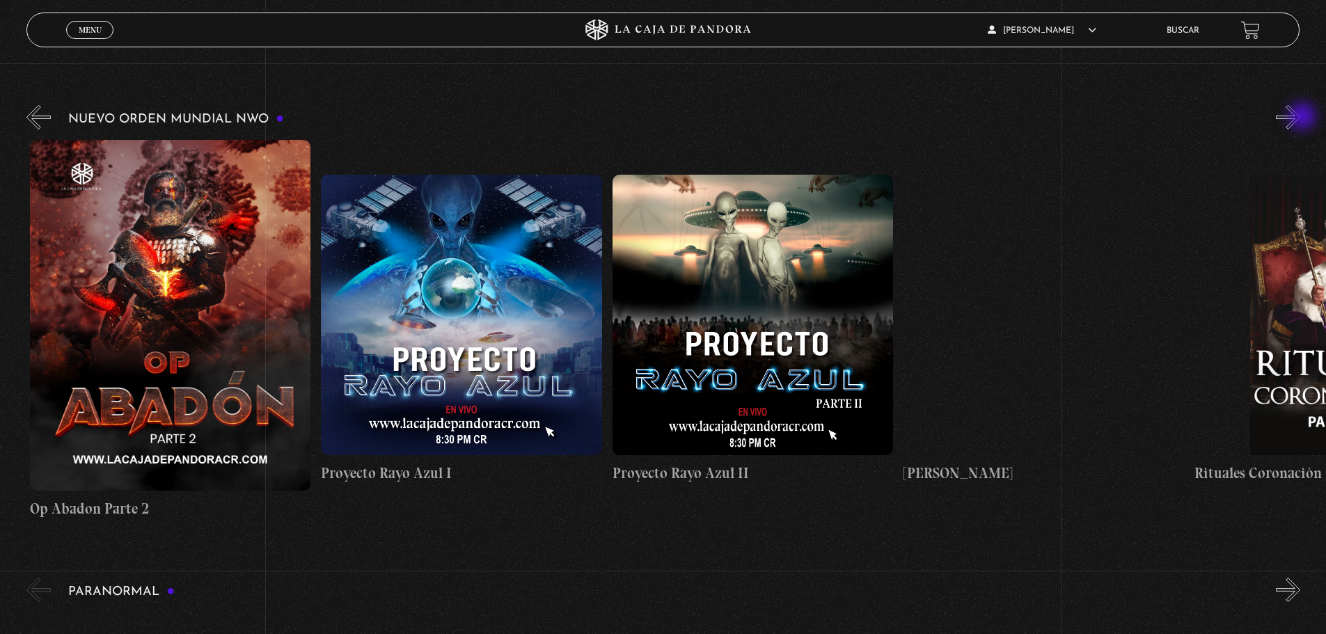
click at [1301, 118] on button "»" at bounding box center [1288, 117] width 24 height 24
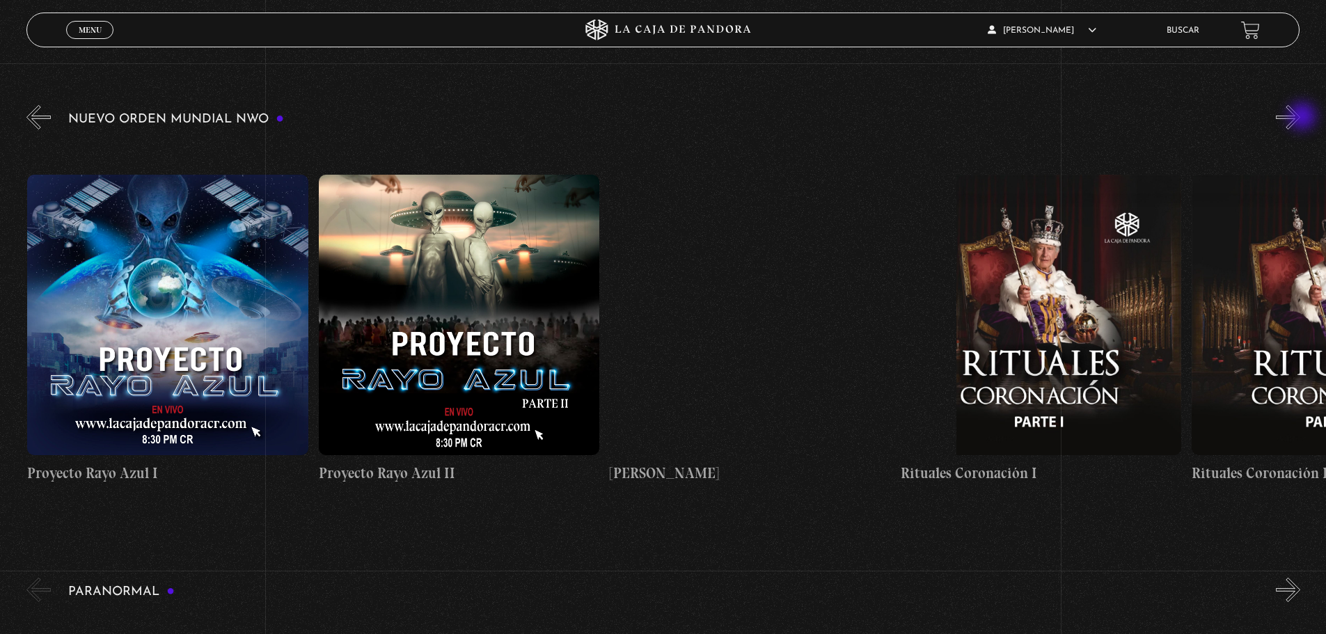
click at [1301, 118] on button "»" at bounding box center [1288, 117] width 24 height 24
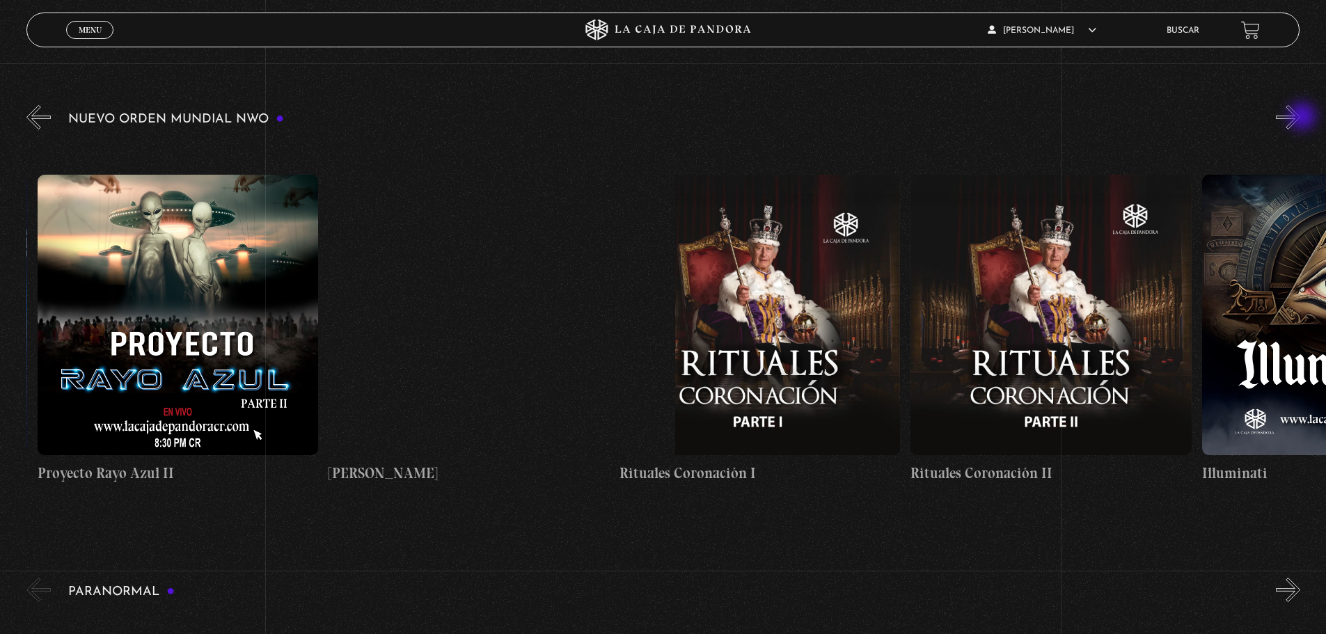
click at [1301, 118] on button "»" at bounding box center [1288, 117] width 24 height 24
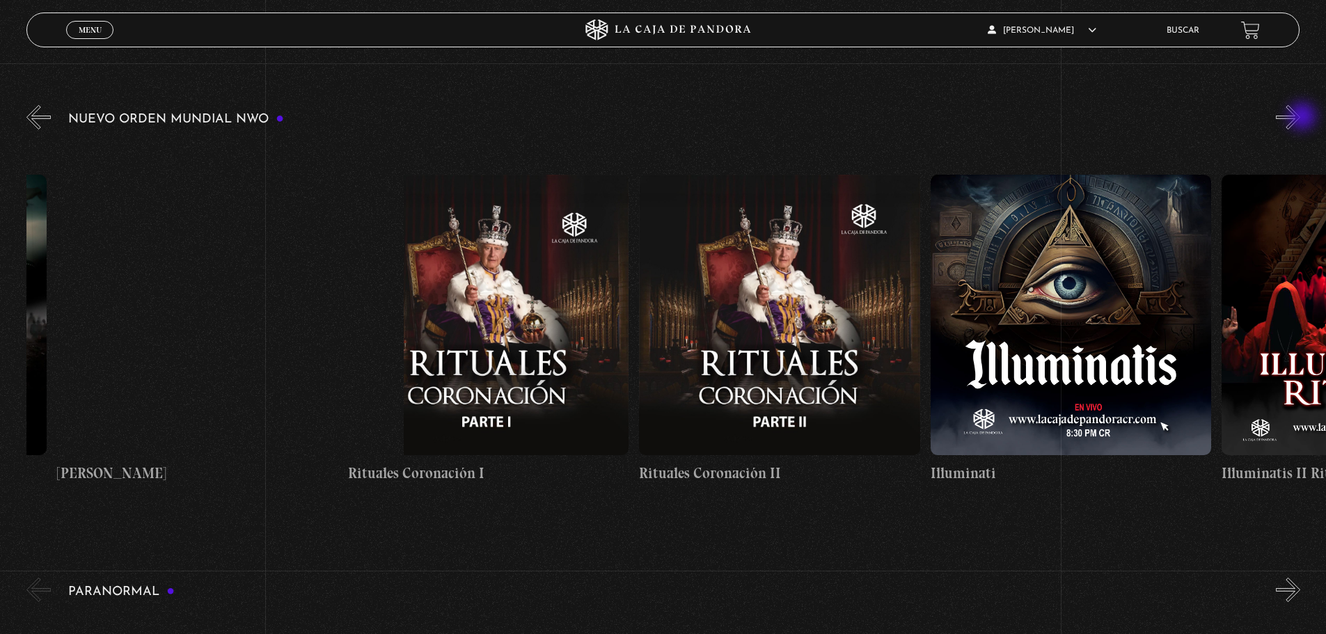
click at [1301, 118] on button "»" at bounding box center [1288, 117] width 24 height 24
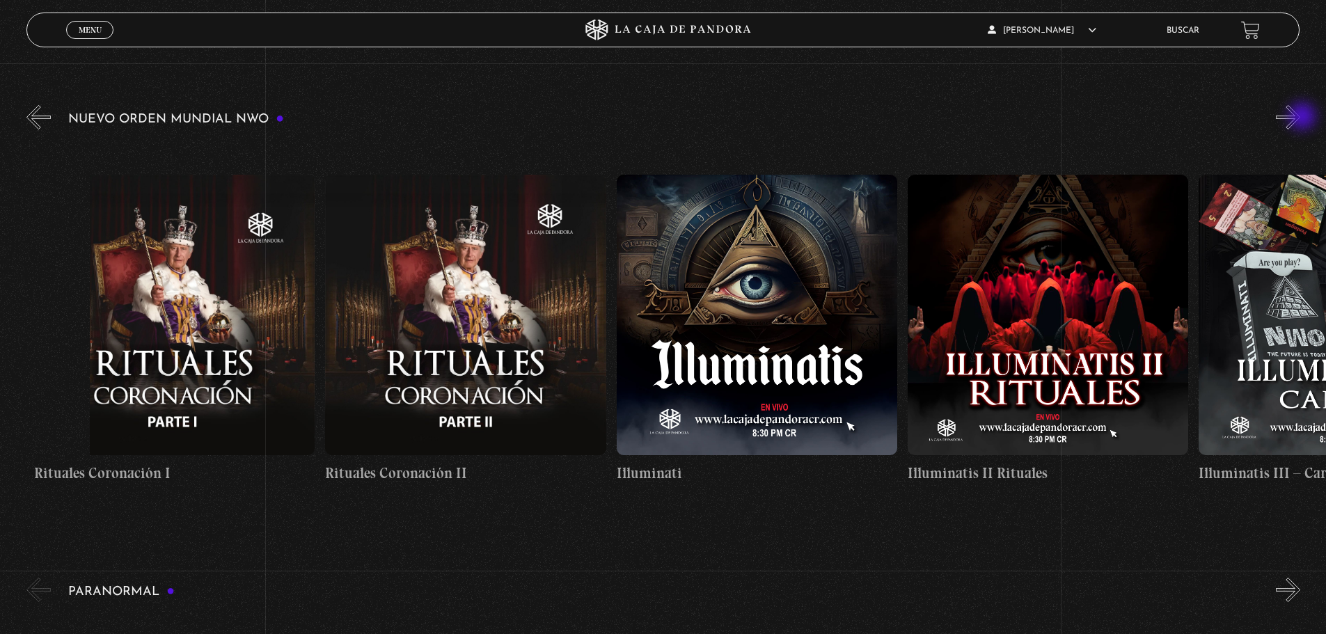
click at [1301, 118] on button "»" at bounding box center [1288, 117] width 24 height 24
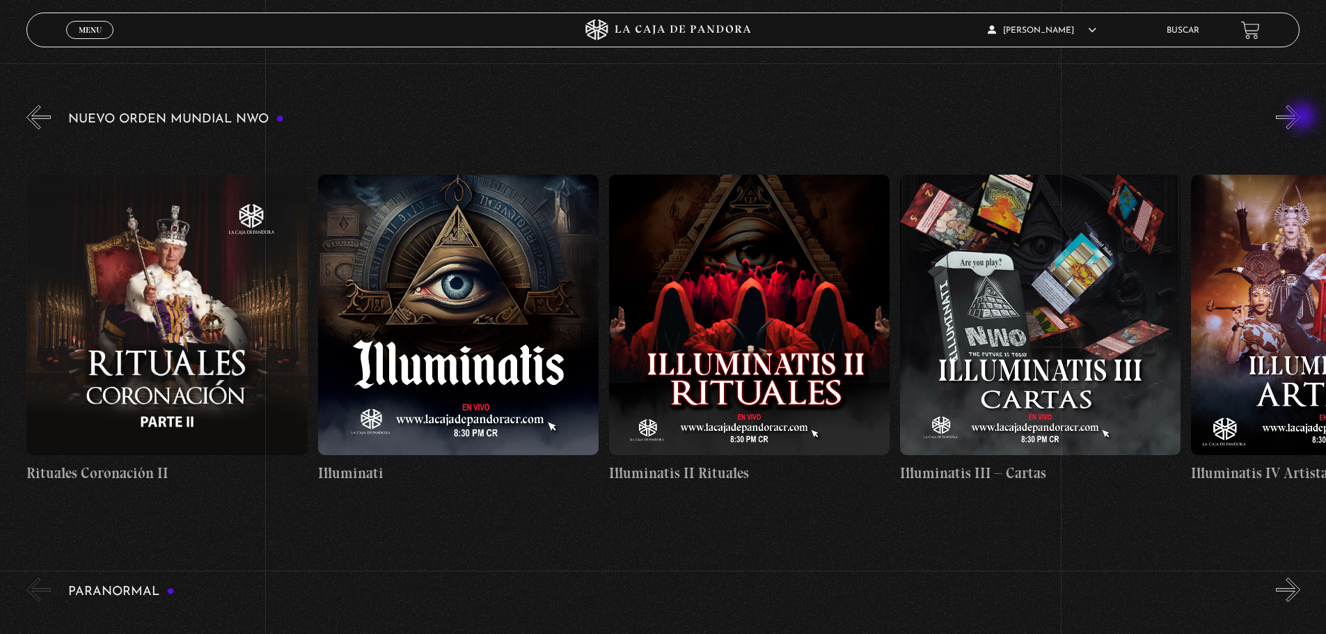
click at [1301, 118] on button "»" at bounding box center [1288, 117] width 24 height 24
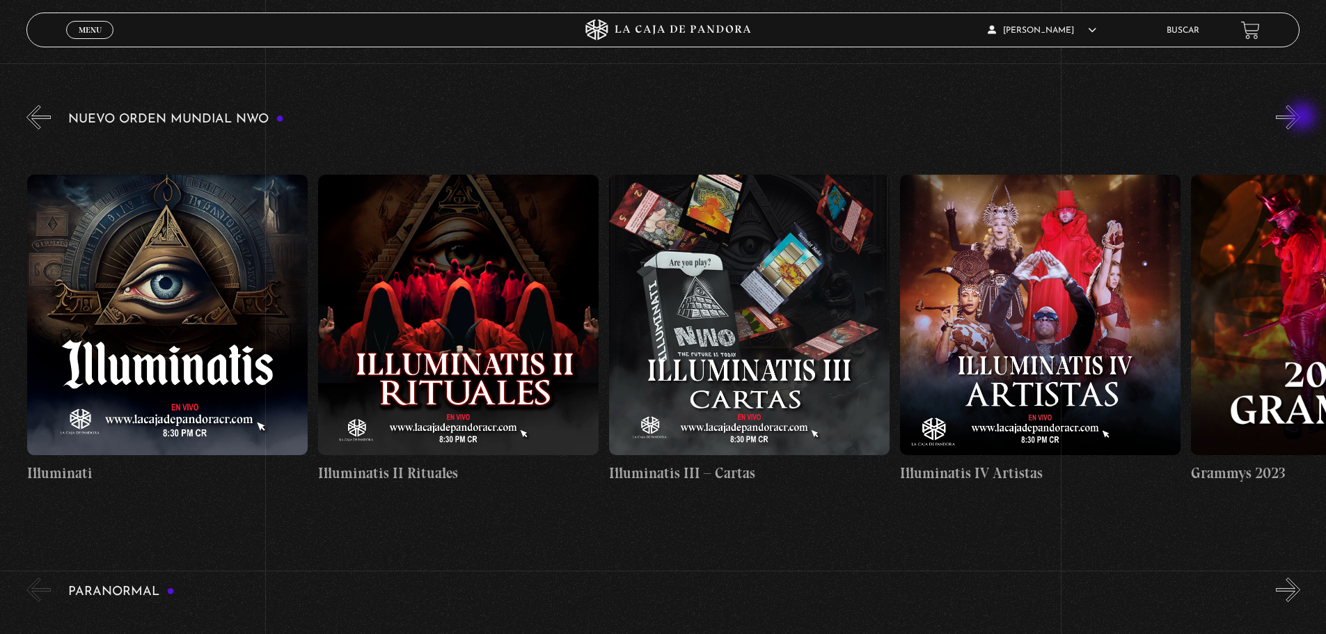
click at [1301, 118] on button "»" at bounding box center [1288, 117] width 24 height 24
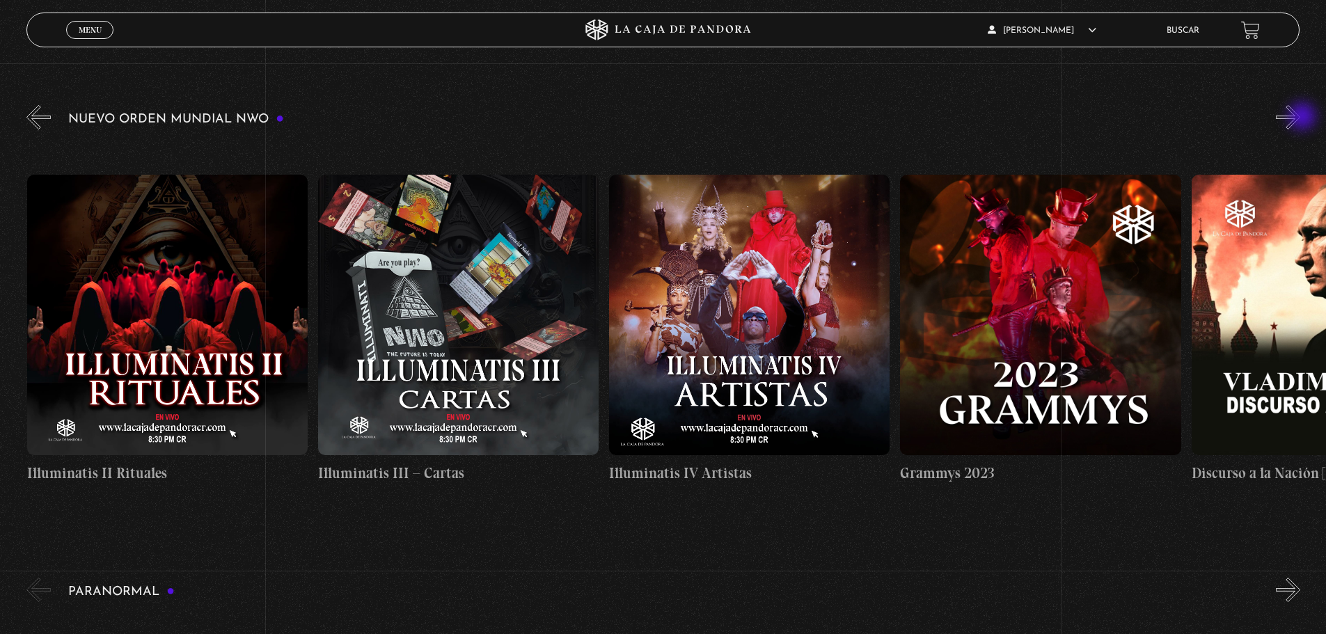
click at [1301, 118] on button "»" at bounding box center [1288, 117] width 24 height 24
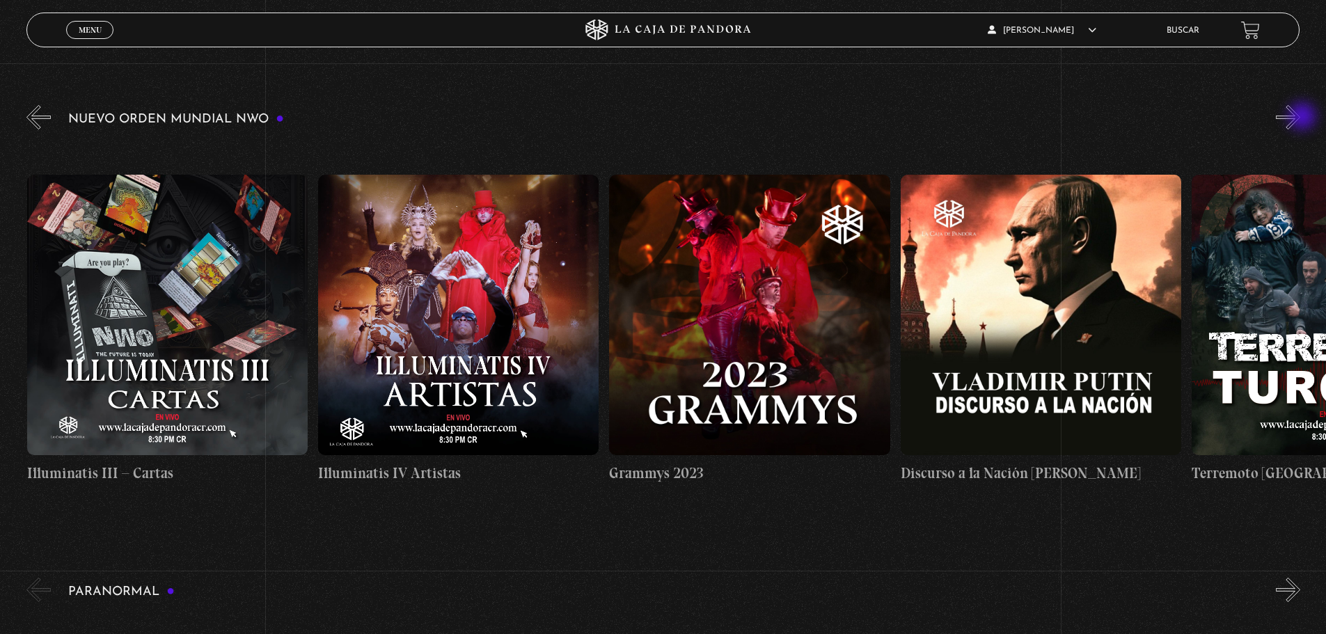
click at [1301, 118] on button "»" at bounding box center [1288, 117] width 24 height 24
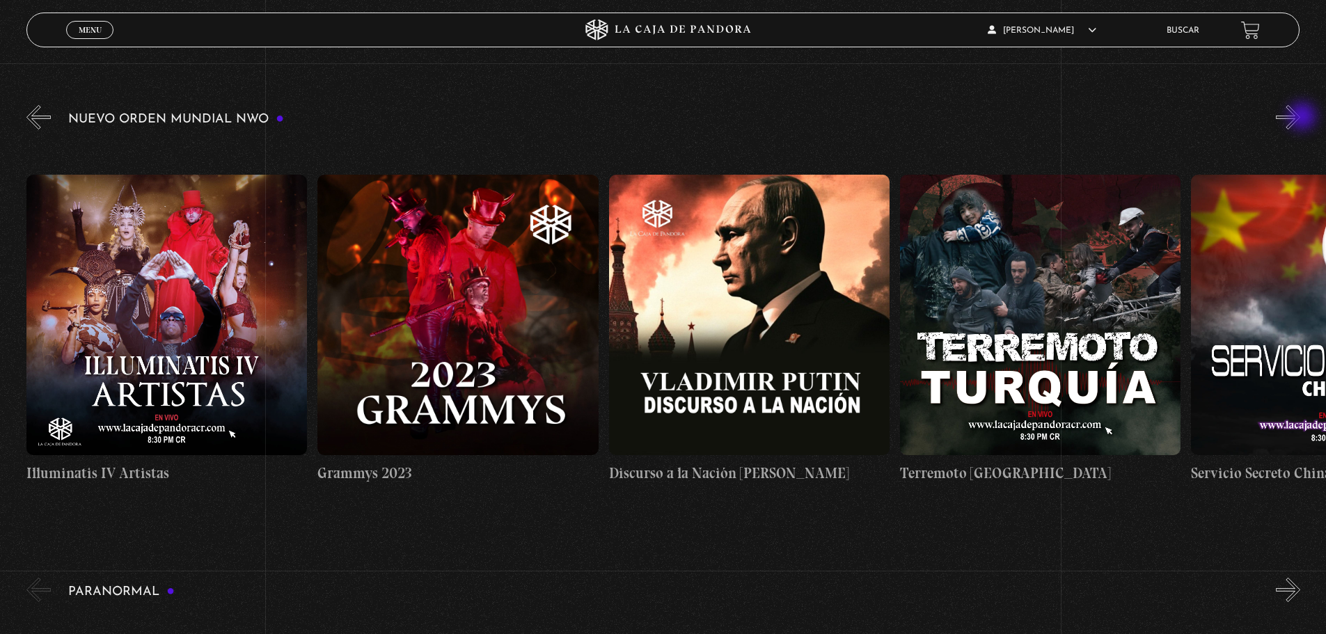
click at [1301, 118] on button "»" at bounding box center [1288, 117] width 24 height 24
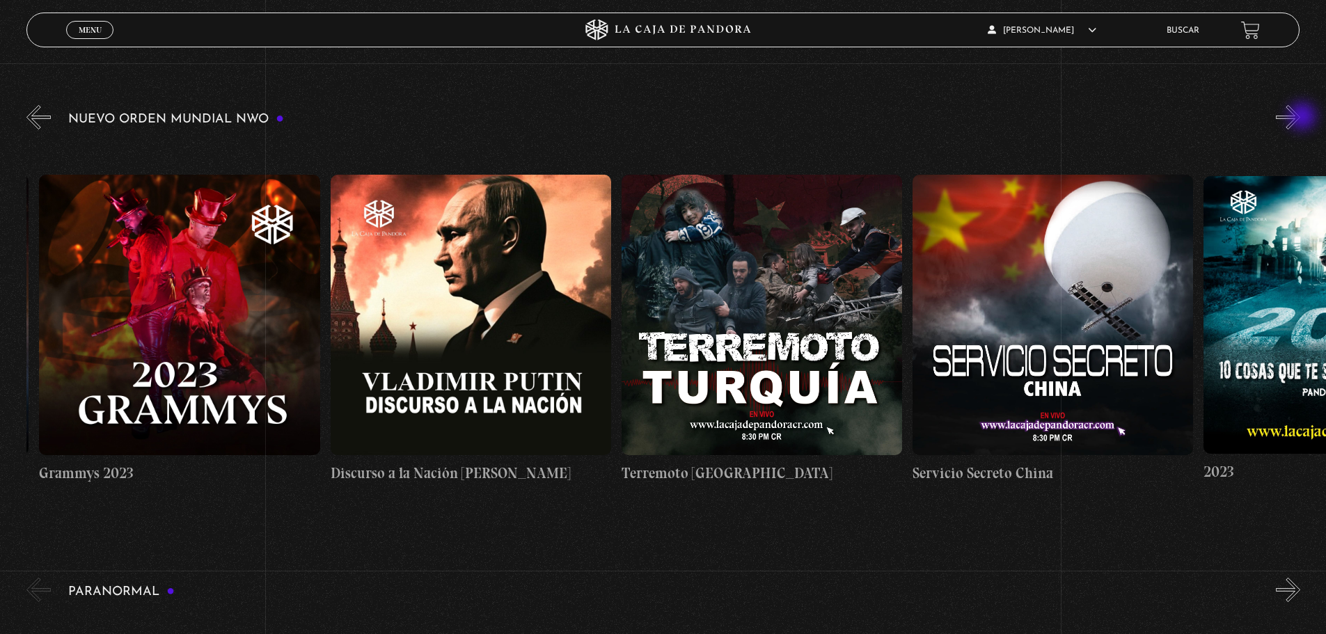
click at [1301, 118] on button "»" at bounding box center [1288, 117] width 24 height 24
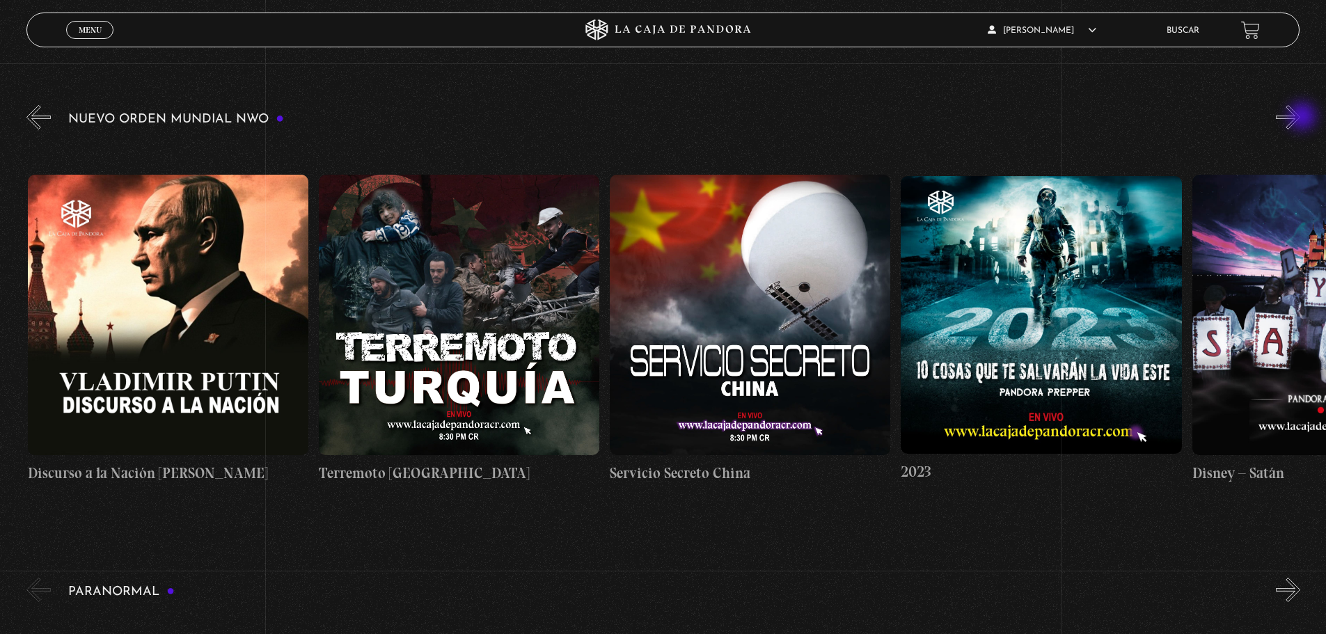
click at [1301, 118] on button "»" at bounding box center [1288, 117] width 24 height 24
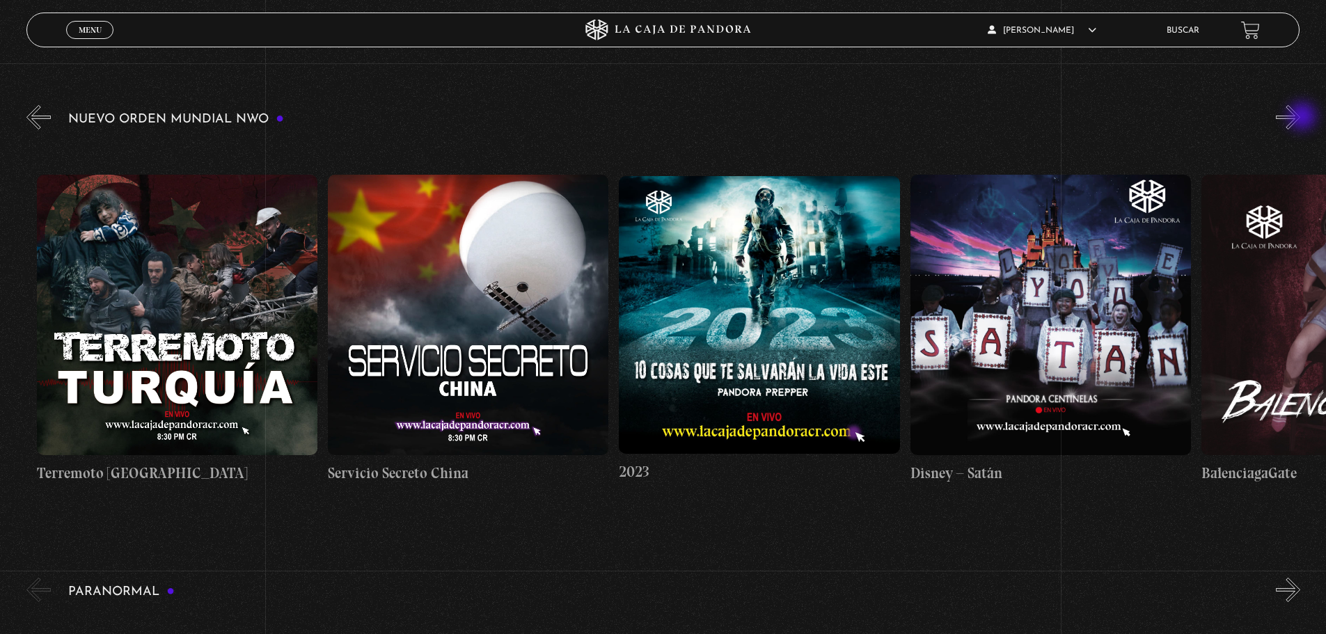
click at [1301, 118] on button "»" at bounding box center [1288, 117] width 24 height 24
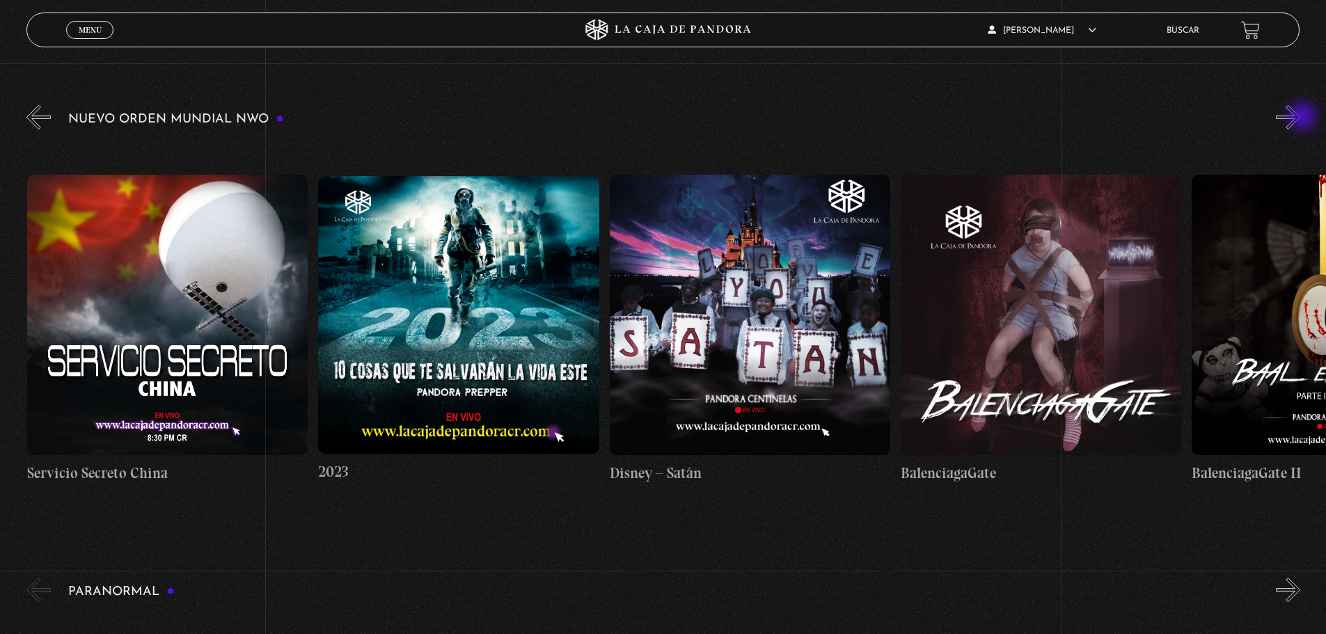
click at [1301, 118] on button "»" at bounding box center [1288, 117] width 24 height 24
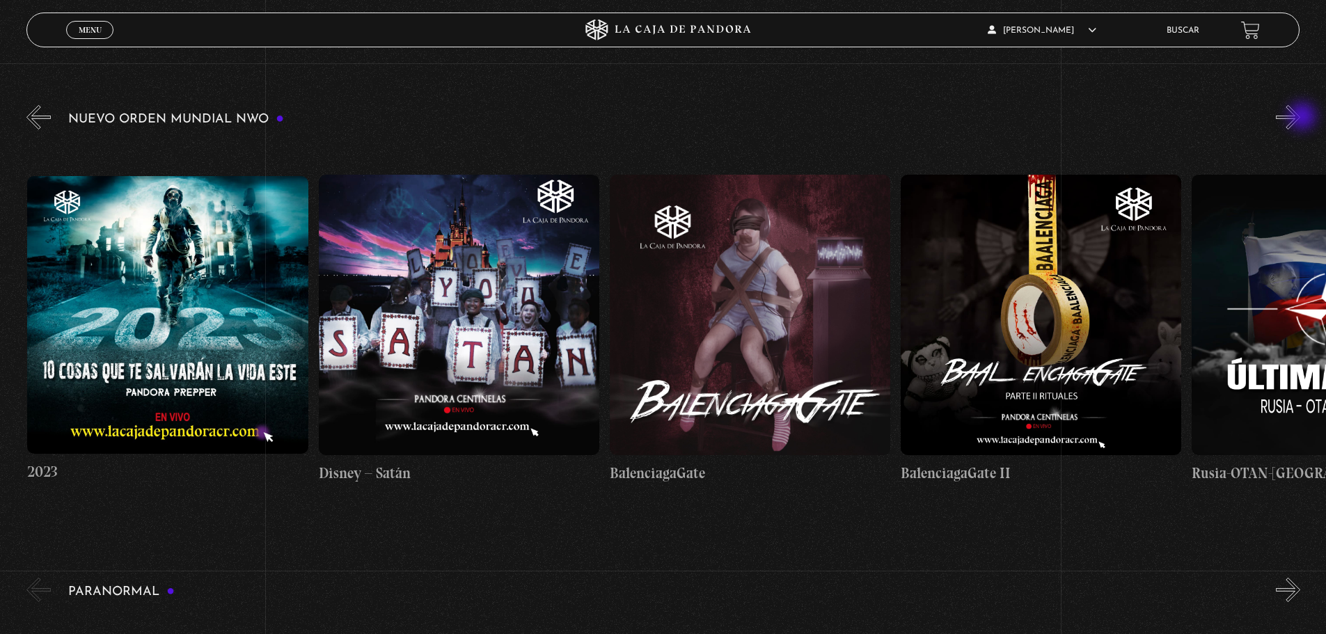
click at [1301, 118] on button "»" at bounding box center [1288, 117] width 24 height 24
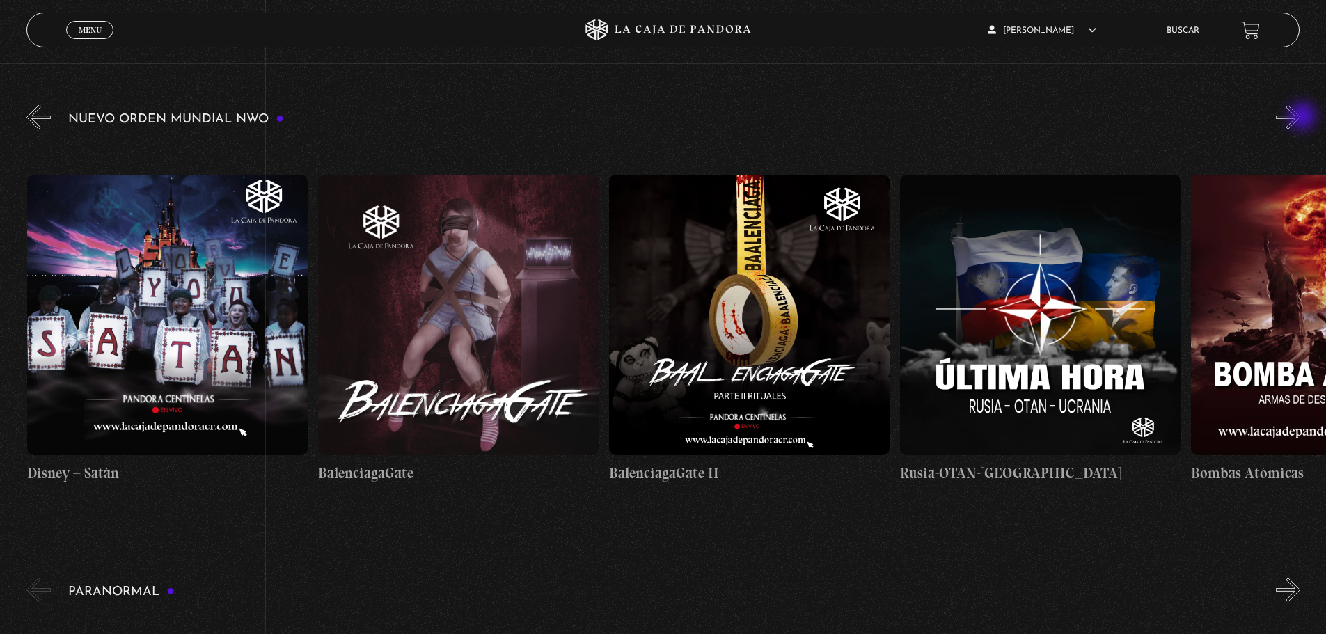
click at [1301, 118] on button "»" at bounding box center [1288, 117] width 24 height 24
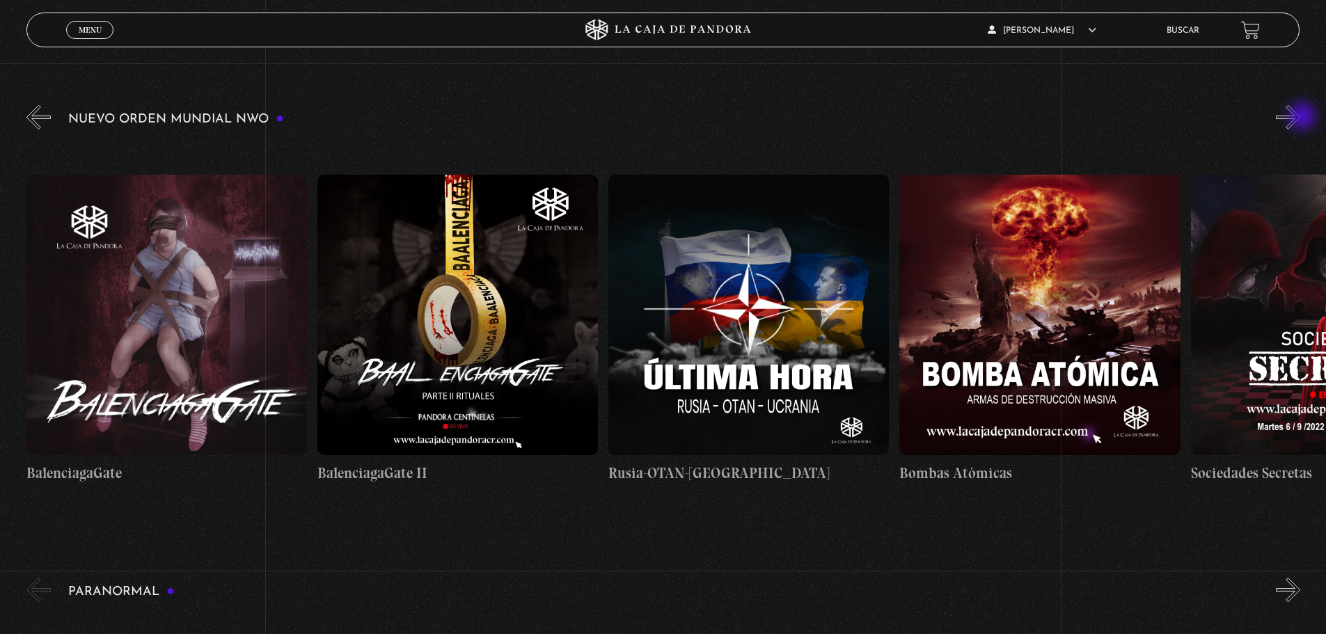
click at [1301, 118] on button "»" at bounding box center [1288, 117] width 24 height 24
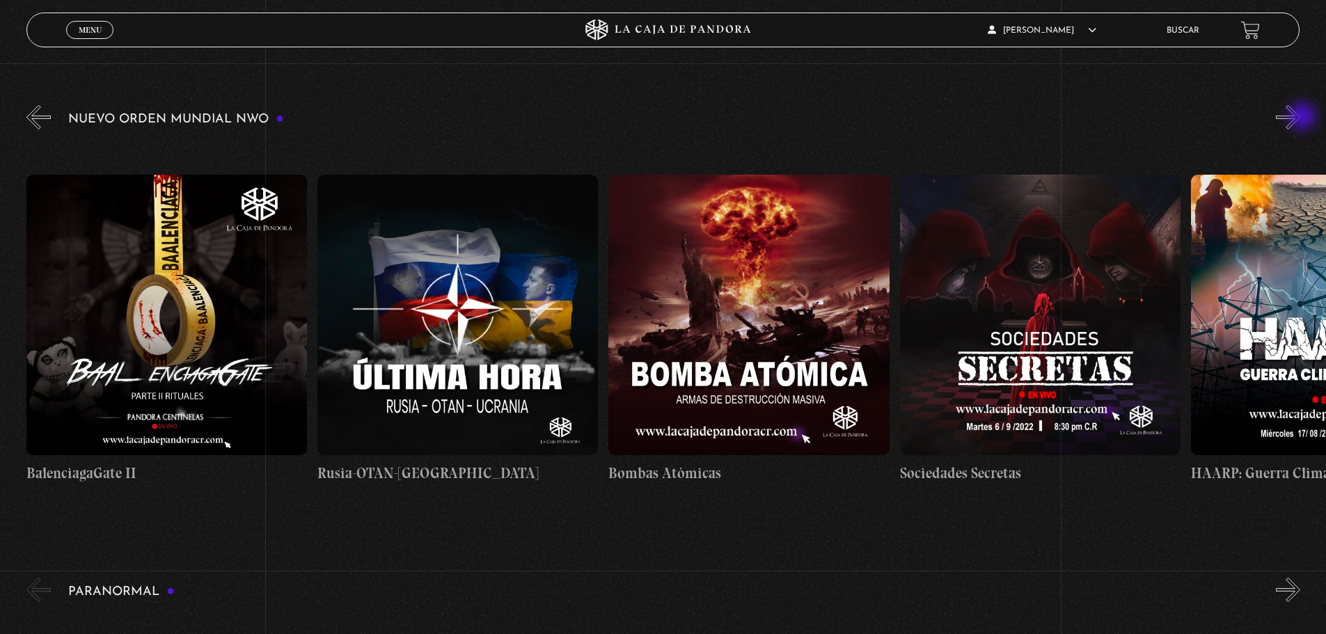
click at [1301, 118] on button "»" at bounding box center [1288, 117] width 24 height 24
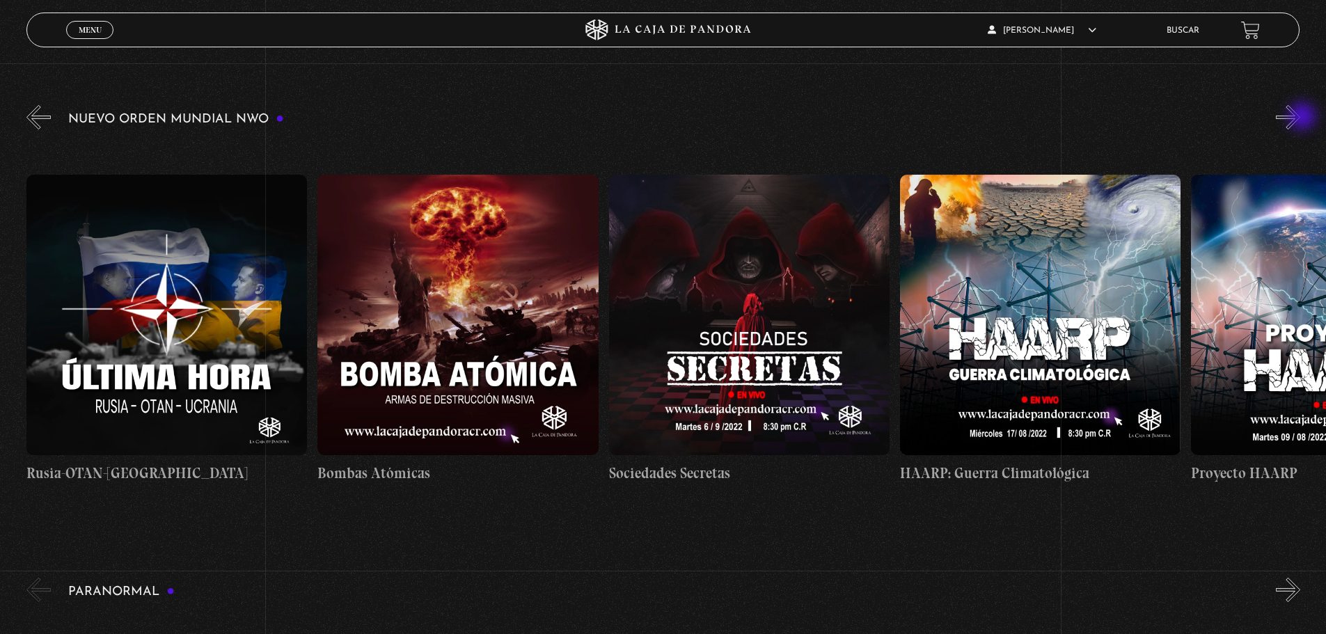
click at [1301, 118] on button "»" at bounding box center [1288, 117] width 24 height 24
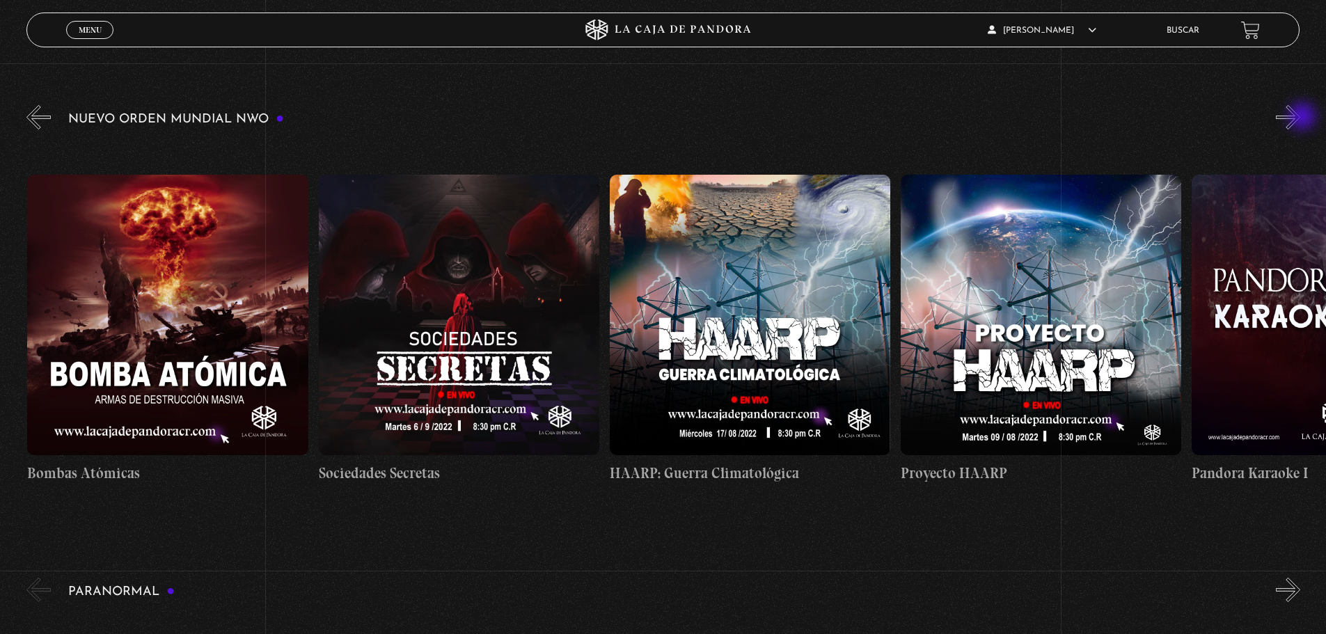
click at [1301, 118] on button "»" at bounding box center [1288, 117] width 24 height 24
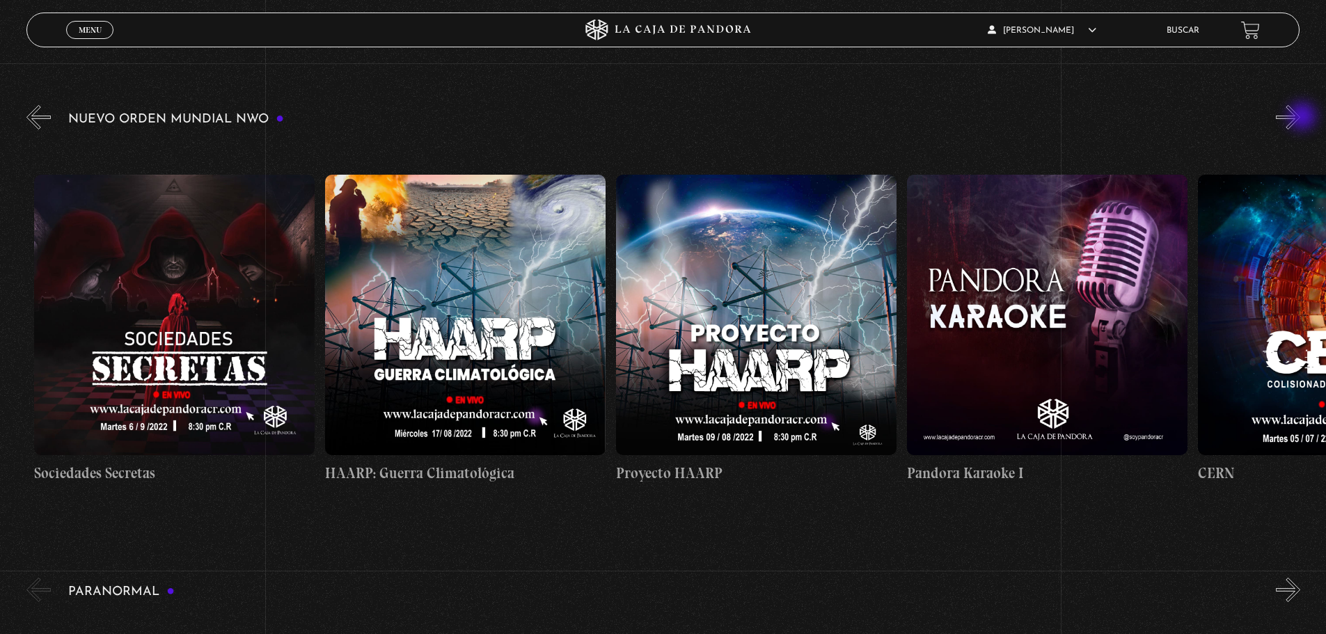
click at [1301, 118] on button "»" at bounding box center [1288, 117] width 24 height 24
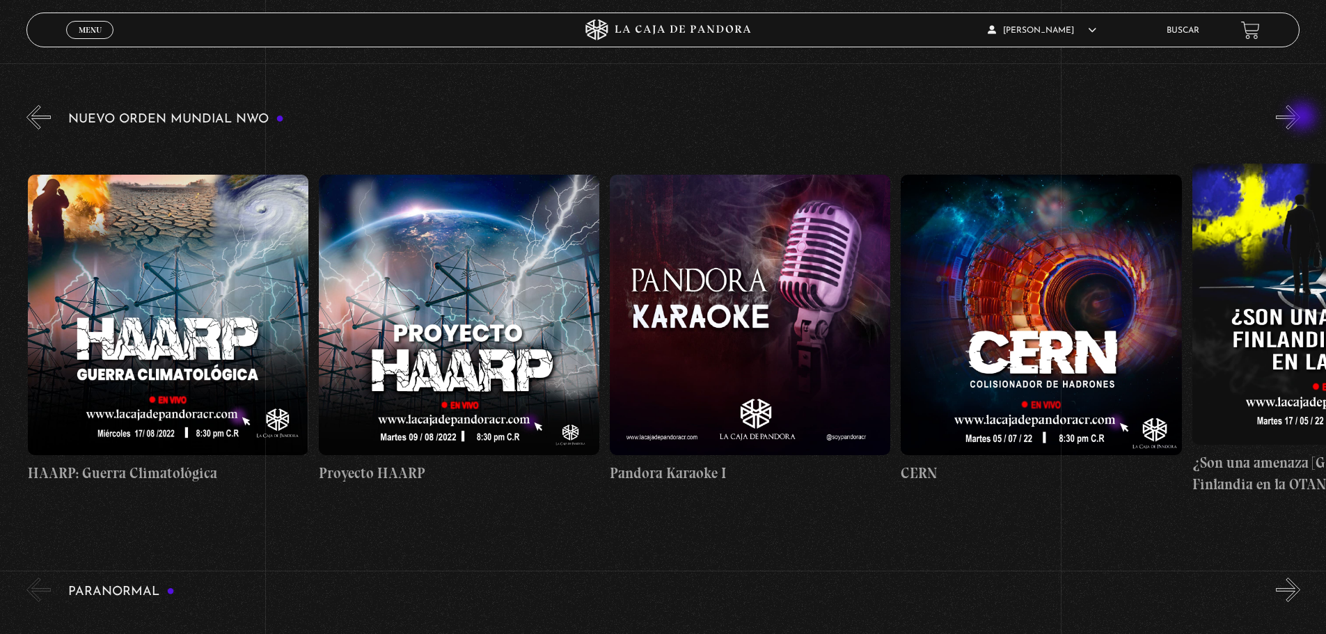
click at [1301, 118] on button "»" at bounding box center [1288, 117] width 24 height 24
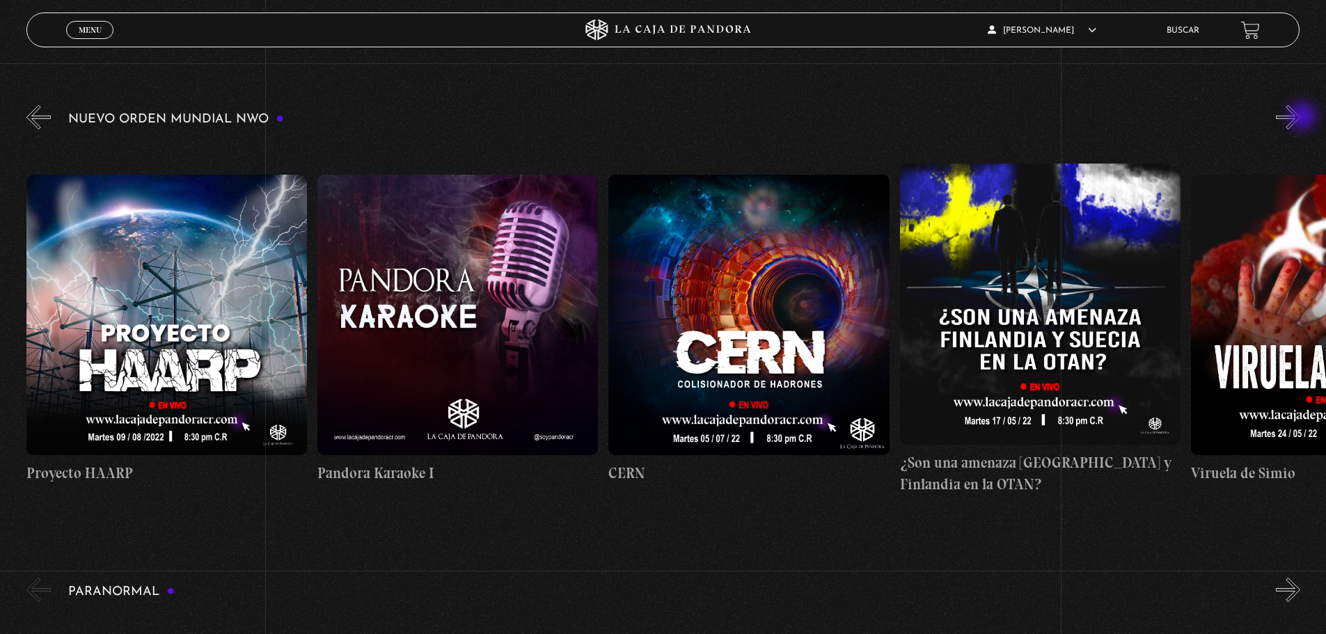
click at [1301, 118] on button "»" at bounding box center [1288, 117] width 24 height 24
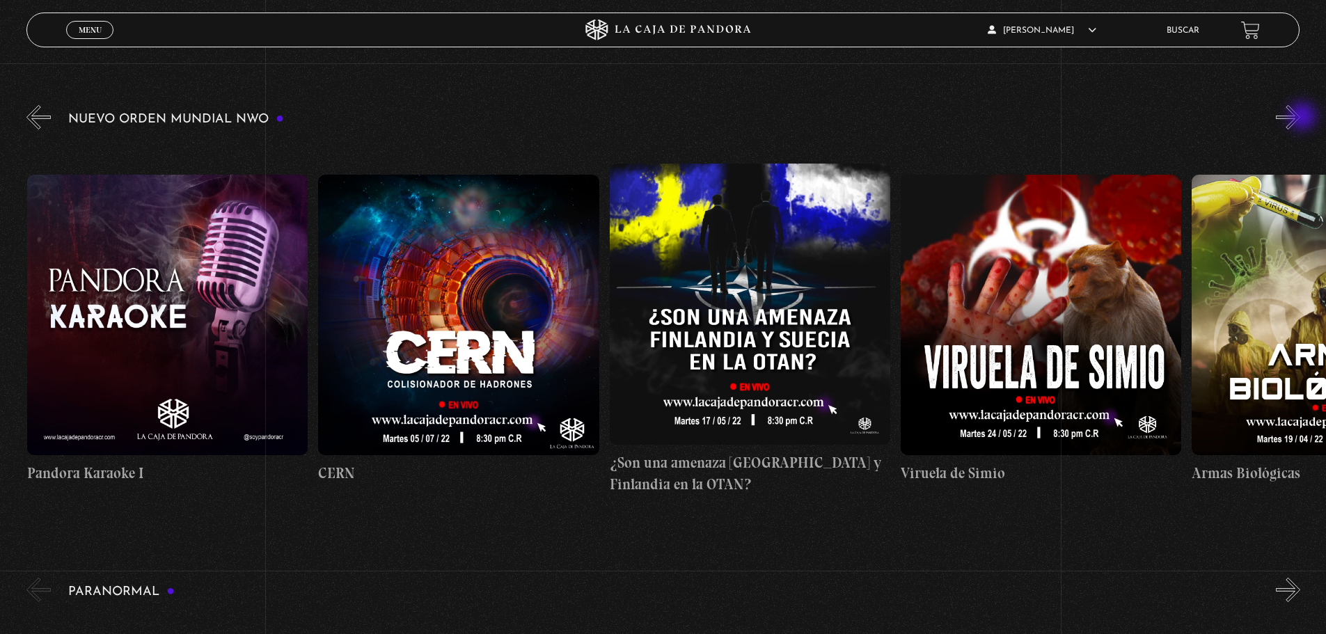
scroll to position [0, 14852]
click at [1301, 113] on button "»" at bounding box center [1288, 117] width 24 height 24
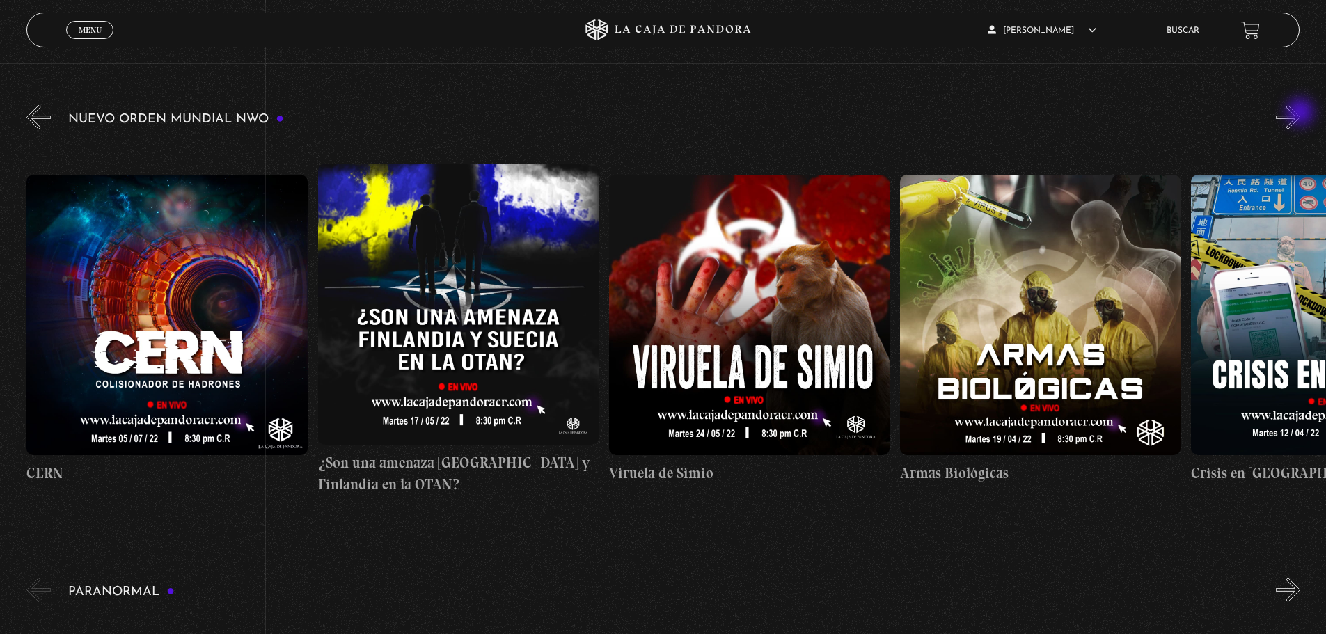
click at [1301, 113] on button "»" at bounding box center [1288, 117] width 24 height 24
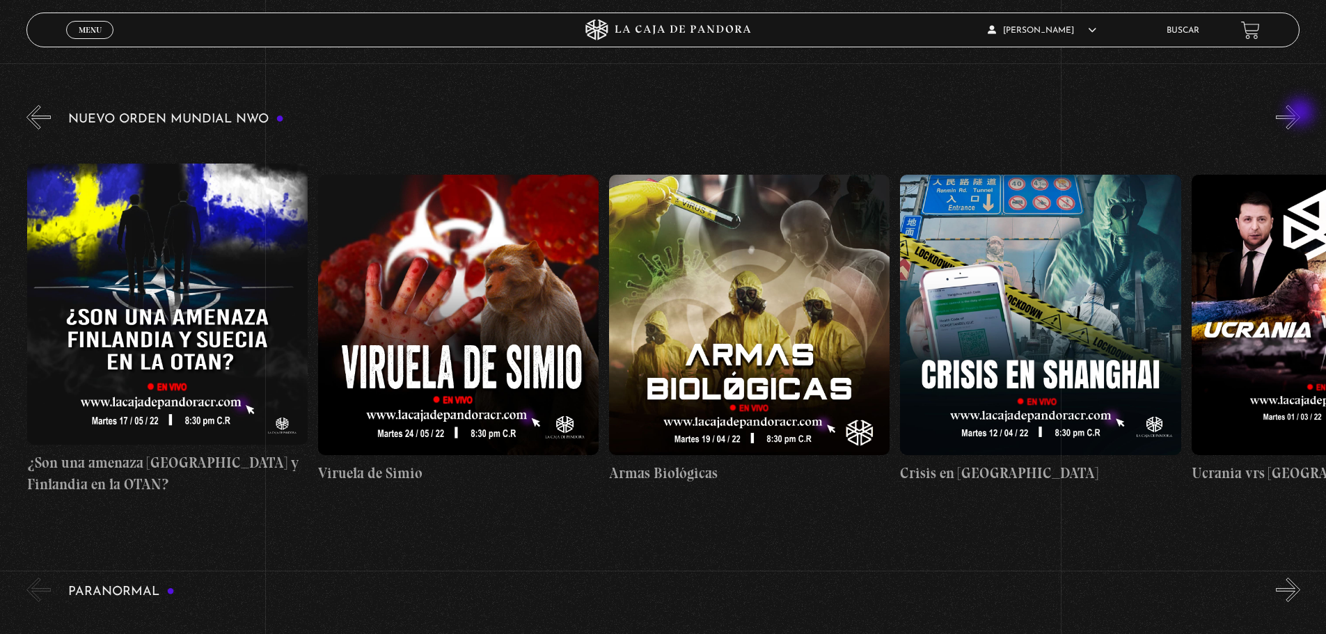
click at [1301, 113] on button "»" at bounding box center [1288, 117] width 24 height 24
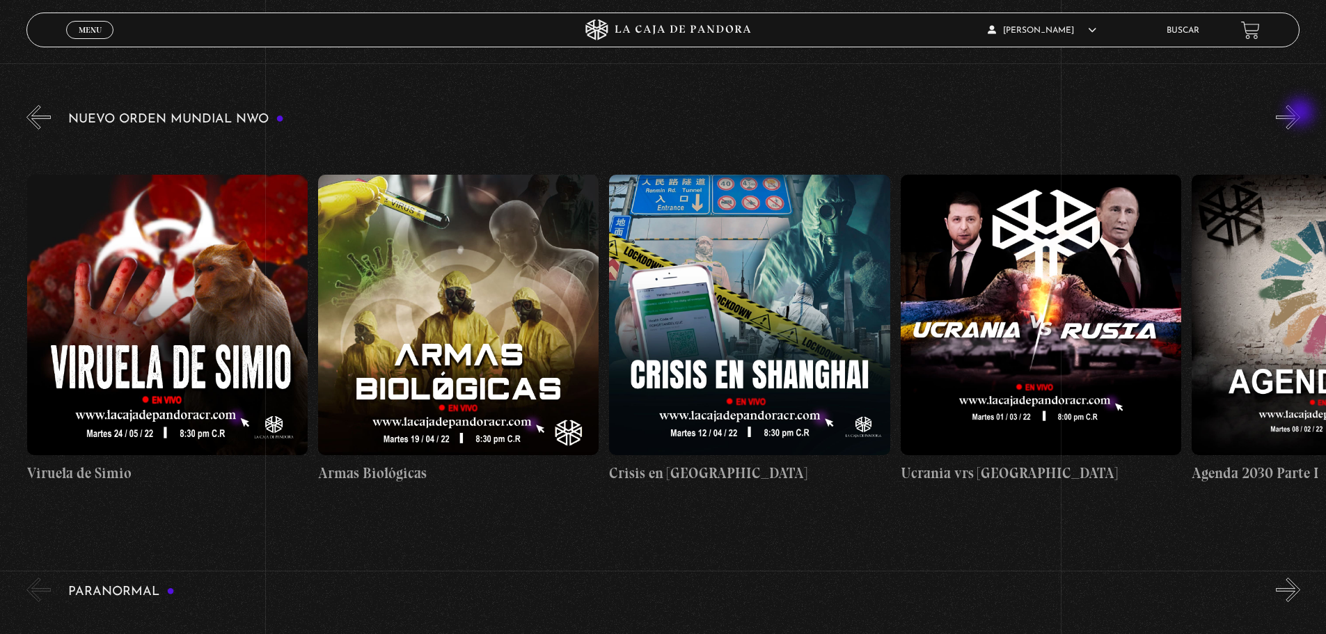
click at [1301, 113] on button "»" at bounding box center [1288, 117] width 24 height 24
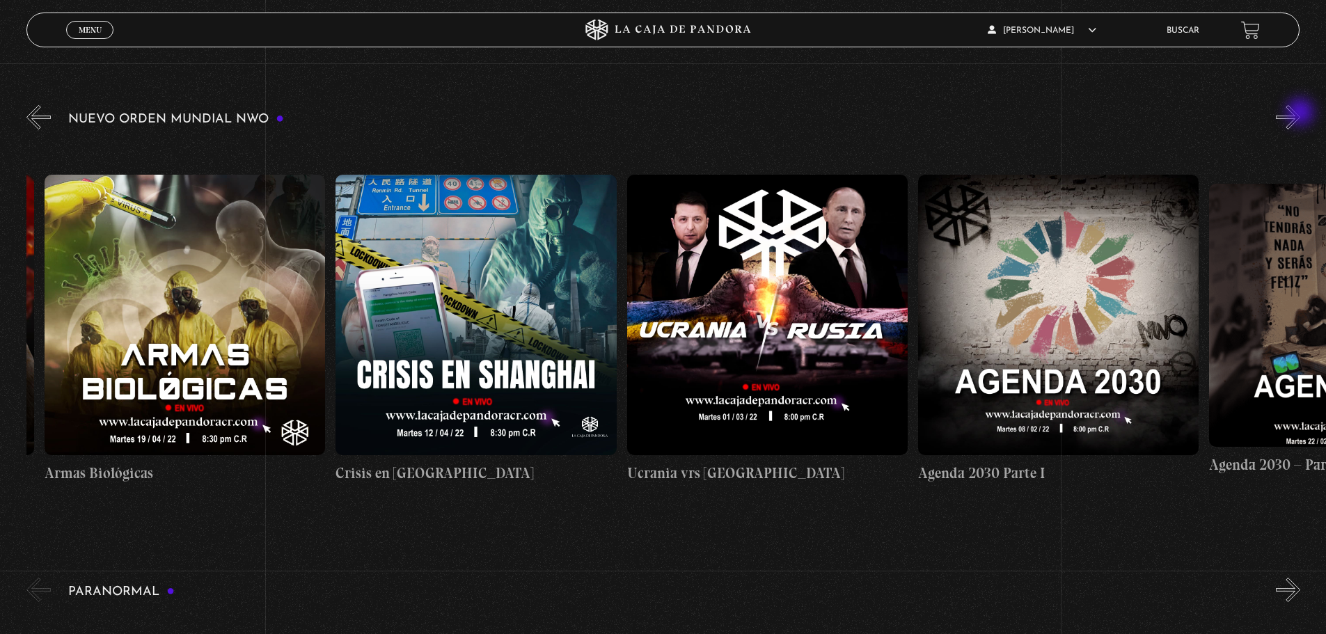
click at [1301, 113] on button "»" at bounding box center [1288, 117] width 24 height 24
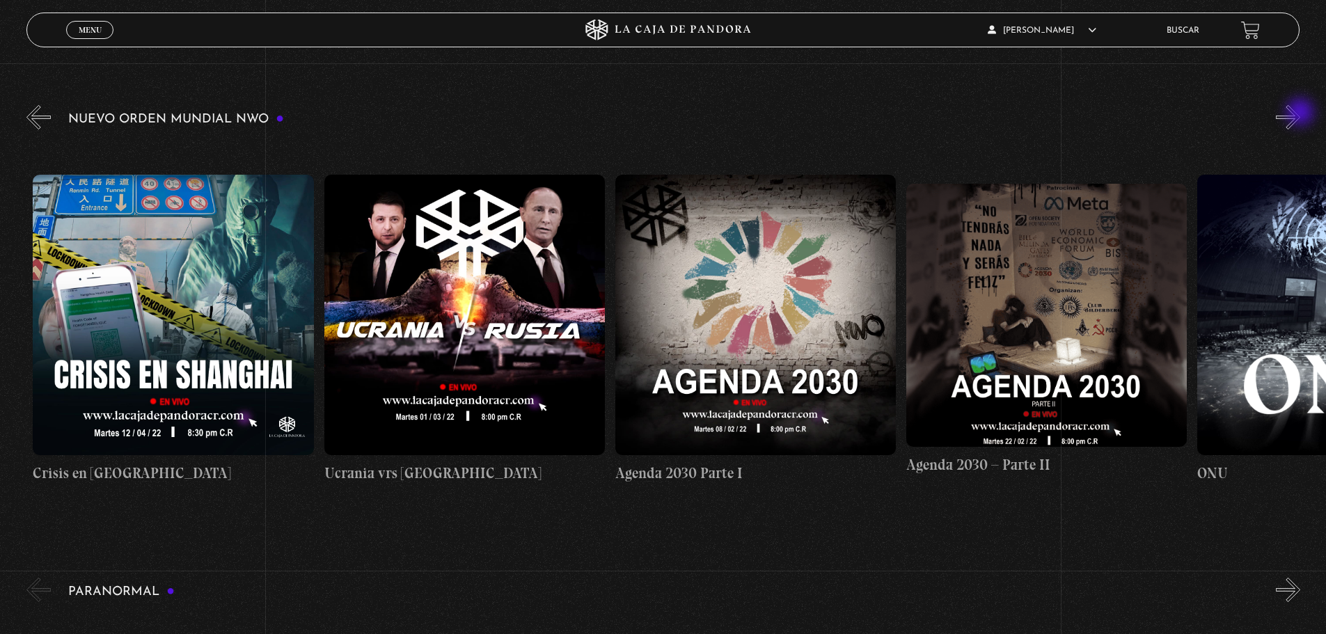
click at [1301, 113] on button "»" at bounding box center [1288, 117] width 24 height 24
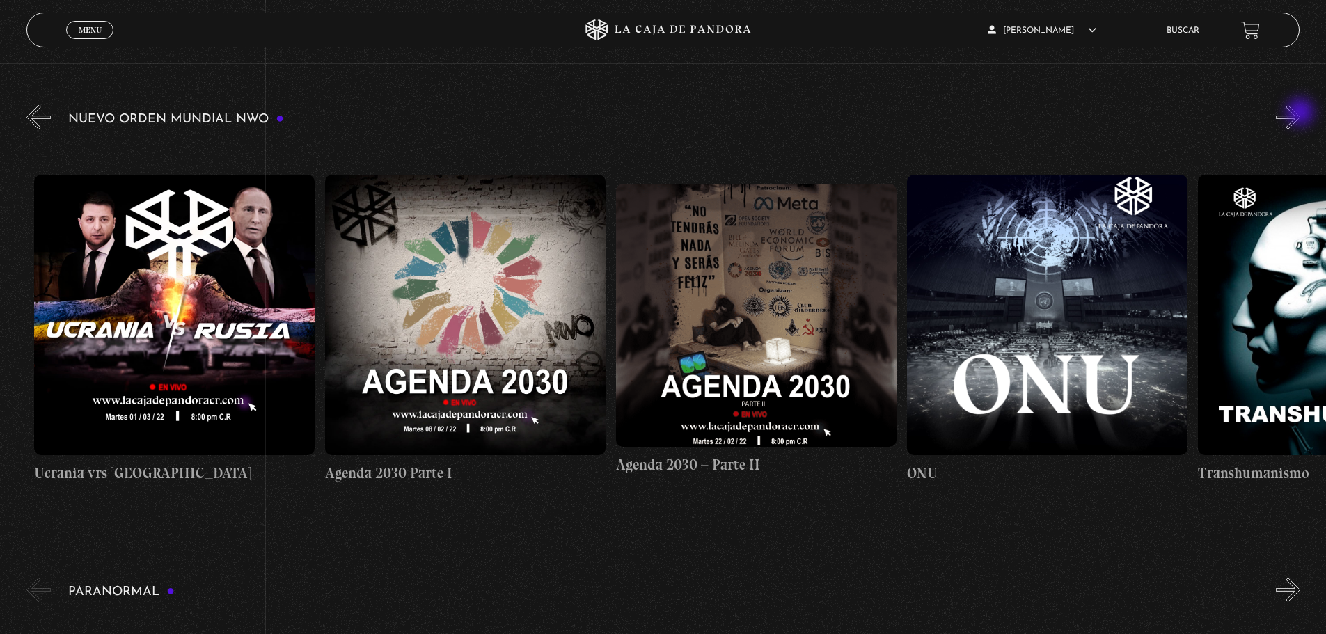
click at [1301, 113] on button "»" at bounding box center [1288, 117] width 24 height 24
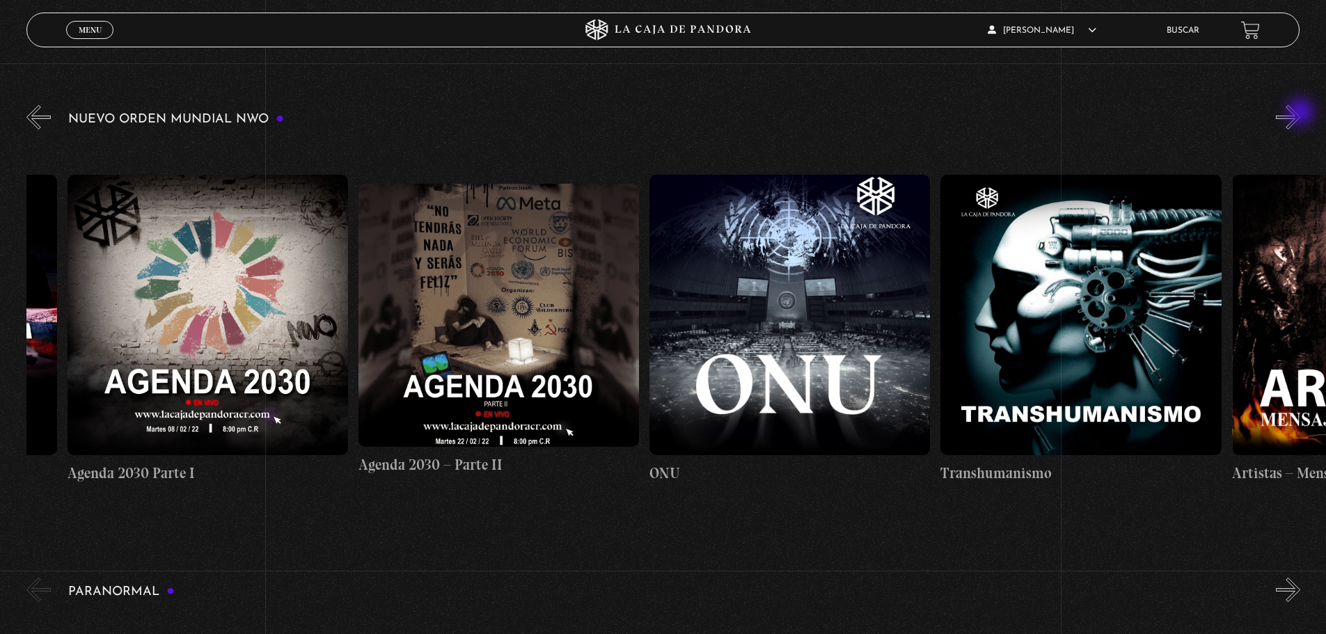
click at [1301, 113] on button "»" at bounding box center [1288, 117] width 24 height 24
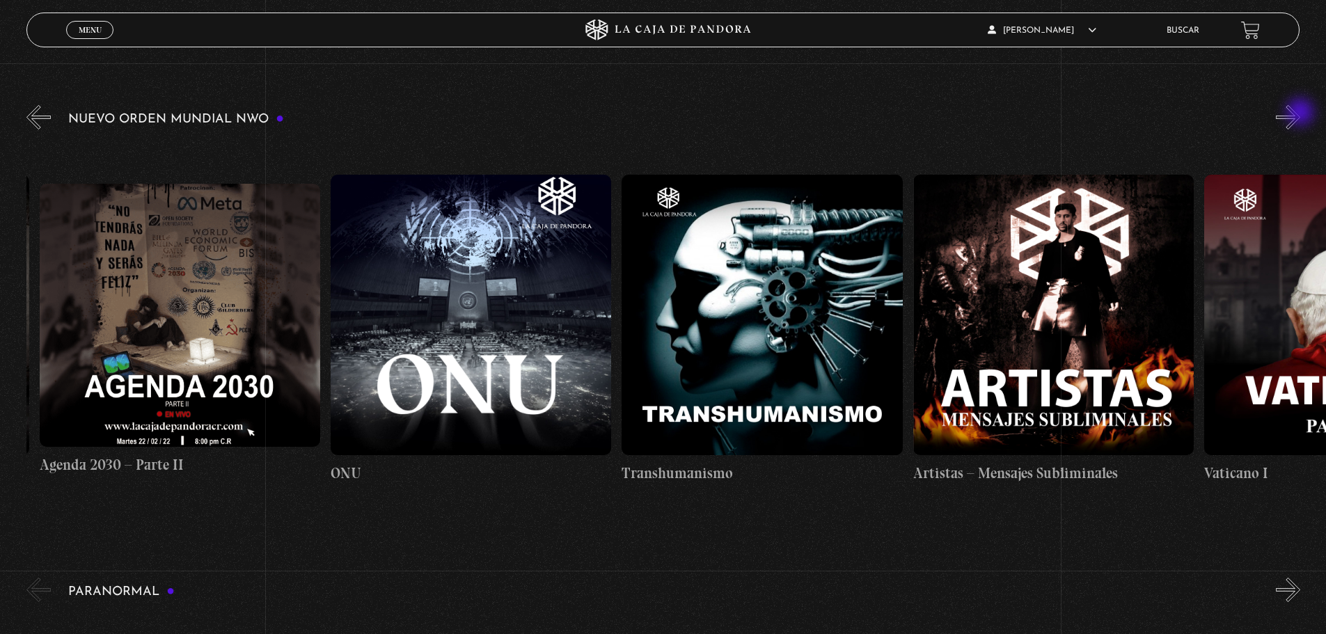
click at [1301, 113] on button "»" at bounding box center [1288, 117] width 24 height 24
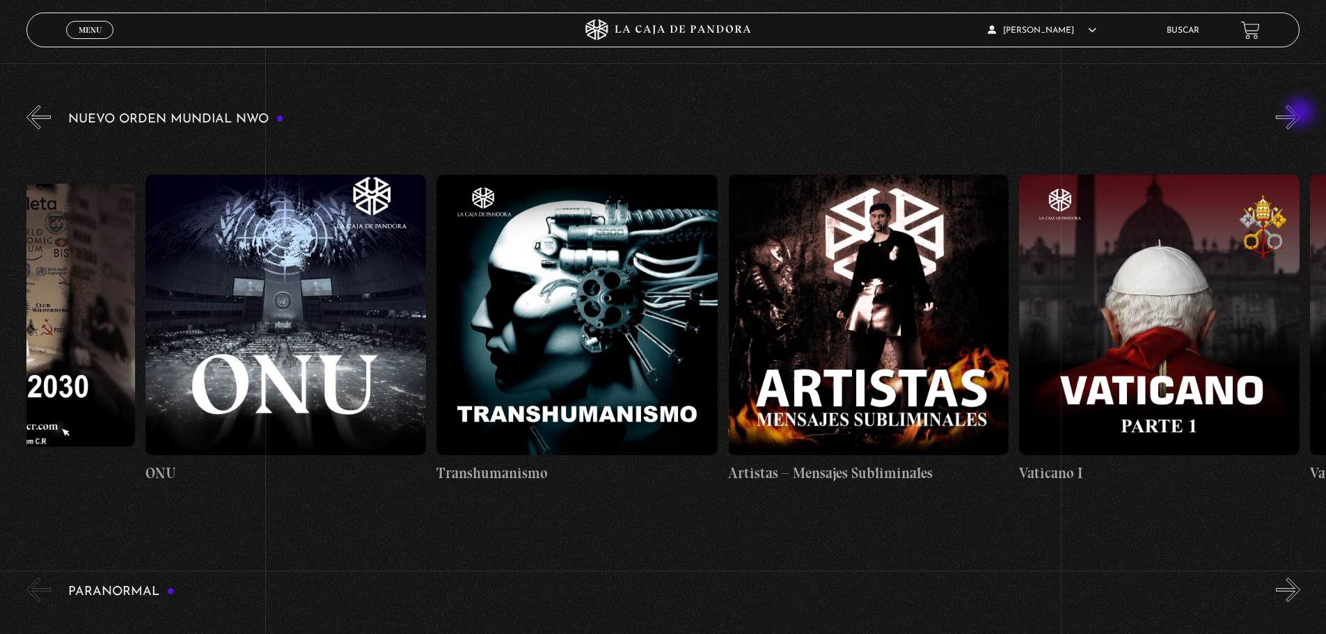
click at [1301, 113] on button "»" at bounding box center [1288, 117] width 24 height 24
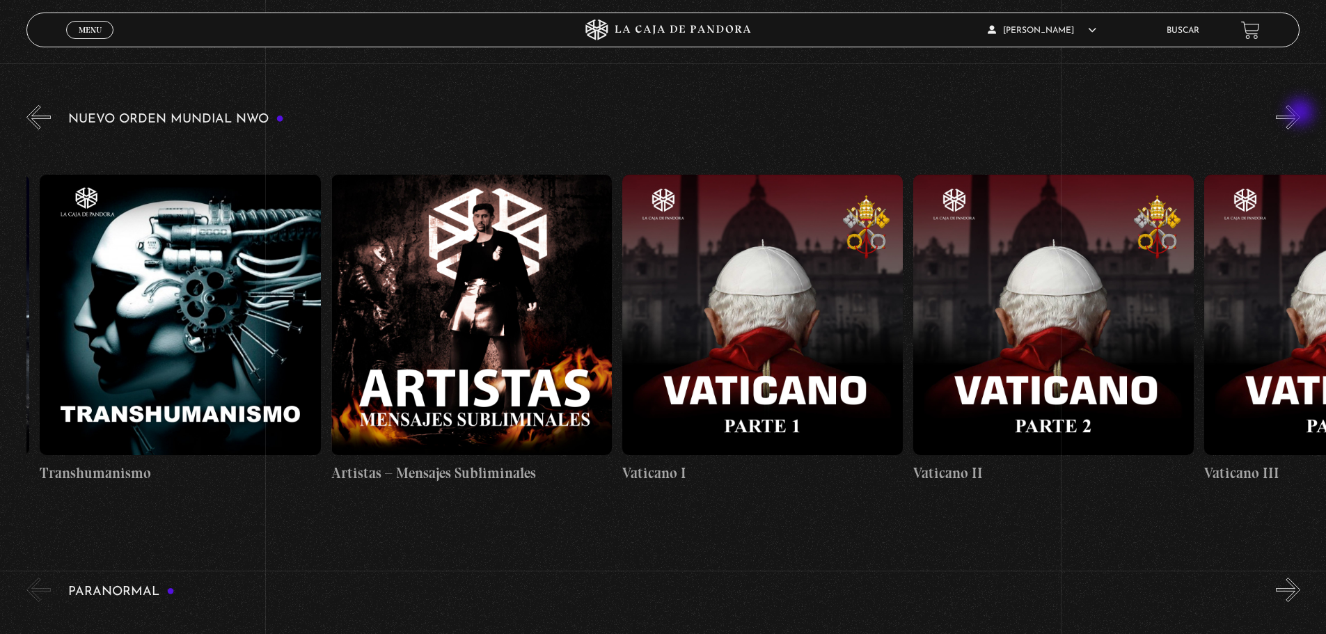
click at [1301, 113] on button "»" at bounding box center [1288, 117] width 24 height 24
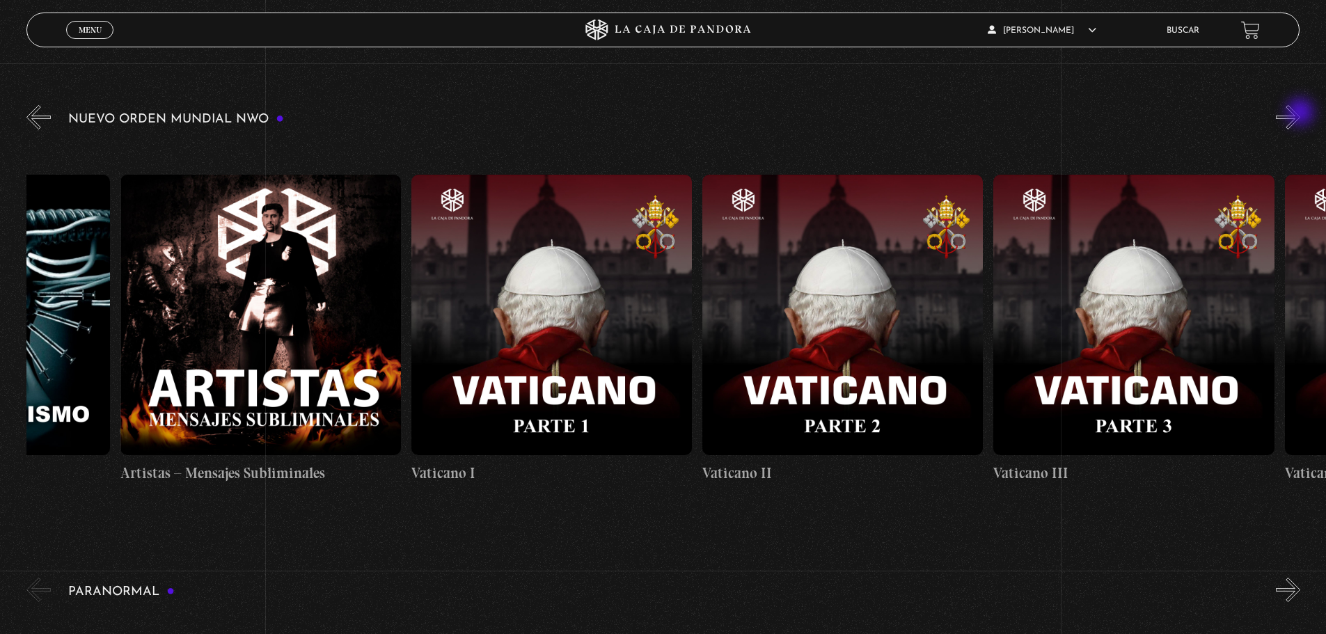
click at [1301, 113] on button "»" at bounding box center [1288, 117] width 24 height 24
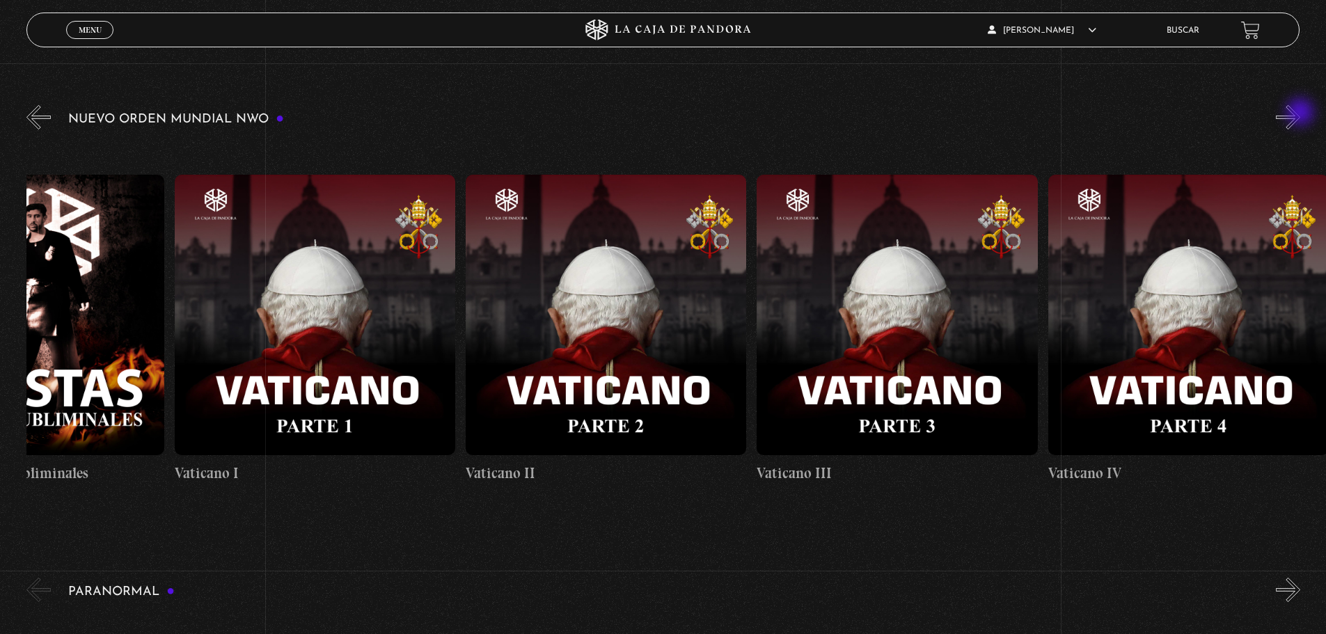
click at [1301, 113] on button "»" at bounding box center [1288, 117] width 24 height 24
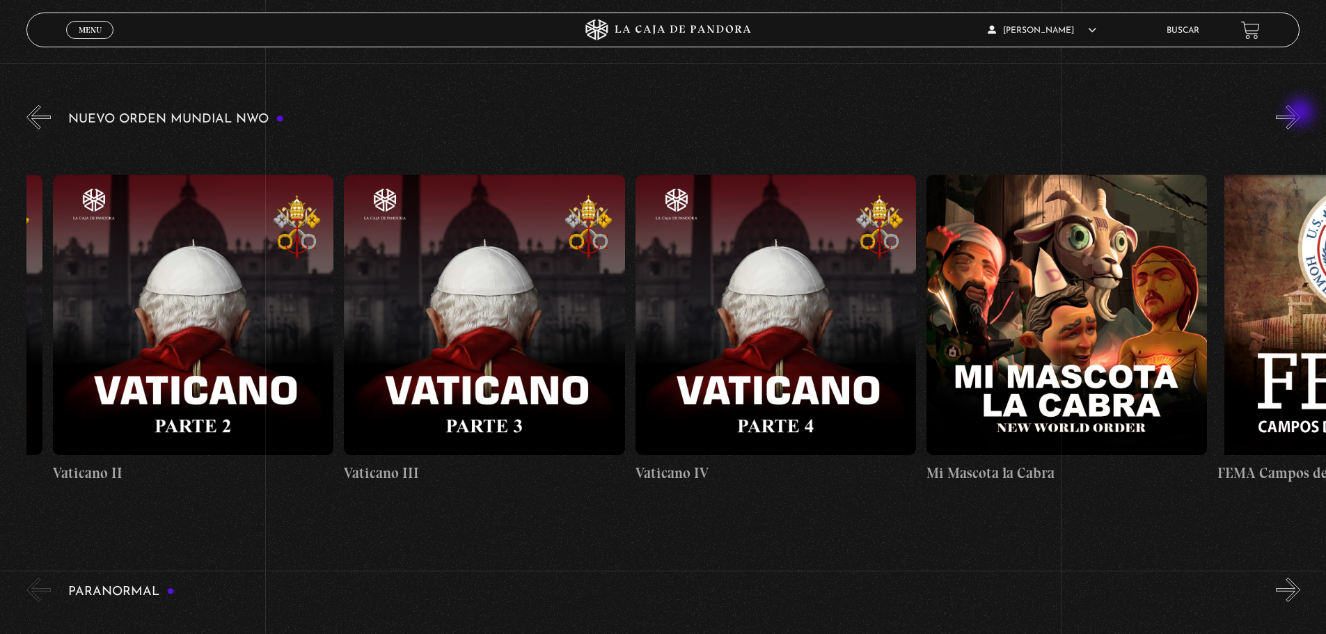
click at [1301, 113] on button "»" at bounding box center [1288, 117] width 24 height 24
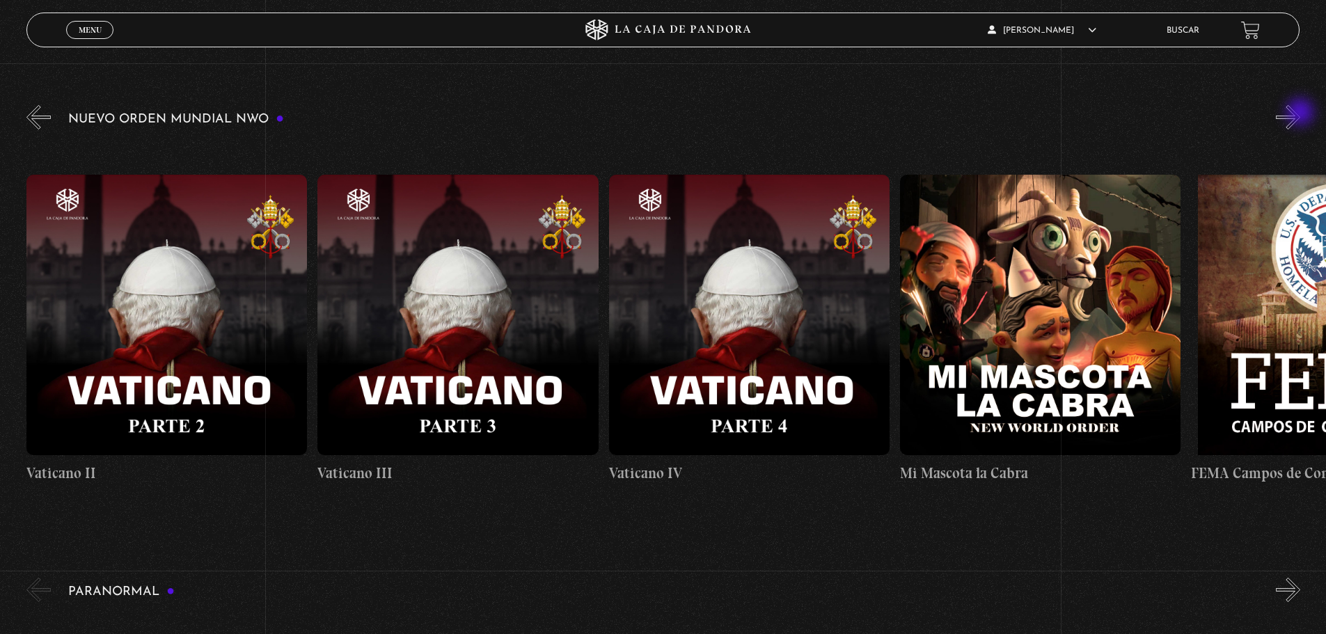
click at [1301, 113] on button "»" at bounding box center [1288, 117] width 24 height 24
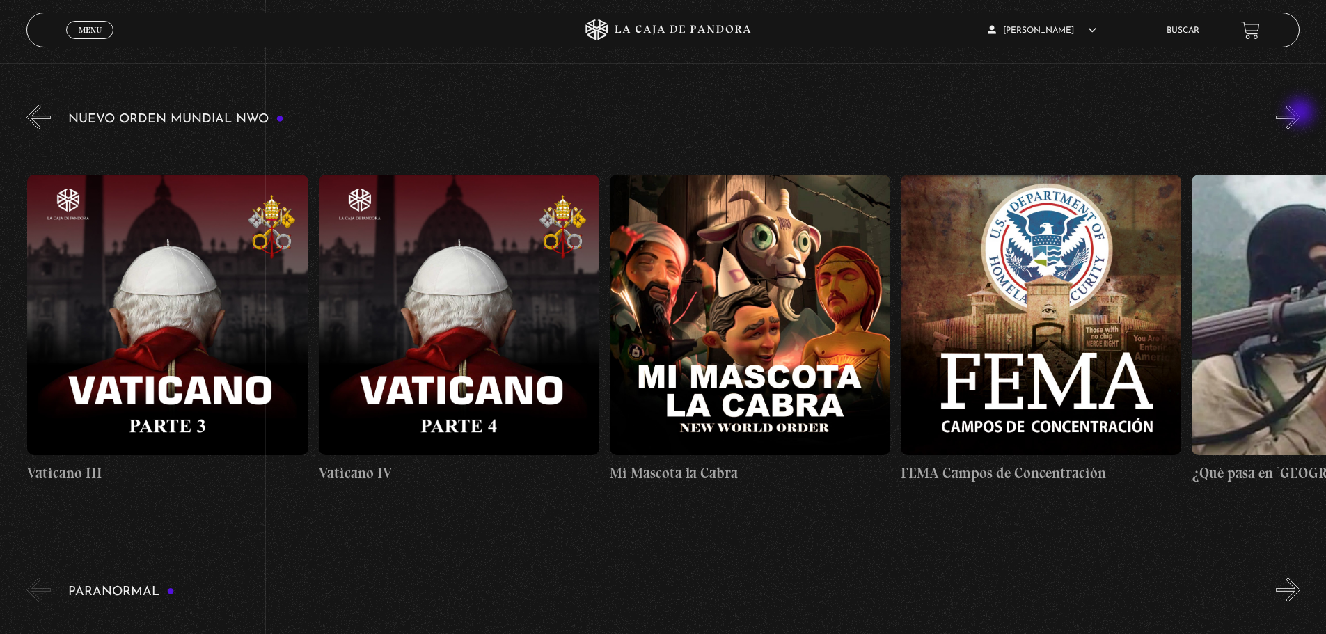
click at [1301, 113] on button "»" at bounding box center [1288, 117] width 24 height 24
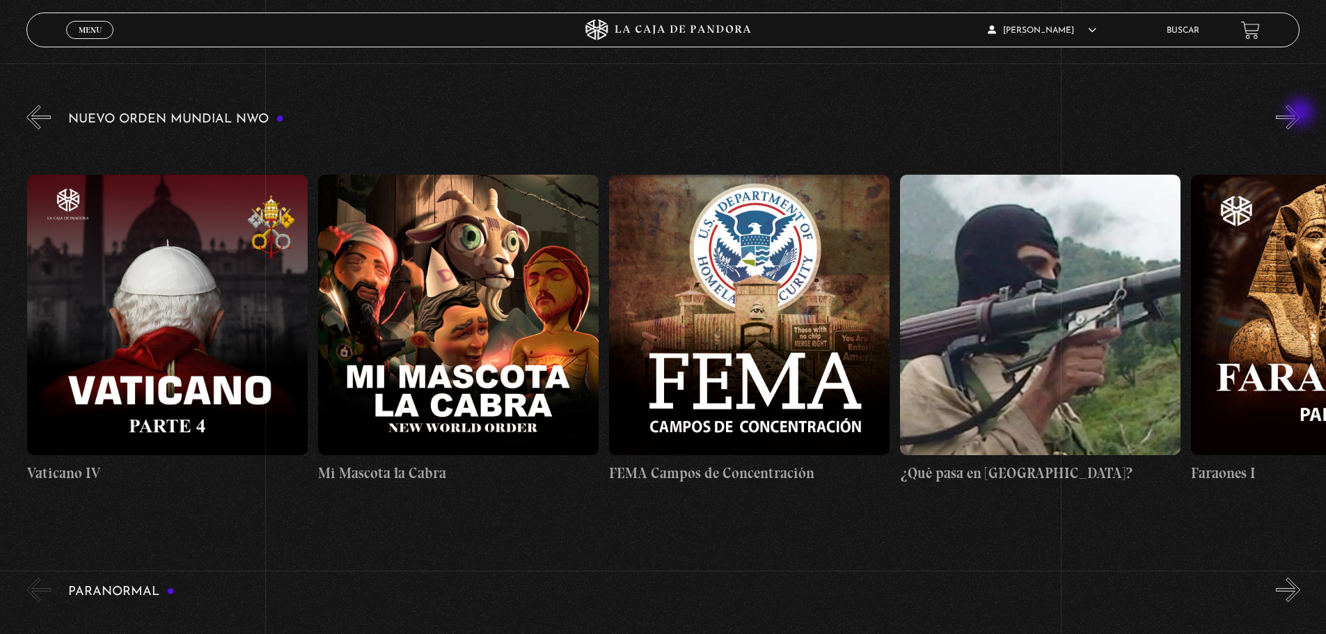
click at [1301, 113] on button "»" at bounding box center [1288, 117] width 24 height 24
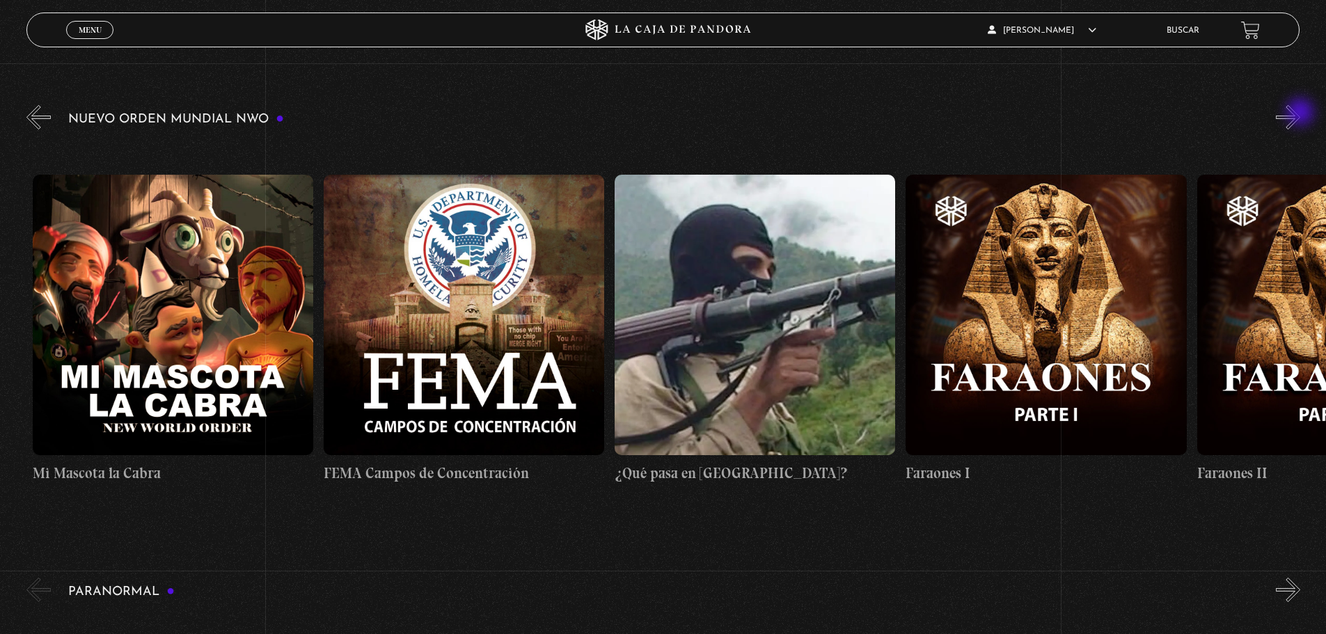
click at [1301, 113] on button "»" at bounding box center [1288, 117] width 24 height 24
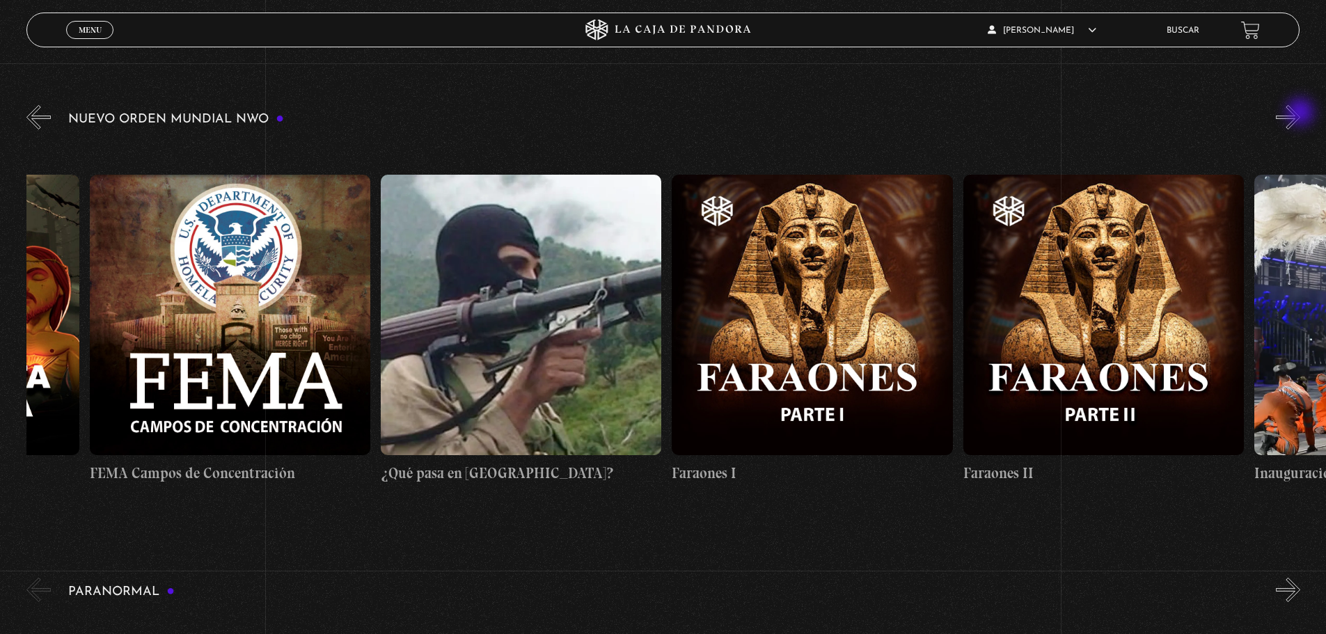
click at [1301, 113] on button "»" at bounding box center [1288, 117] width 24 height 24
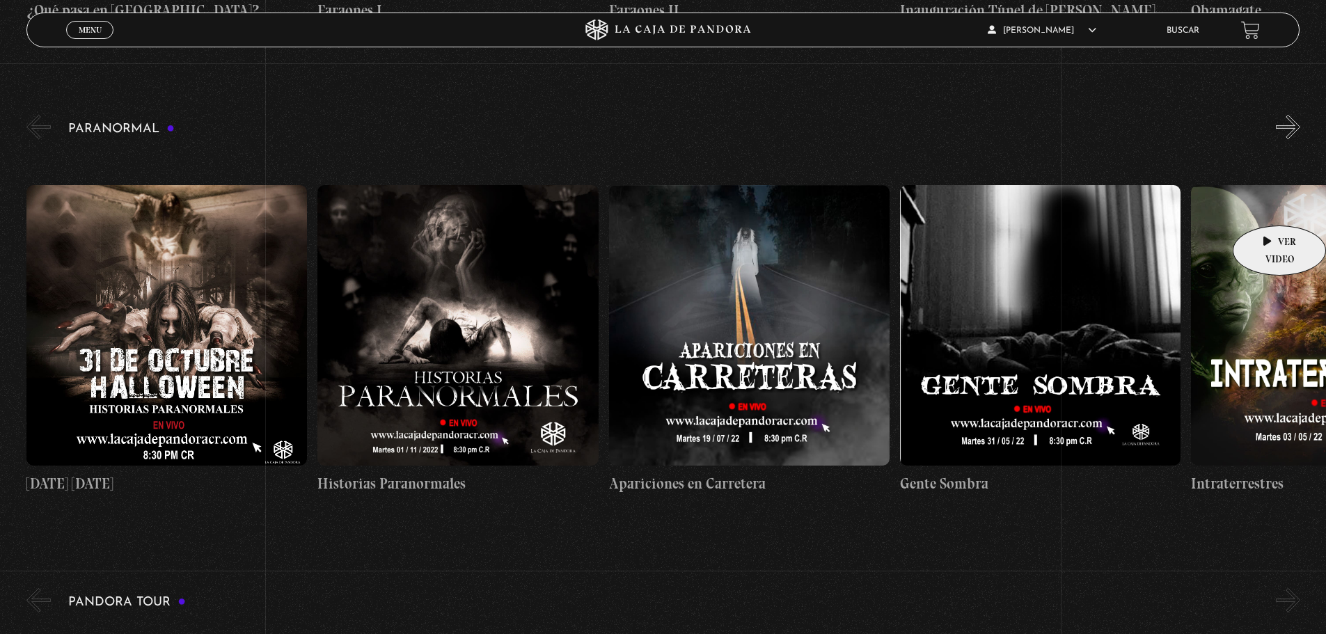
scroll to position [696, 0]
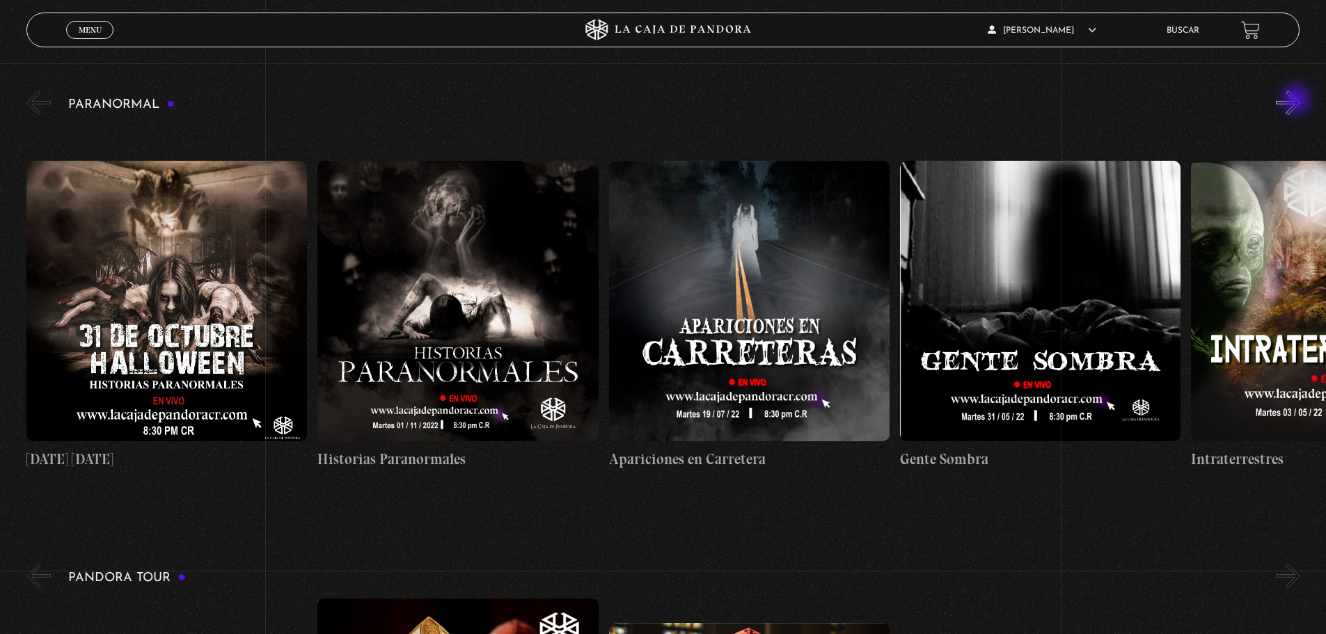
click at [1298, 101] on button "»" at bounding box center [1288, 103] width 24 height 24
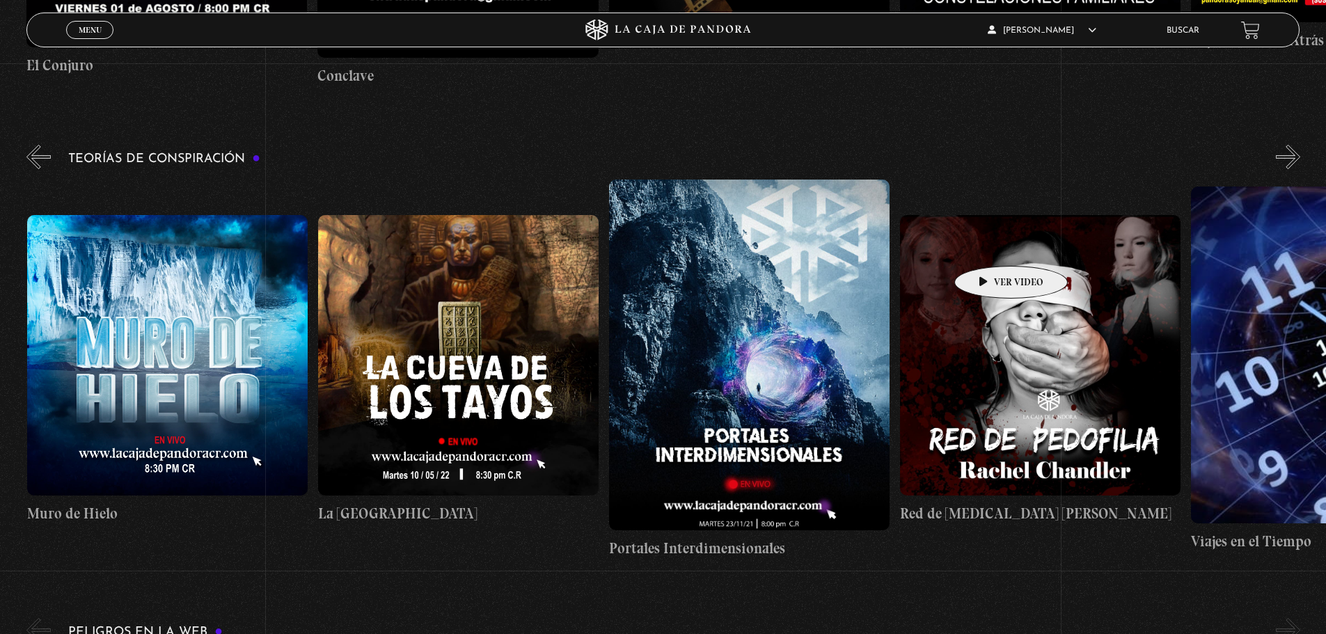
scroll to position [2576, 0]
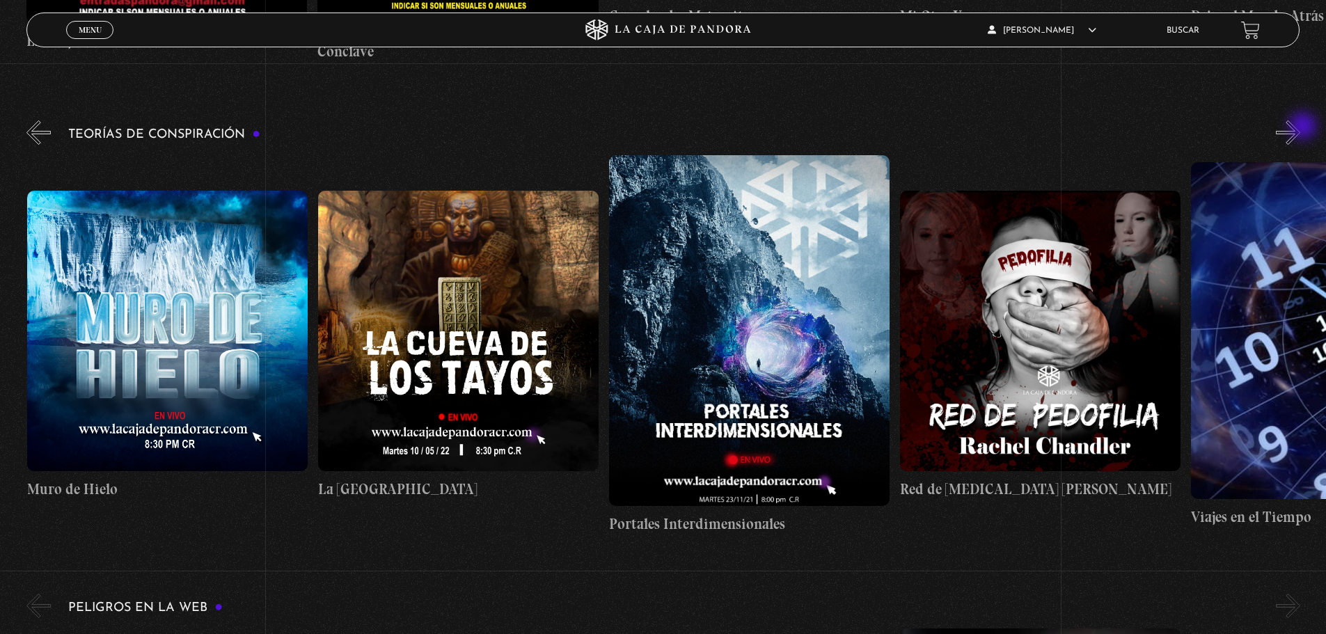
click at [1301, 127] on button "»" at bounding box center [1288, 132] width 24 height 24
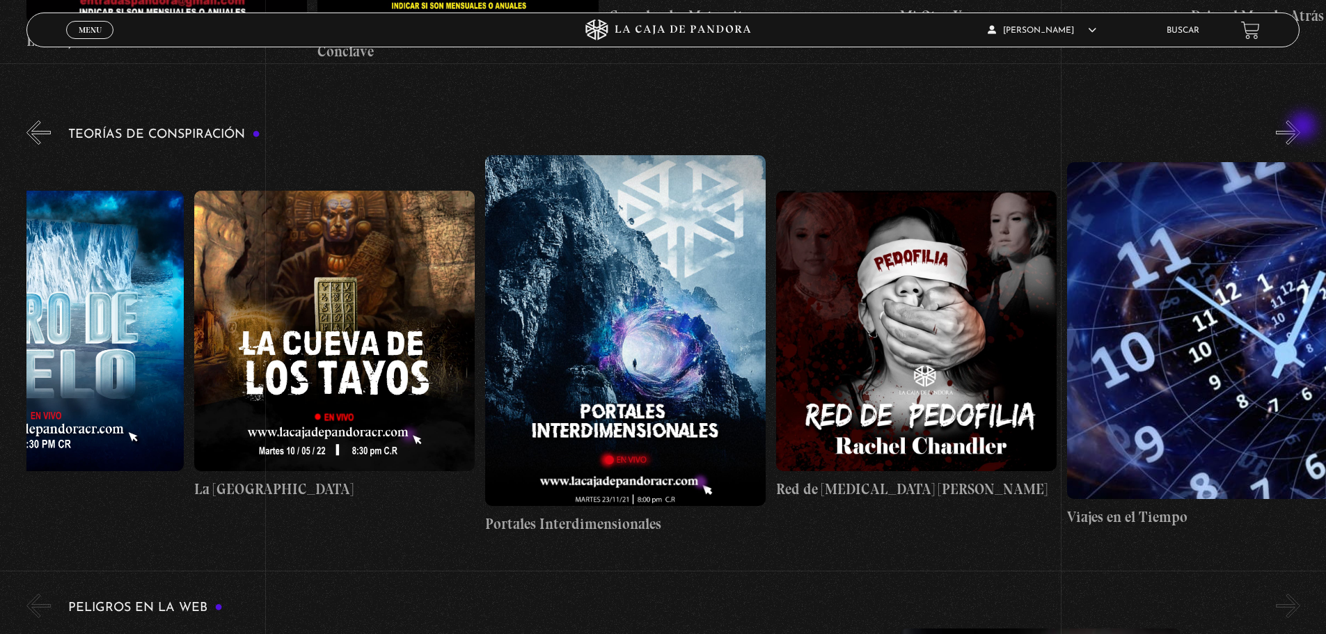
scroll to position [0, 728]
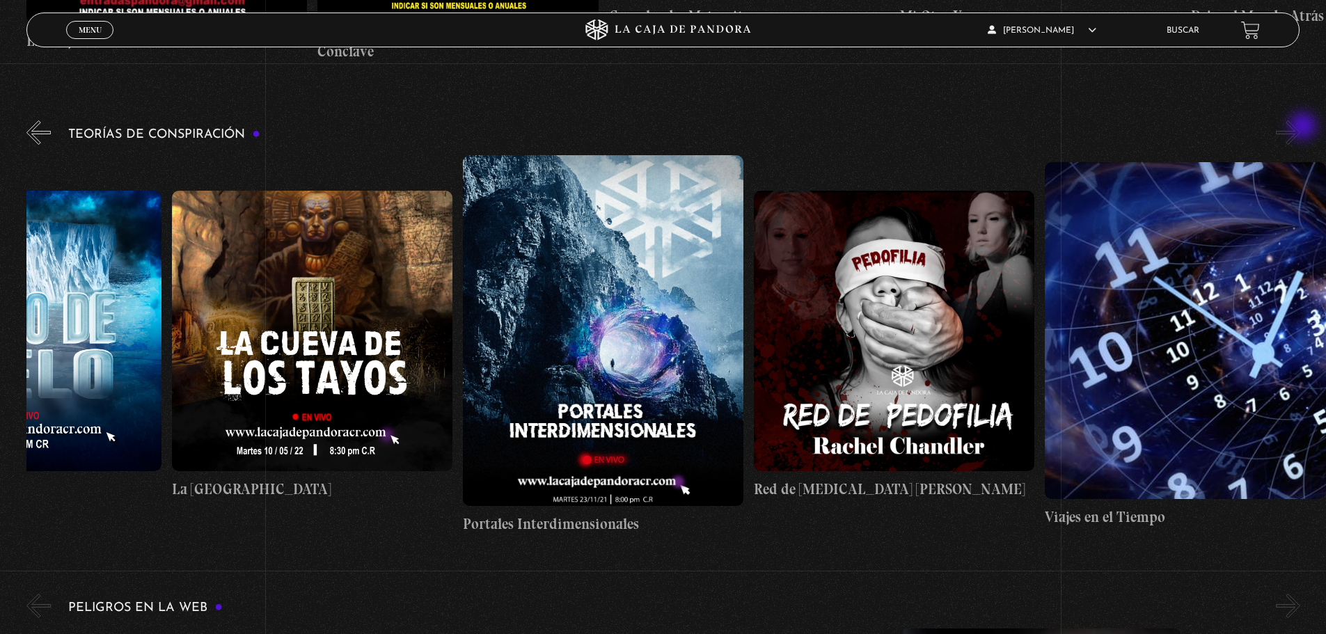
click at [1301, 127] on button "»" at bounding box center [1288, 132] width 24 height 24
click at [36, 127] on button "«" at bounding box center [38, 132] width 24 height 24
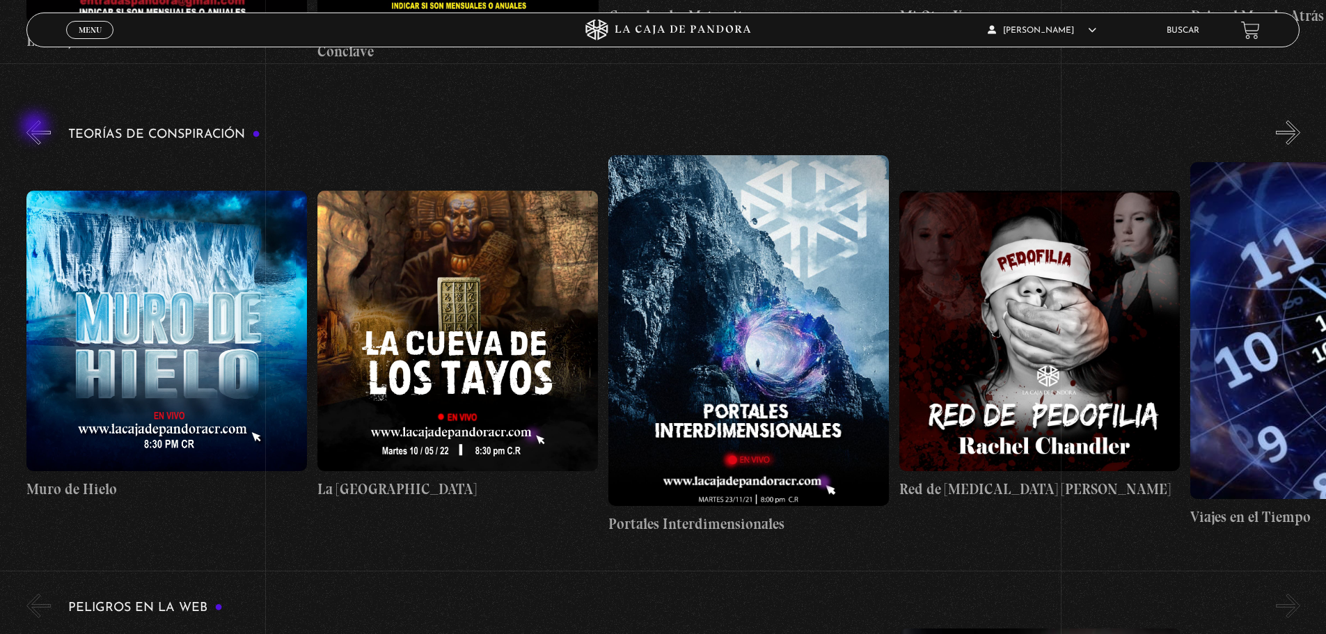
click at [36, 127] on button "«" at bounding box center [38, 132] width 24 height 24
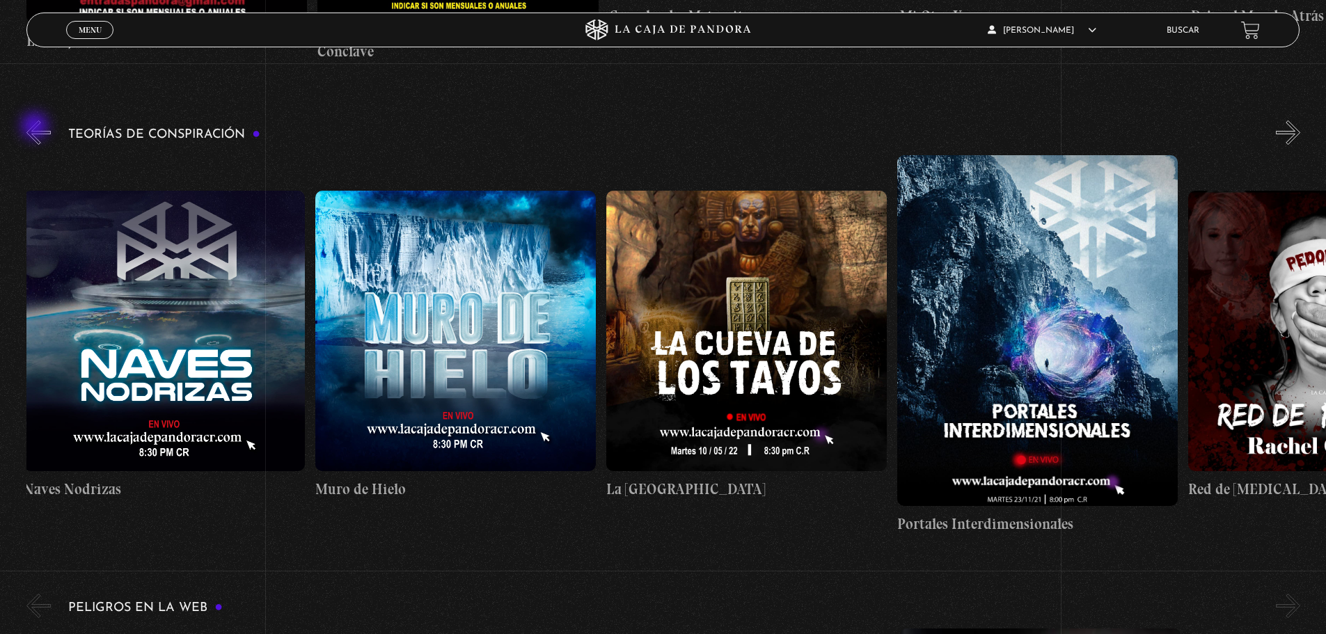
click at [36, 127] on button "«" at bounding box center [38, 132] width 24 height 24
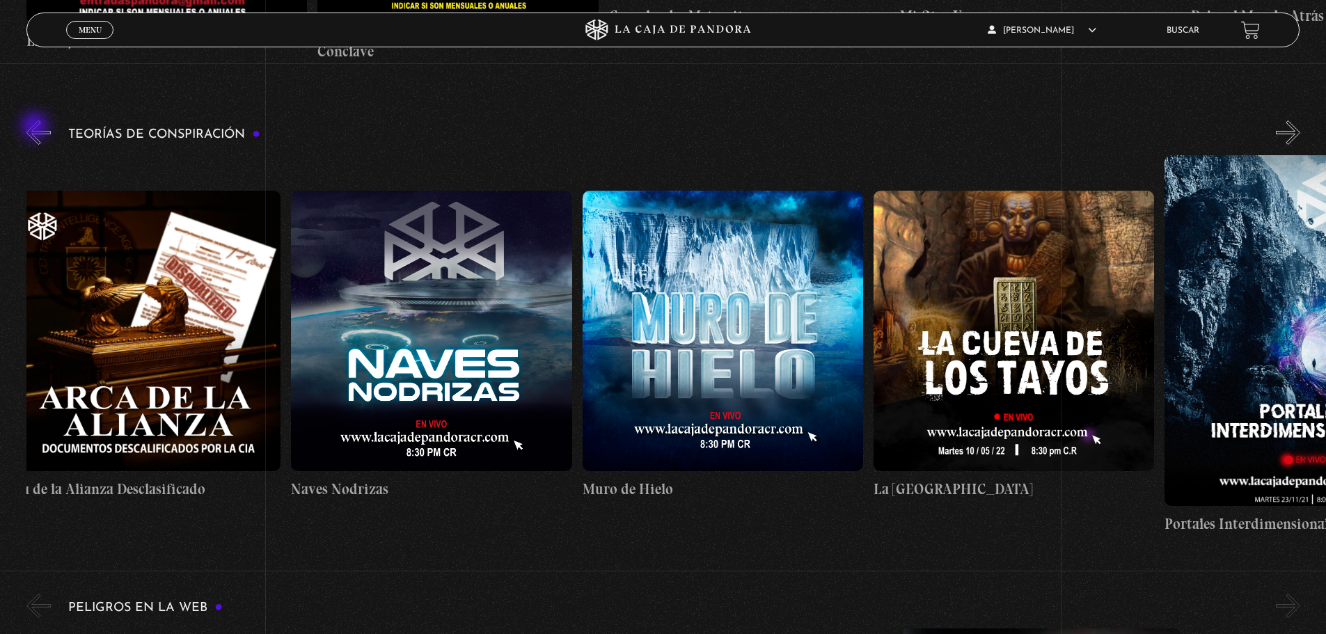
scroll to position [0, 6]
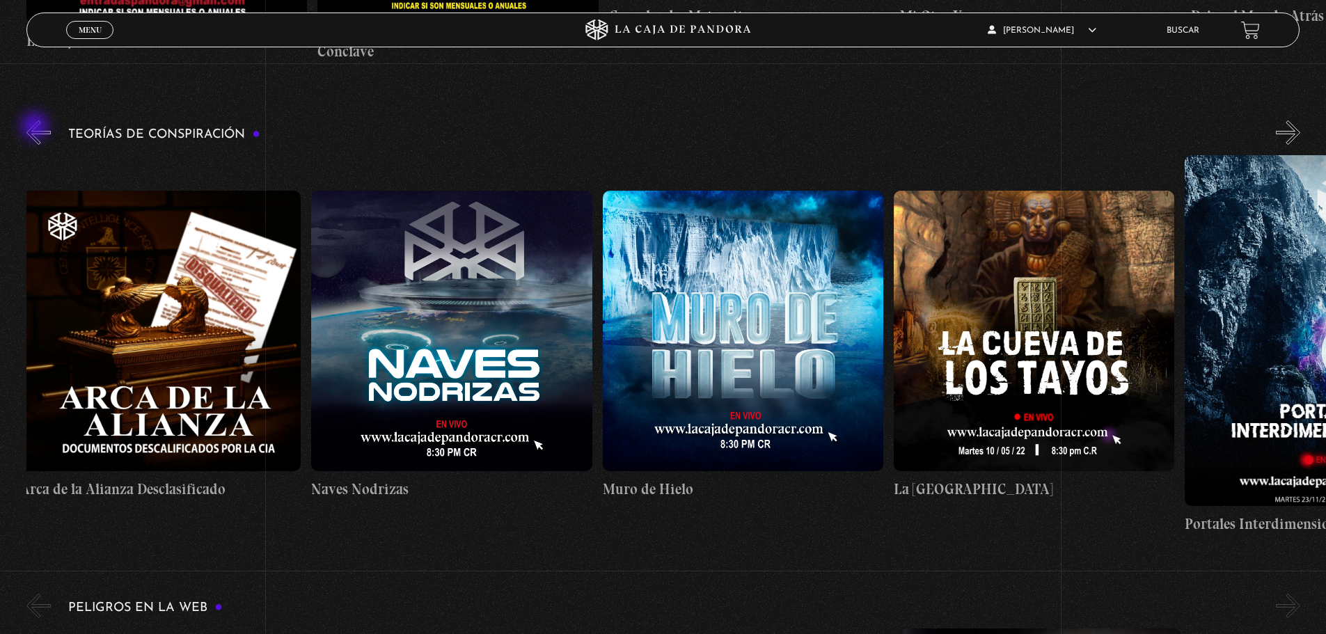
click at [36, 127] on button "«" at bounding box center [38, 132] width 24 height 24
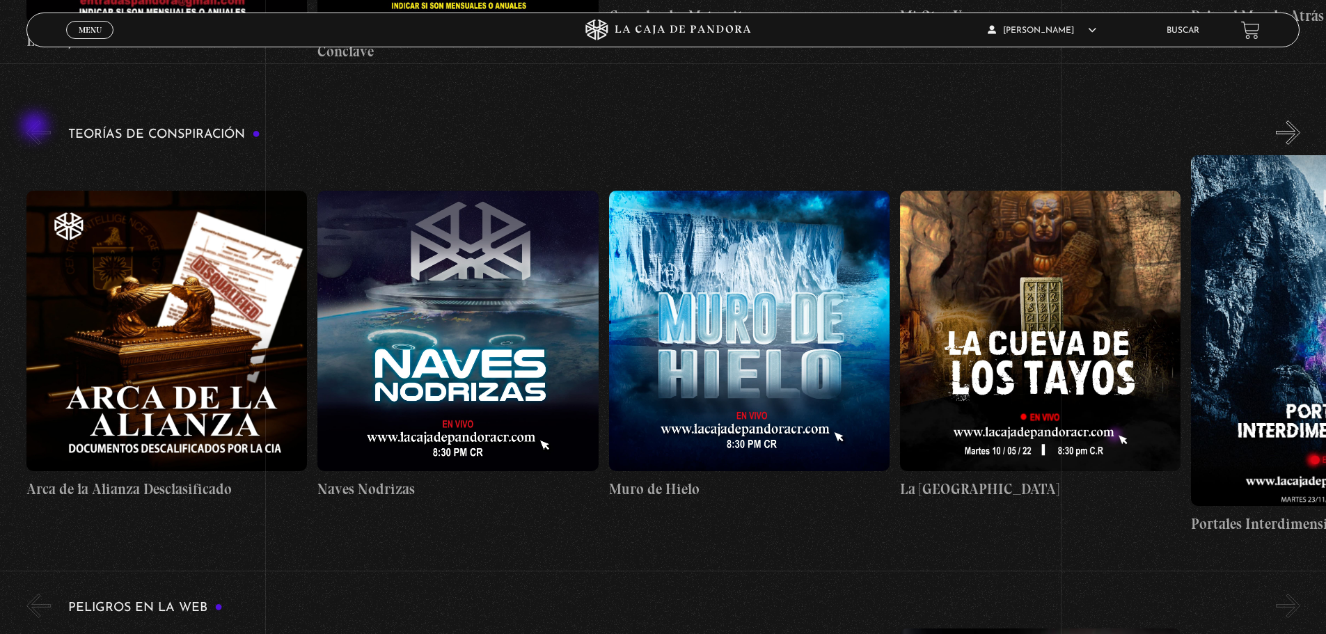
click at [36, 127] on button "«" at bounding box center [38, 132] width 24 height 24
click at [499, 258] on figure at bounding box center [458, 331] width 281 height 281
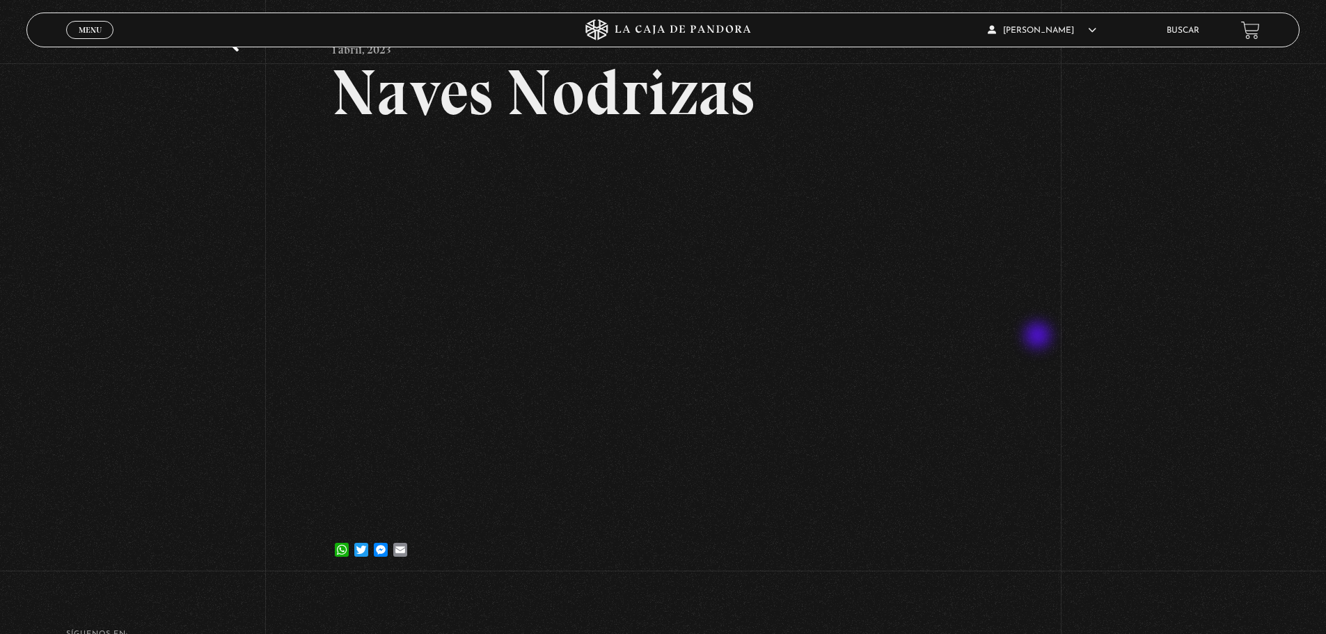
scroll to position [70, 0]
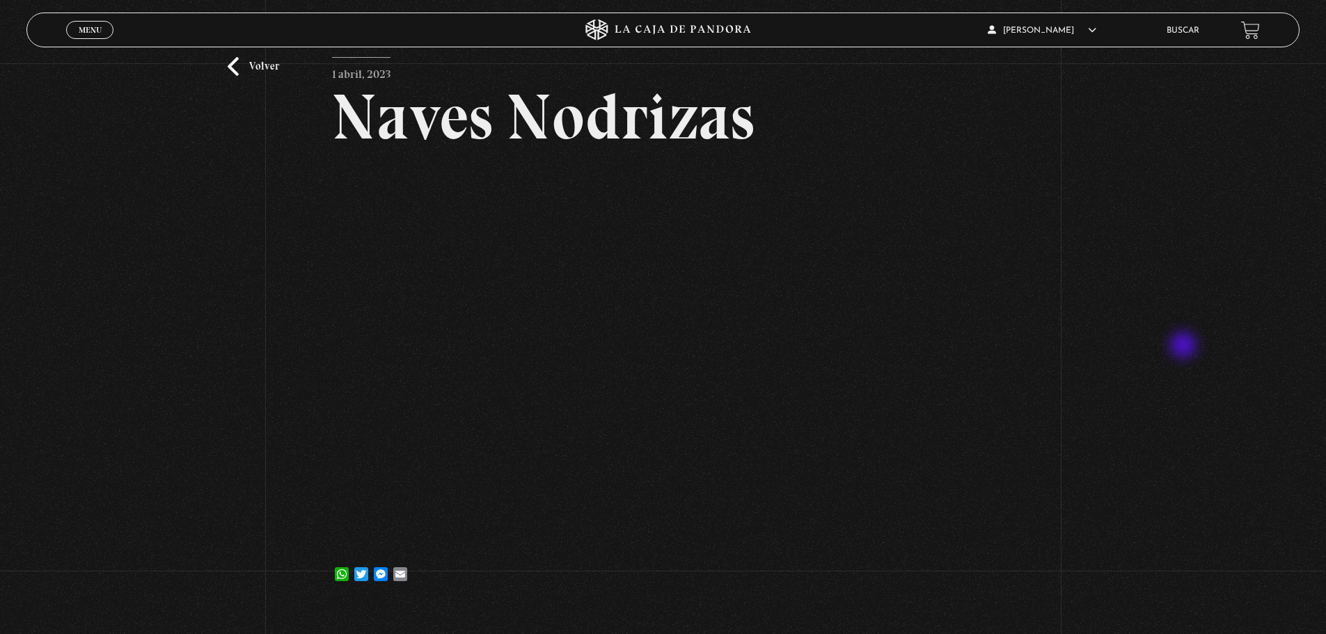
click at [1185, 347] on div "Volver 1 abril, 2023 Naves Nodrizas WhatsApp Twitter Messenger Email" at bounding box center [663, 300] width 1326 height 613
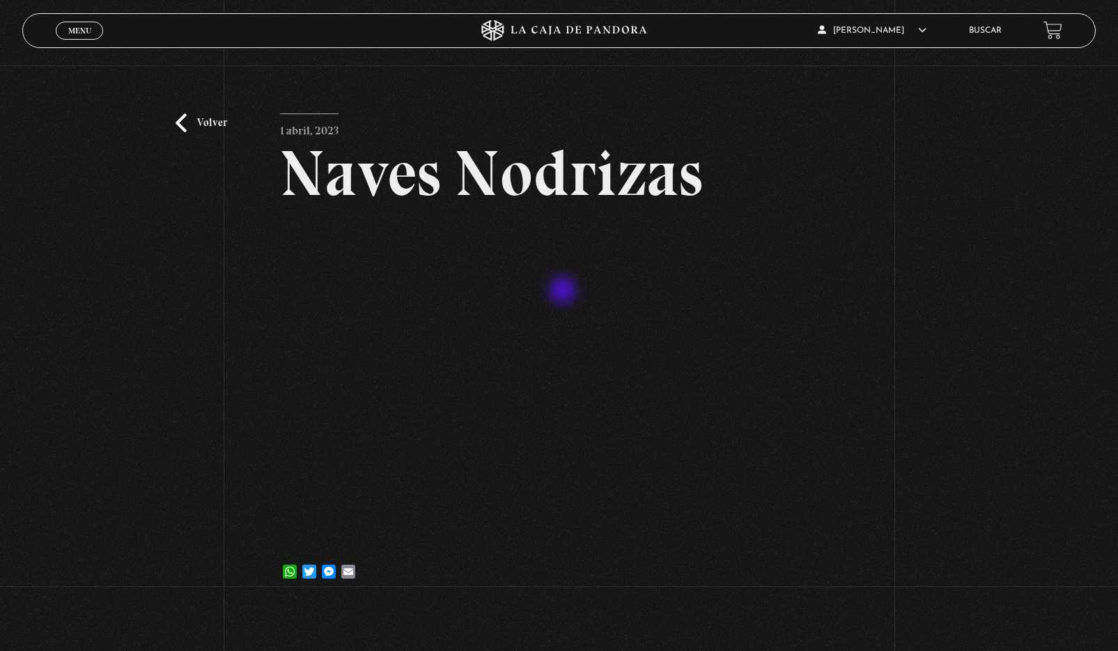
scroll to position [34, 0]
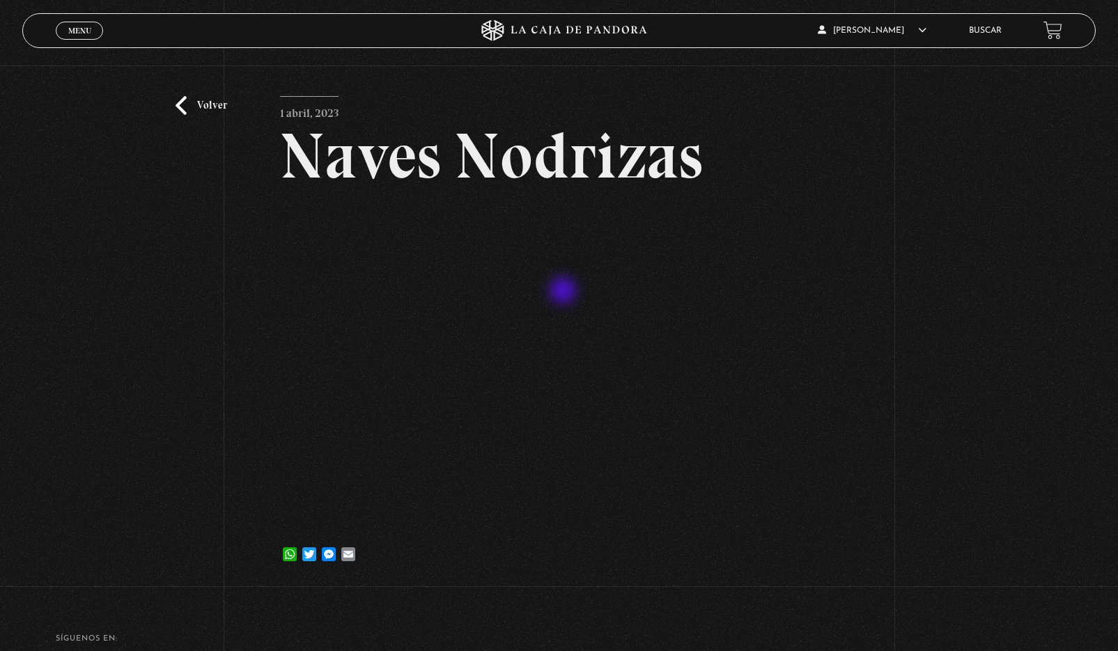
click at [0, 262] on div "Volver 1 abril, 2023 Naves Nodrizas WhatsApp Twitter Messenger Email" at bounding box center [559, 309] width 1118 height 556
click at [0, 246] on div "Volver 1 abril, 2023 Naves Nodrizas WhatsApp Twitter Messenger Email" at bounding box center [559, 309] width 1118 height 556
